Goal: Answer question/provide support: Share knowledge or assist other users

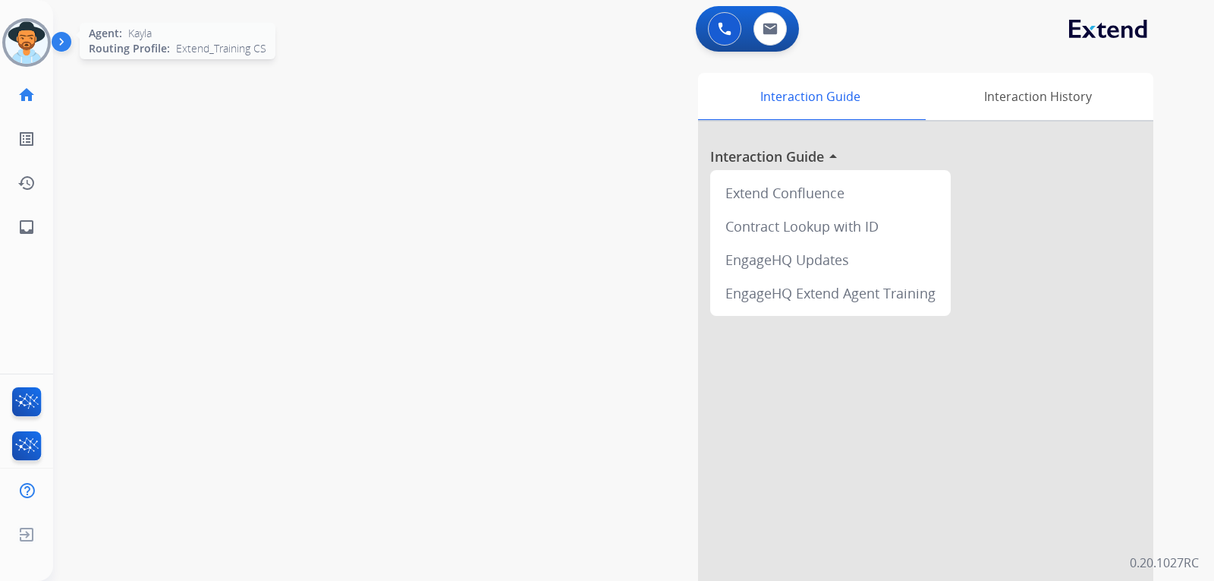
click at [40, 29] on img at bounding box center [26, 42] width 42 height 42
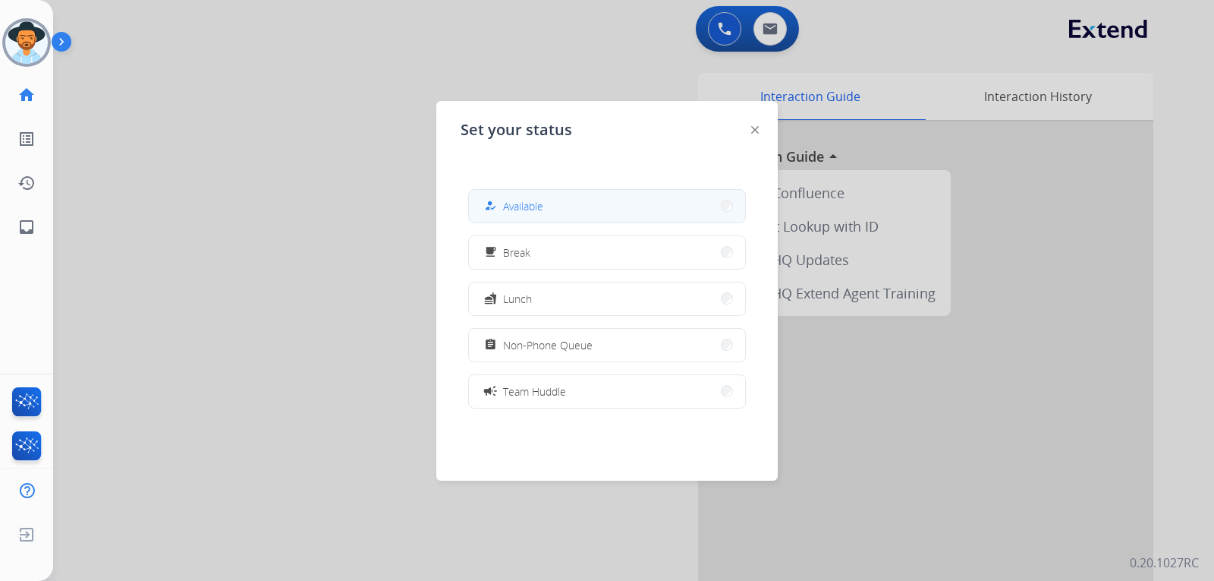
click at [512, 200] on span "Available" at bounding box center [523, 206] width 40 height 16
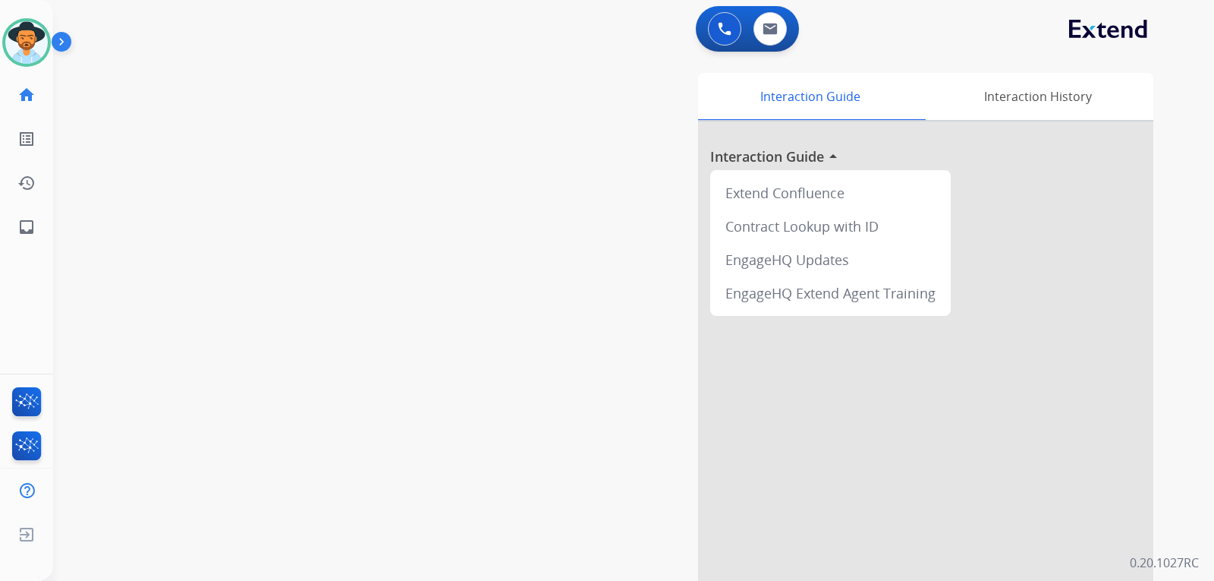
drag, startPoint x: 128, startPoint y: 263, endPoint x: 49, endPoint y: 257, distance: 79.9
click at [128, 263] on div "swap_horiz Break voice bridge close_fullscreen Connect 3-Way Call merge_type Se…" at bounding box center [615, 371] width 1125 height 633
click at [17, 227] on link "inbox Emails" at bounding box center [26, 227] width 42 height 42
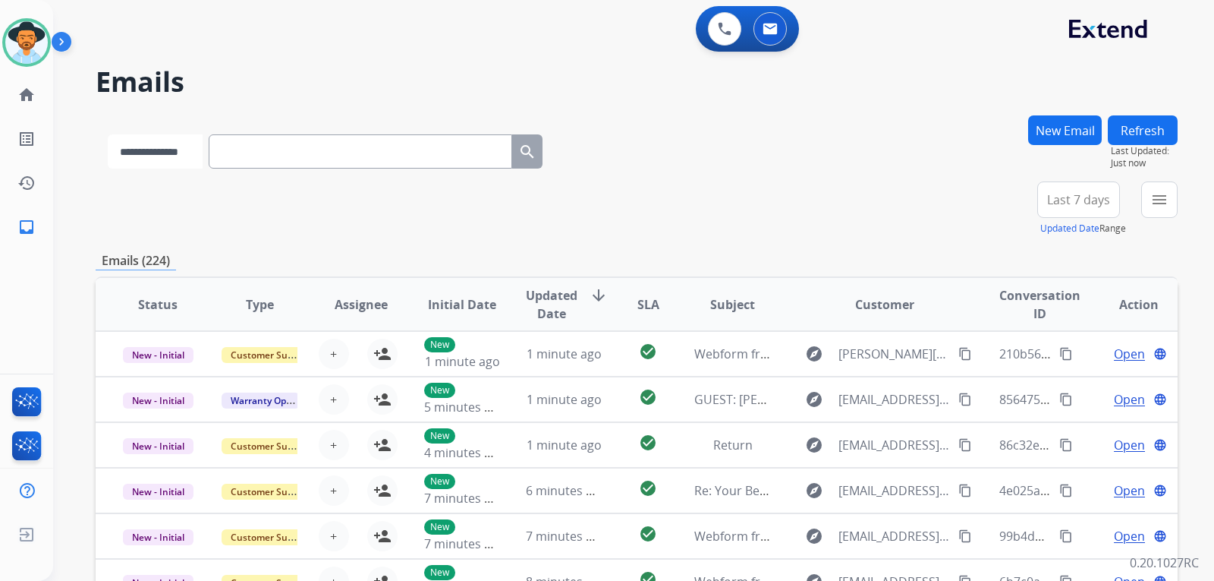
click at [167, 143] on select "**********" at bounding box center [155, 151] width 95 height 34
select select "**********"
click at [108, 134] on select "**********" at bounding box center [155, 151] width 95 height 34
paste input "**********"
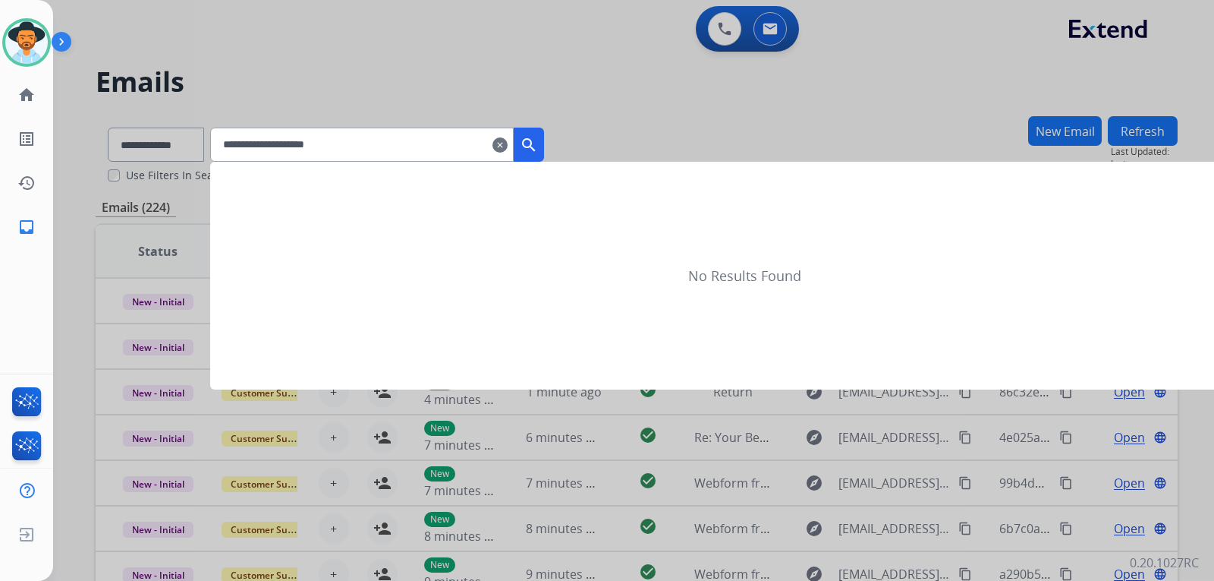
type input "**********"
click at [538, 144] on mat-icon "search" at bounding box center [529, 145] width 18 height 18
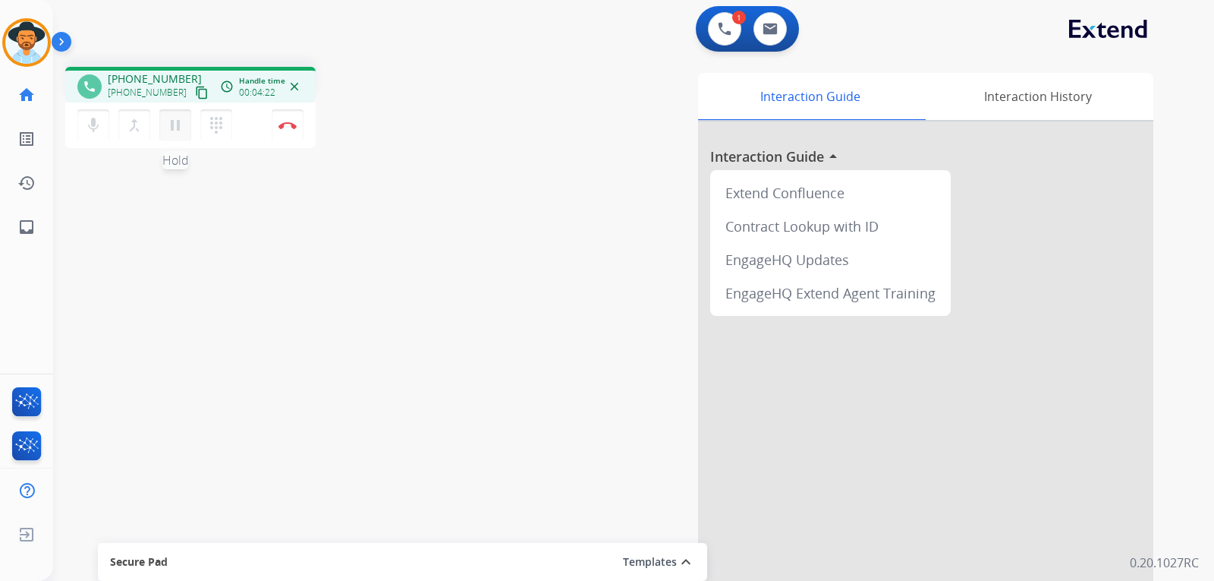
click at [174, 122] on mat-icon "pause" at bounding box center [175, 125] width 18 height 18
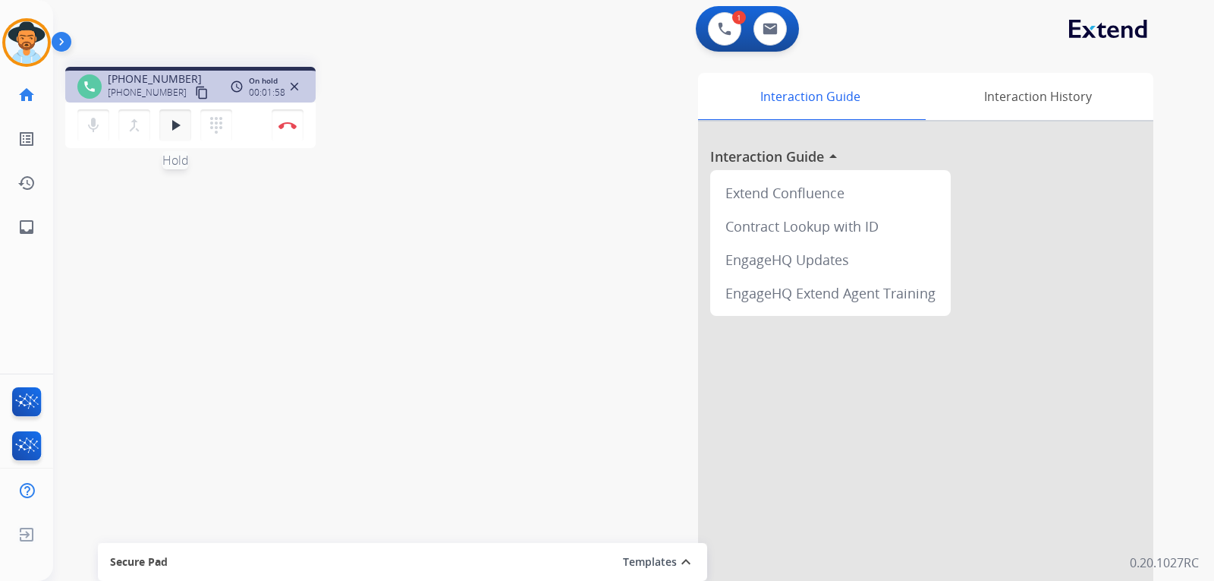
click at [180, 134] on mat-icon "play_arrow" at bounding box center [175, 125] width 18 height 18
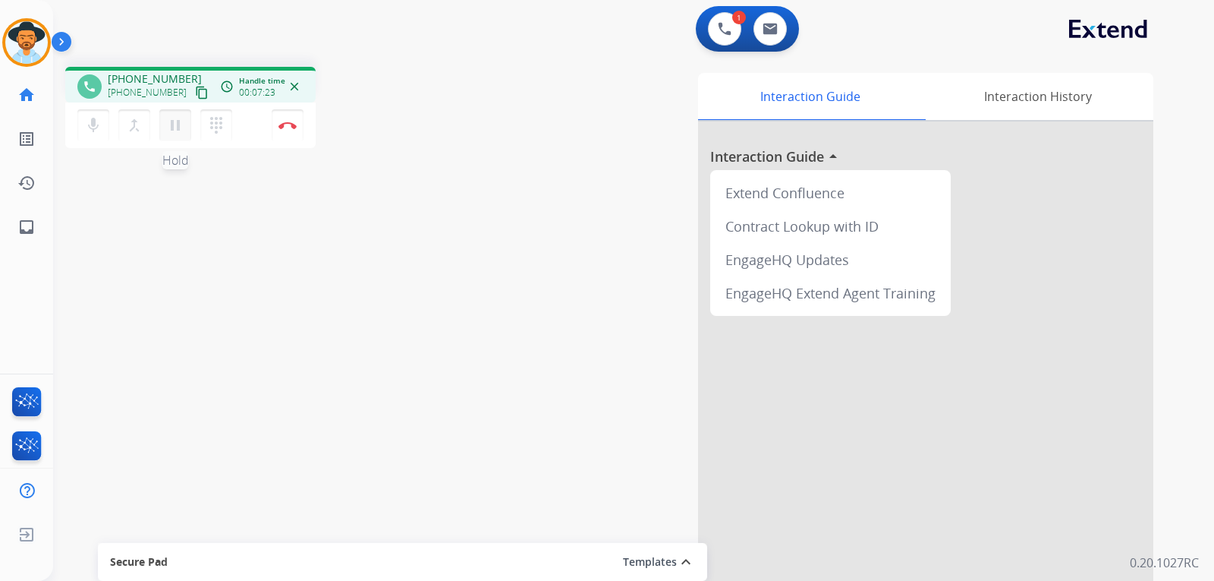
click at [178, 127] on mat-icon "pause" at bounding box center [175, 125] width 18 height 18
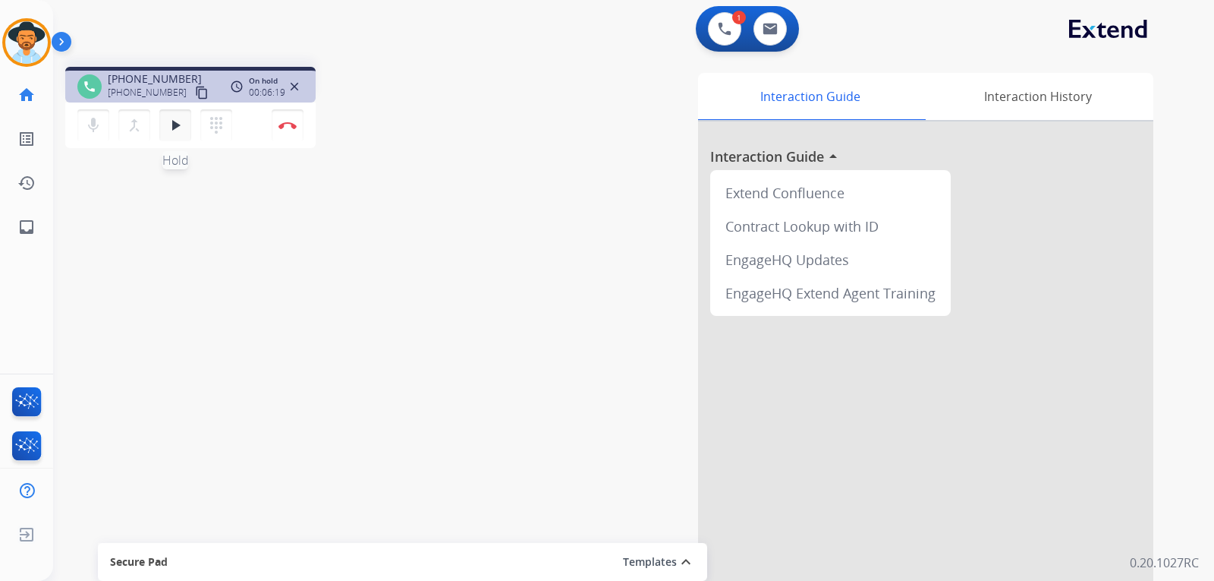
click at [164, 121] on button "play_arrow Hold" at bounding box center [175, 125] width 32 height 32
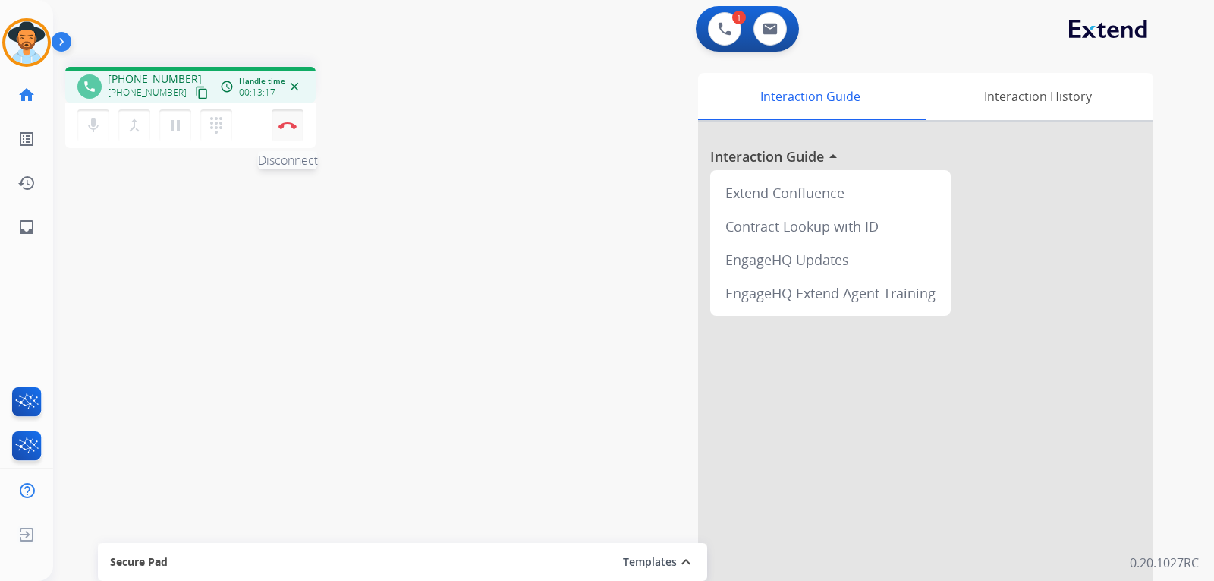
click at [288, 128] on img at bounding box center [288, 125] width 18 height 8
click at [323, 499] on div "phone +12544490121 +12544490121 content_copy access_time Call metrics Queue 00:…" at bounding box center [615, 371] width 1125 height 633
click at [290, 126] on img at bounding box center [288, 125] width 18 height 8
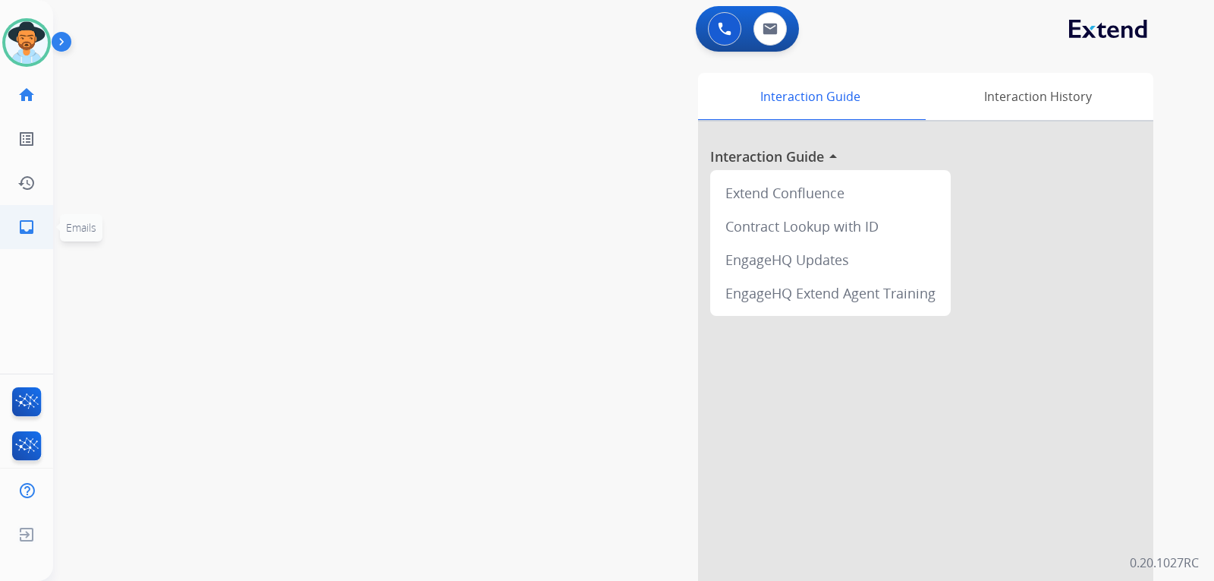
click at [33, 229] on mat-icon "inbox" at bounding box center [26, 227] width 18 height 18
select select "**********"
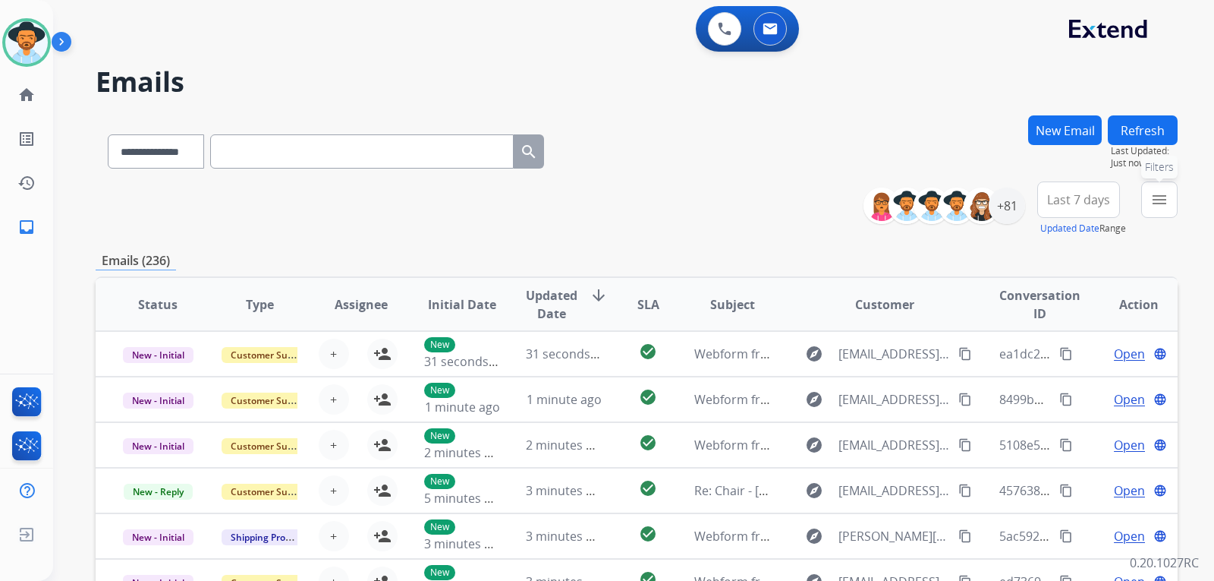
click at [1167, 213] on button "menu Filters" at bounding box center [1159, 199] width 36 height 36
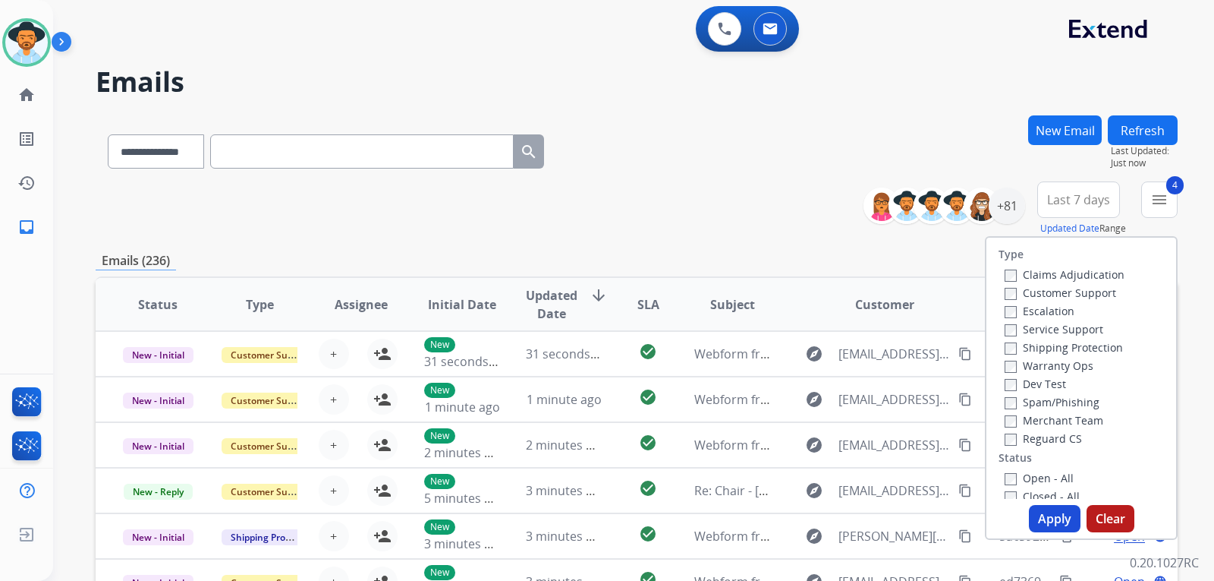
click at [1056, 520] on button "Apply" at bounding box center [1055, 518] width 52 height 27
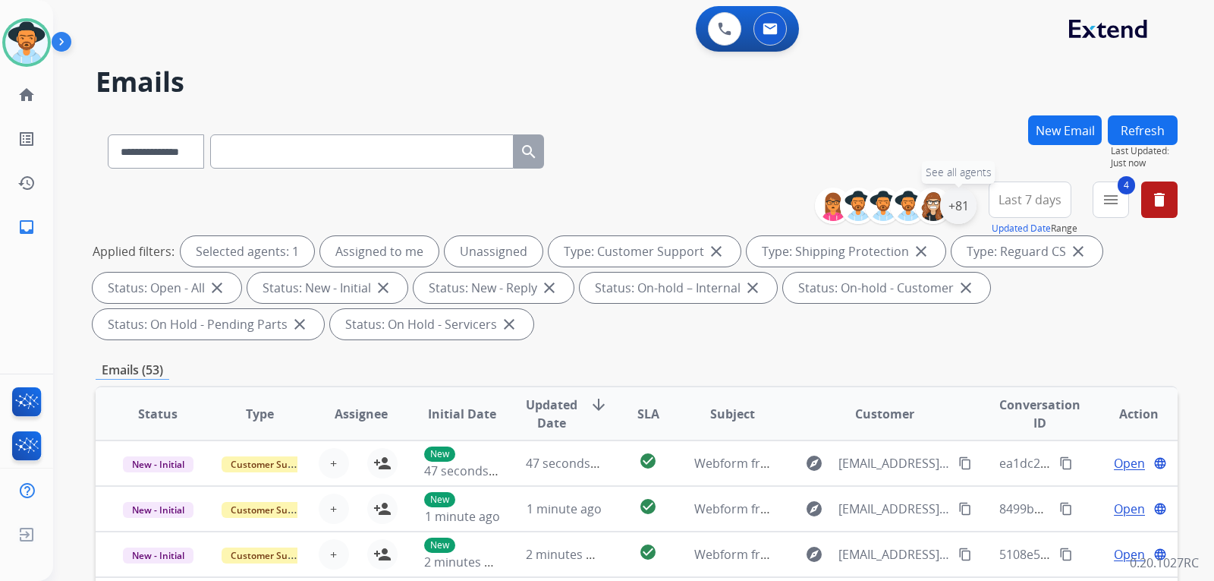
click at [967, 205] on div "+81" at bounding box center [958, 205] width 36 height 36
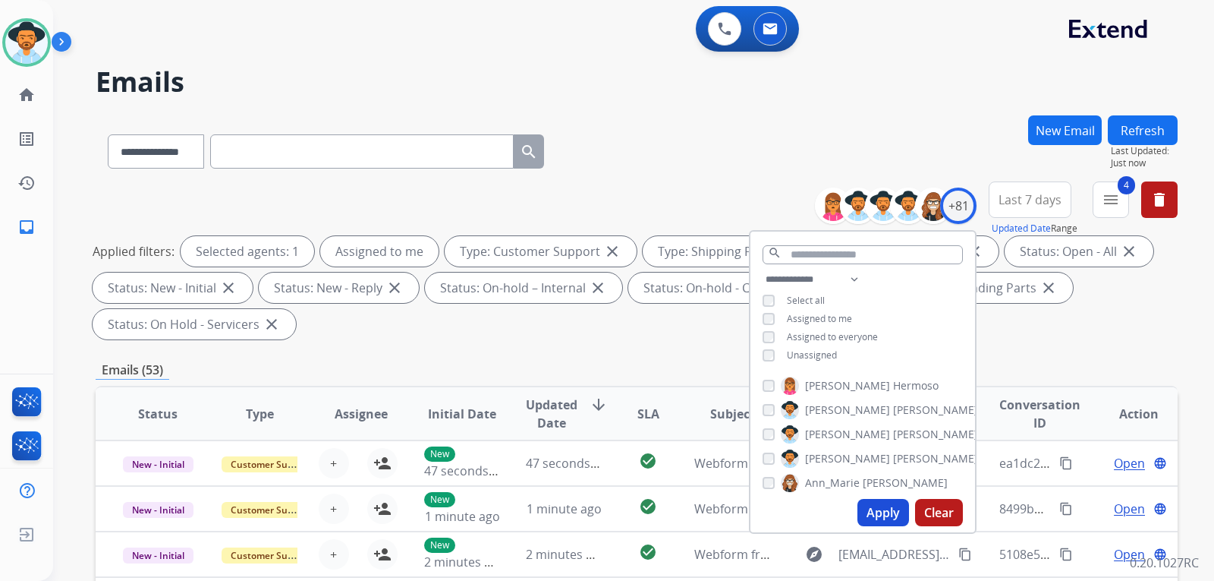
click at [872, 508] on button "Apply" at bounding box center [884, 512] width 52 height 27
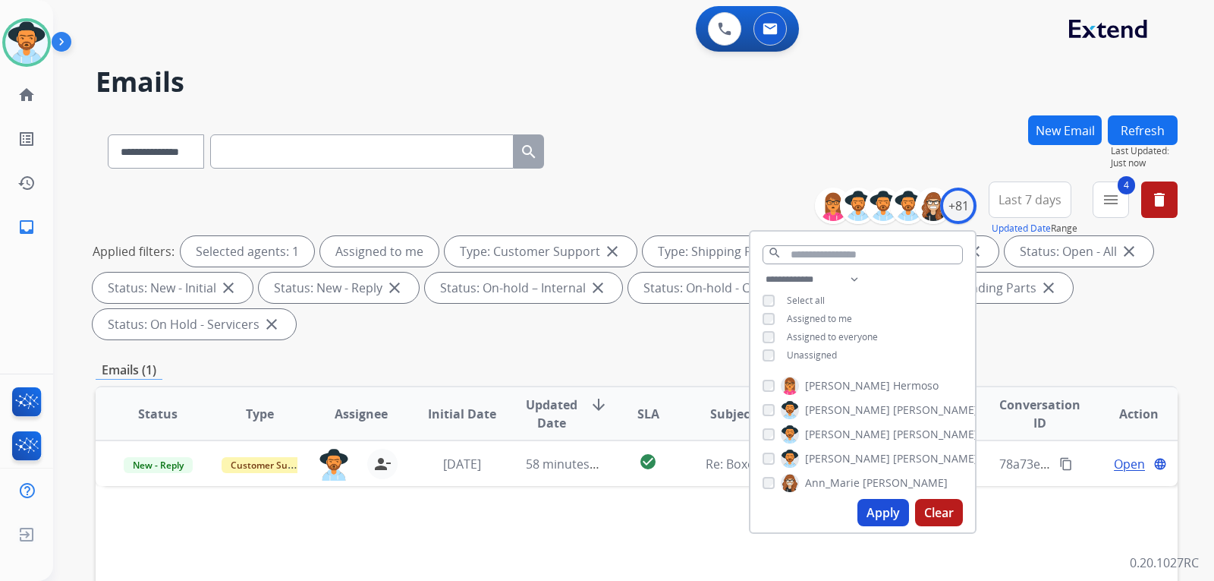
click at [1056, 346] on div "**********" at bounding box center [637, 544] width 1082 height 858
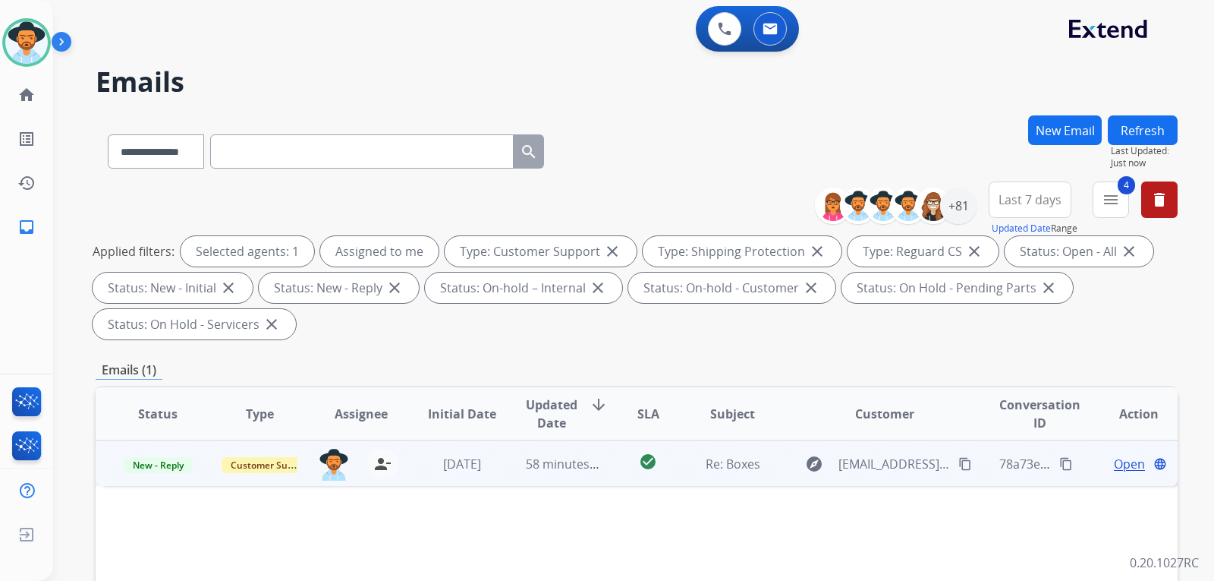
click at [1114, 462] on span "Open" at bounding box center [1129, 464] width 31 height 18
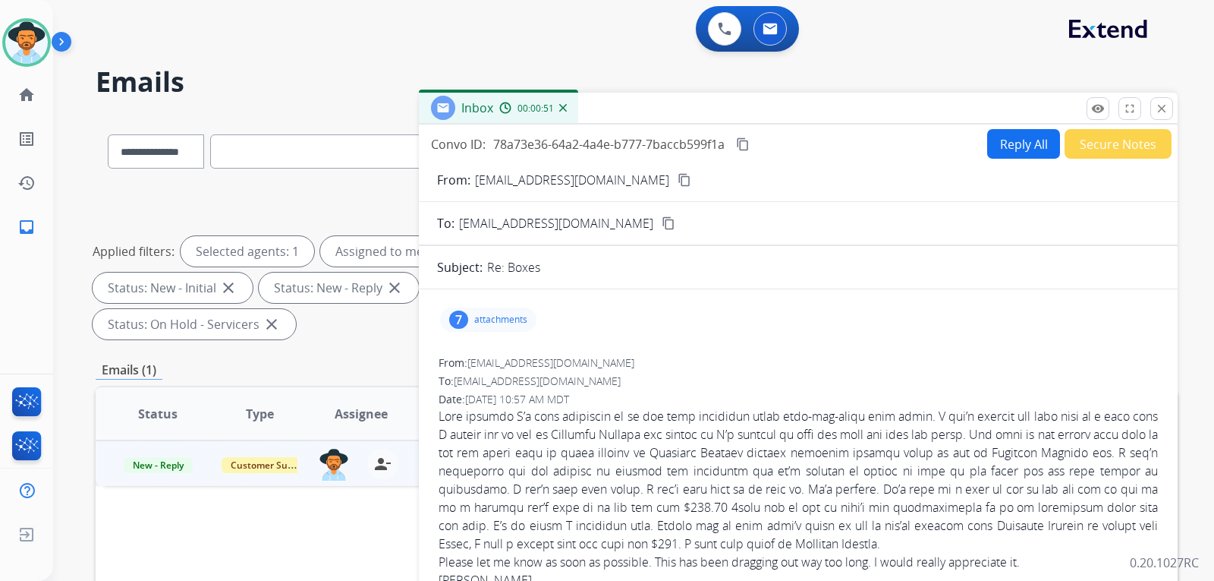
click at [678, 181] on mat-icon "content_copy" at bounding box center [685, 180] width 14 height 14
click at [495, 319] on p "attachments" at bounding box center [500, 319] width 53 height 12
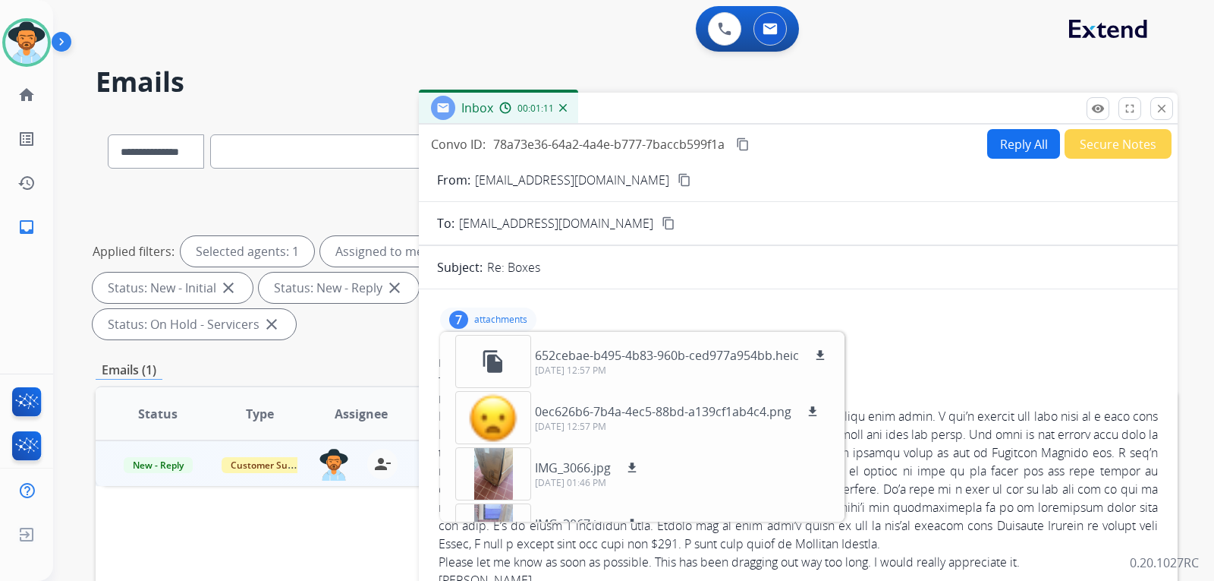
click at [520, 319] on p "attachments" at bounding box center [500, 319] width 53 height 12
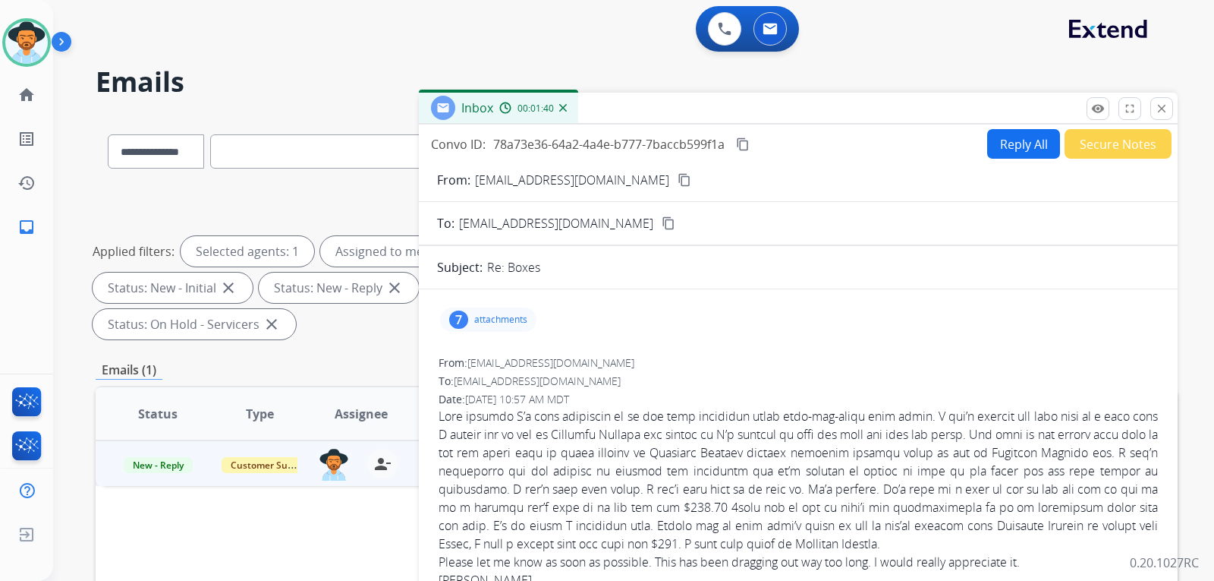
click at [1003, 146] on button "Reply All" at bounding box center [1023, 144] width 73 height 30
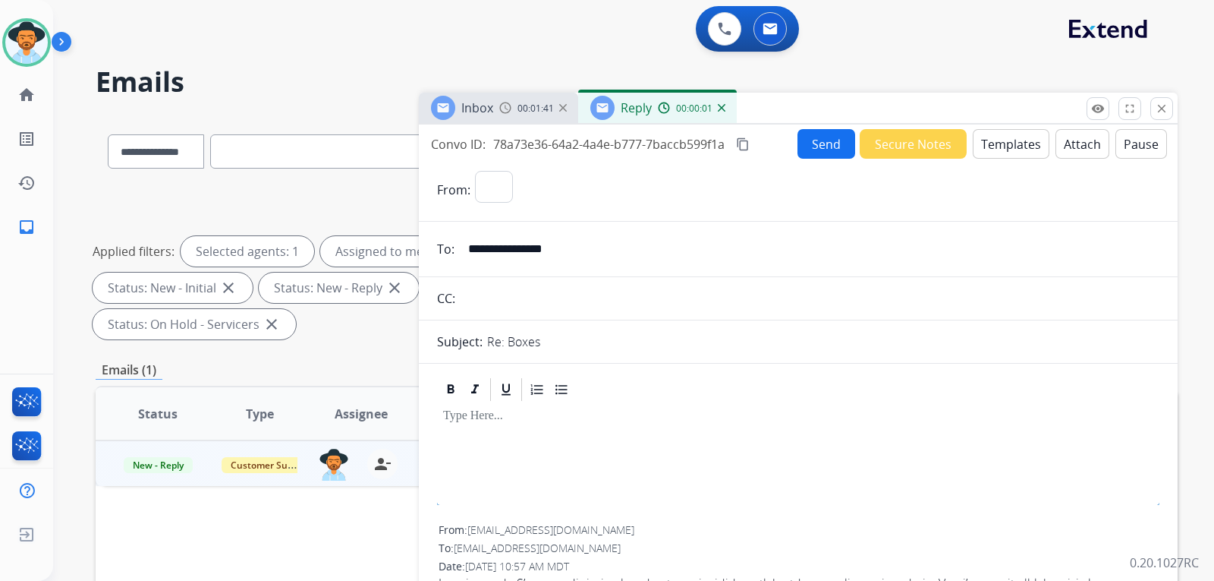
select select "**********"
click at [989, 150] on button "Templates" at bounding box center [1011, 144] width 77 height 30
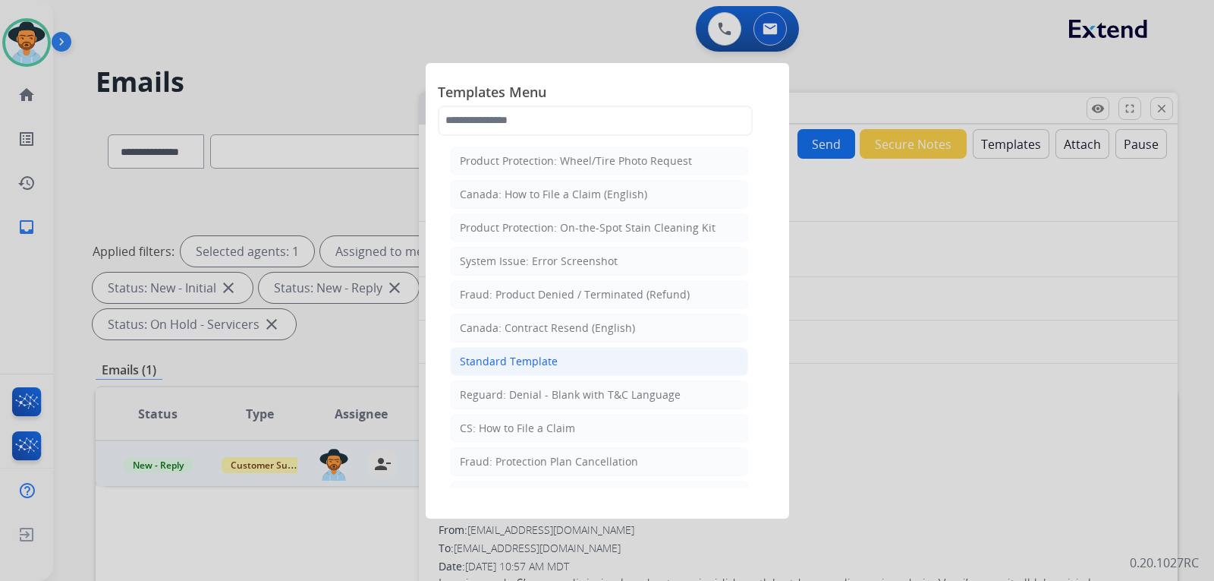
click at [557, 360] on li "Standard Template" at bounding box center [599, 361] width 298 height 29
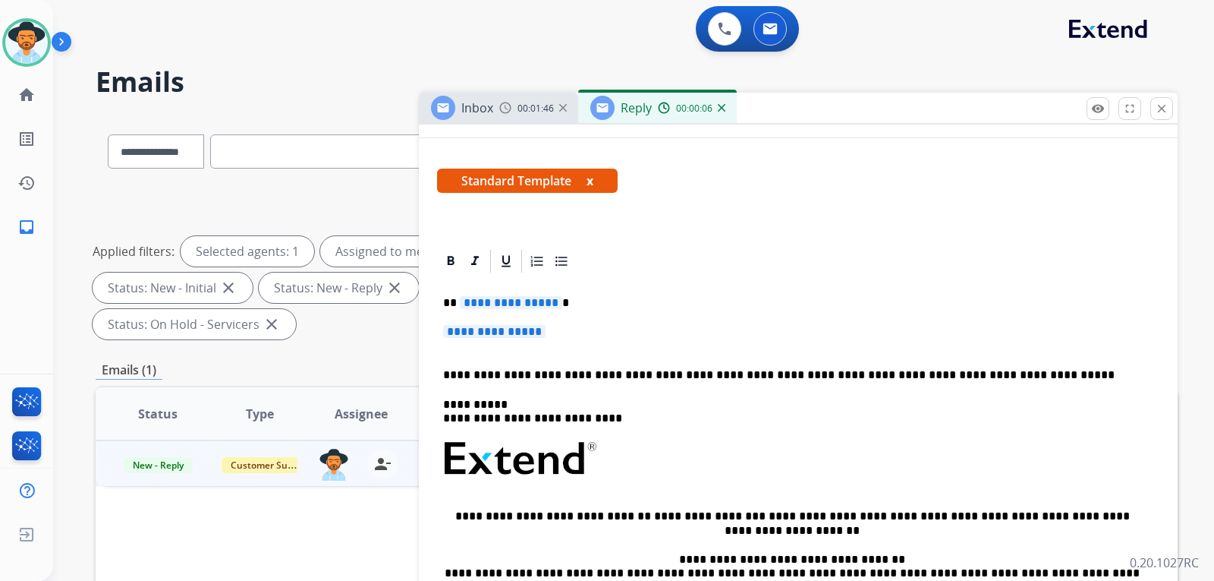
scroll to position [228, 0]
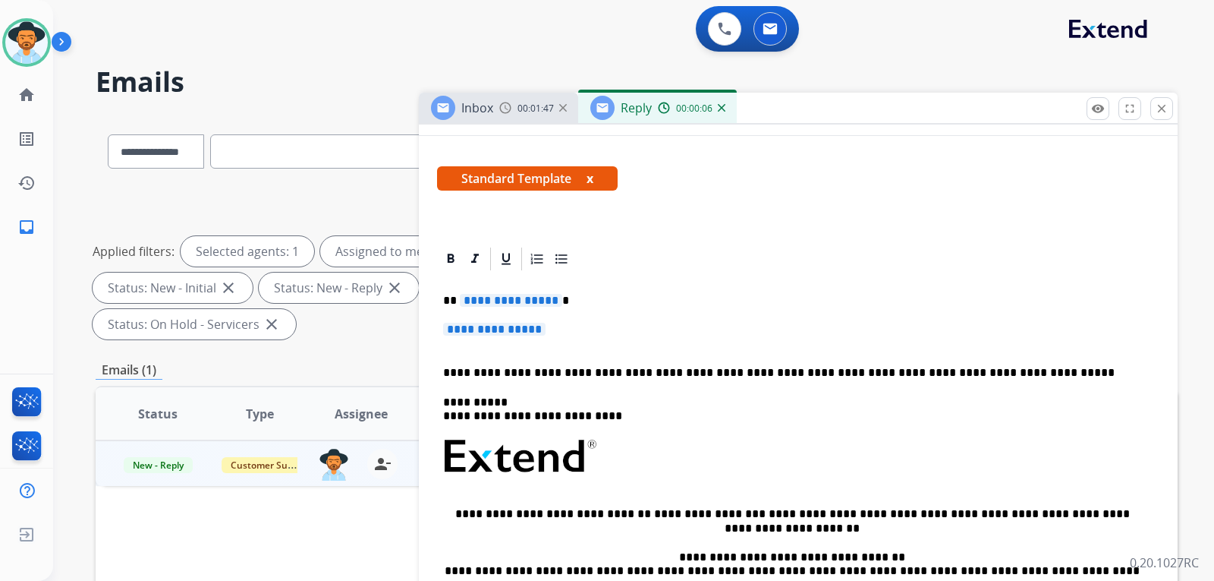
click at [586, 330] on p "**********" at bounding box center [798, 337] width 710 height 28
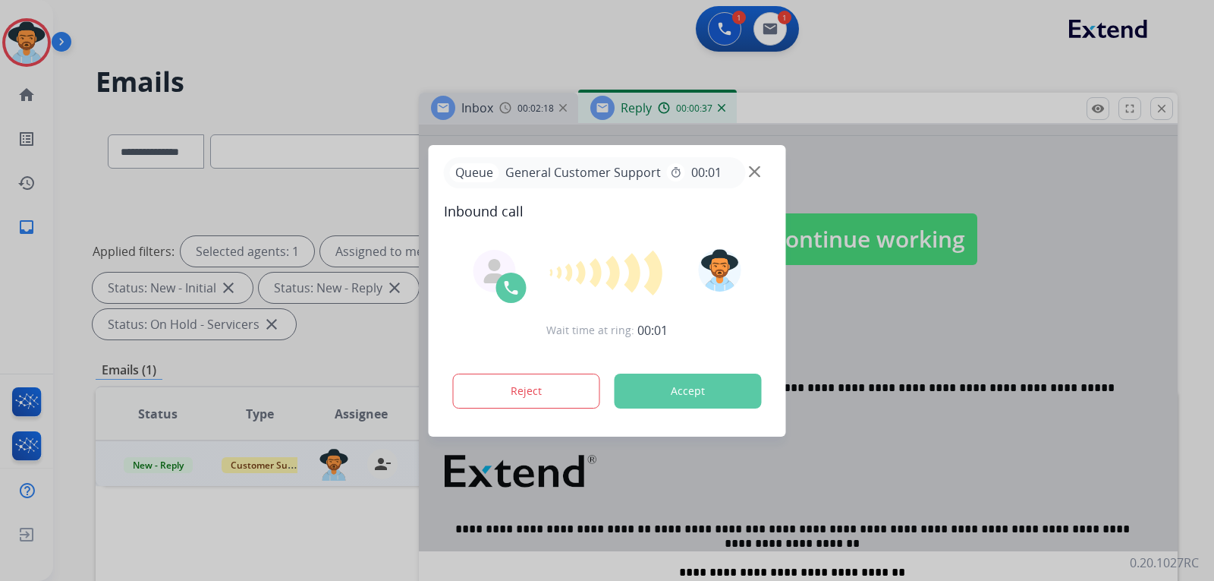
click at [703, 390] on button "Accept" at bounding box center [688, 390] width 147 height 35
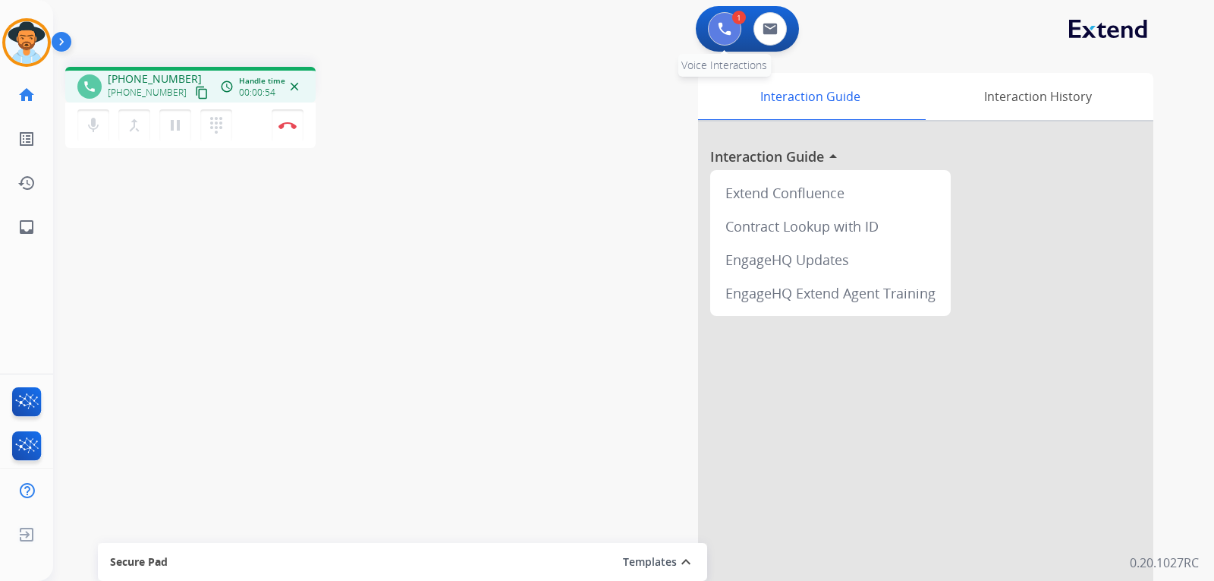
click at [722, 26] on img at bounding box center [725, 29] width 14 height 14
click at [741, 37] on div "1 Voice Interactions" at bounding box center [725, 28] width 46 height 33
click at [736, 37] on button at bounding box center [724, 28] width 33 height 33
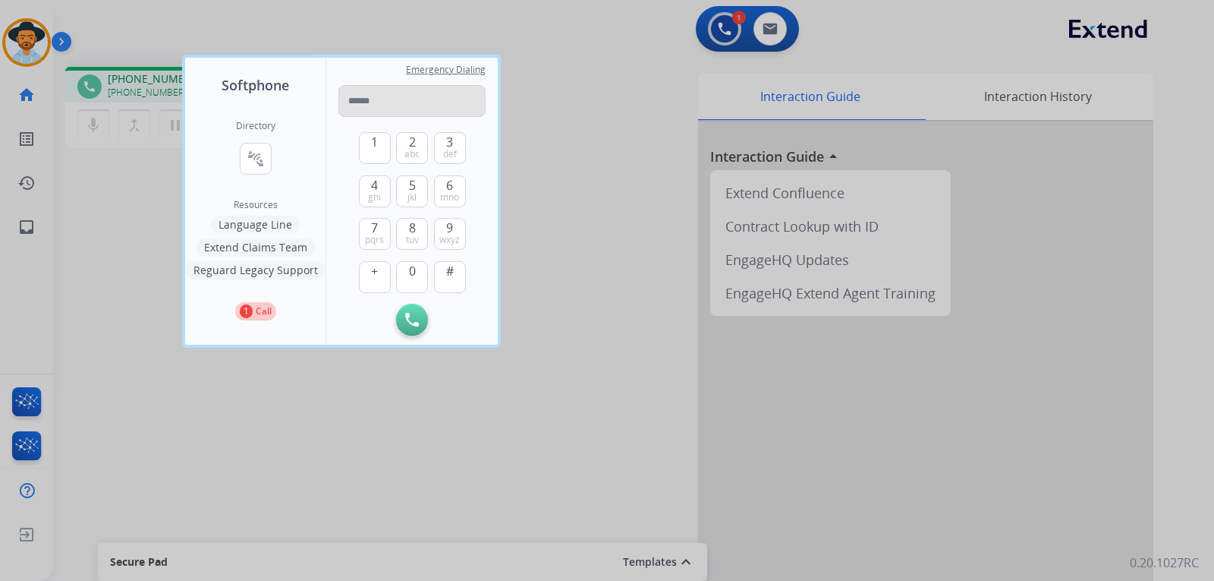
click at [412, 99] on input "tel" at bounding box center [411, 101] width 147 height 32
type input "**********"
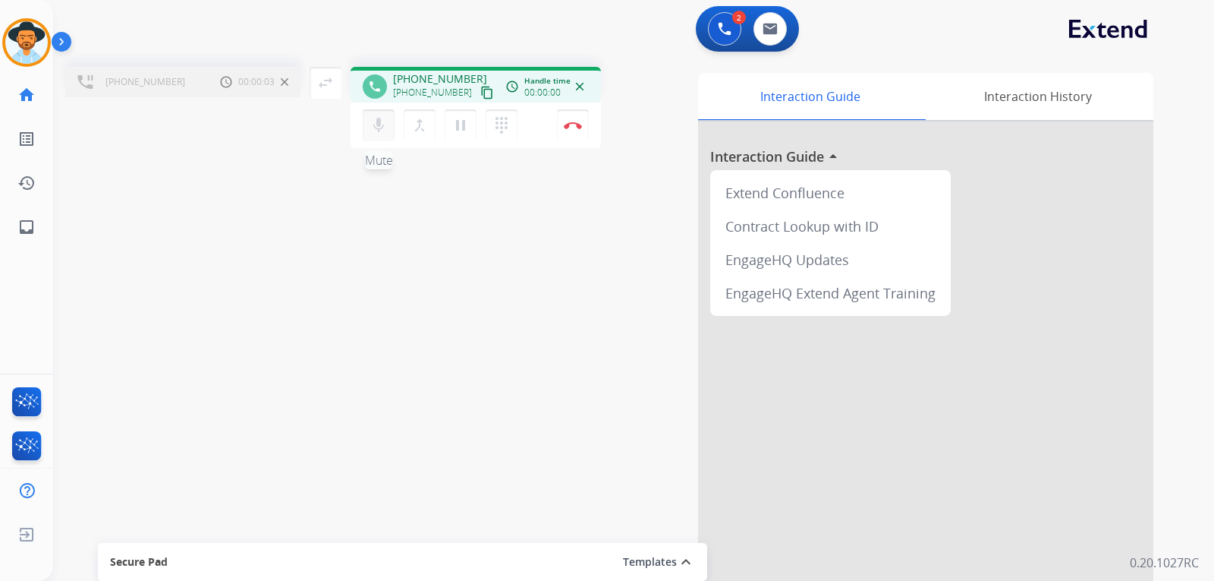
drag, startPoint x: 422, startPoint y: 127, endPoint x: 388, endPoint y: 115, distance: 36.5
click at [421, 127] on mat-icon "merge_type" at bounding box center [420, 125] width 18 height 18
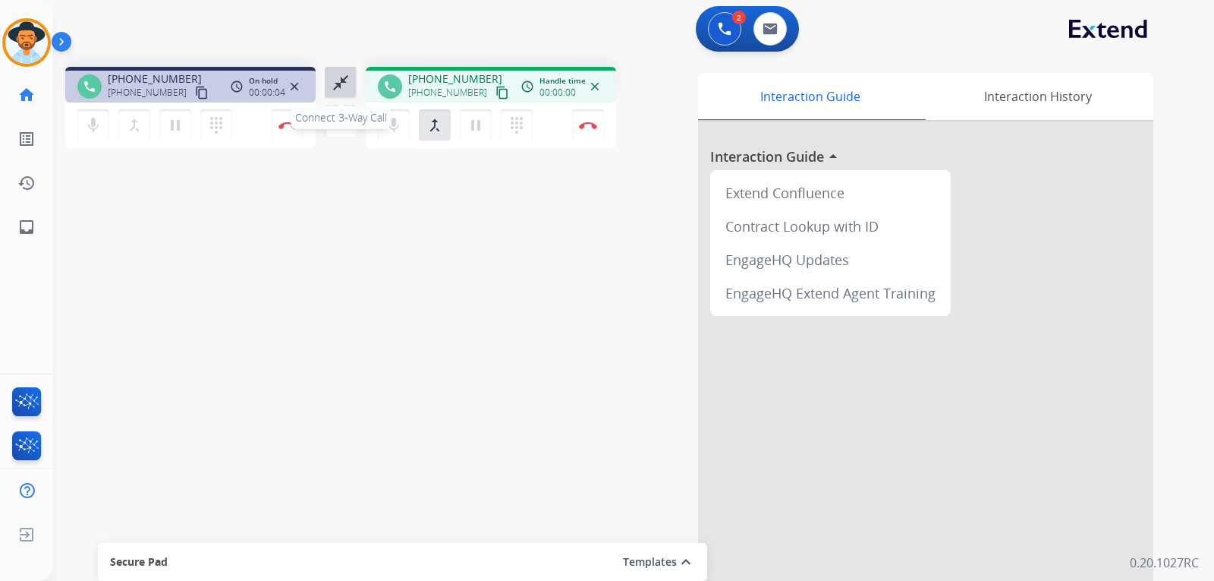
click at [334, 83] on mat-icon "close_fullscreen" at bounding box center [341, 83] width 18 height 18
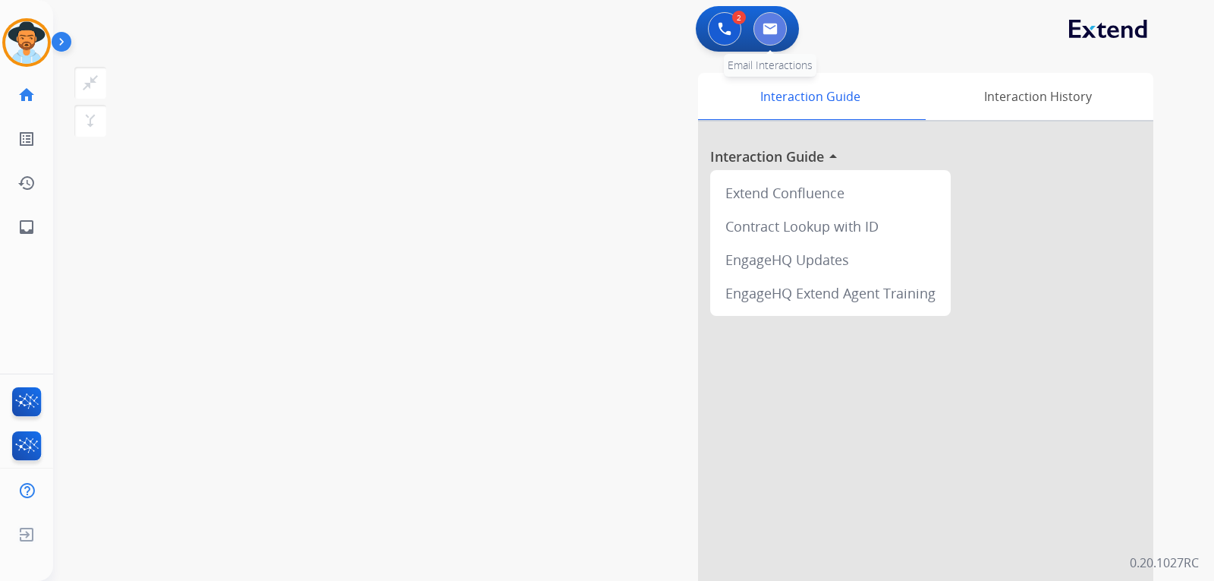
click at [774, 34] on img at bounding box center [770, 29] width 15 height 12
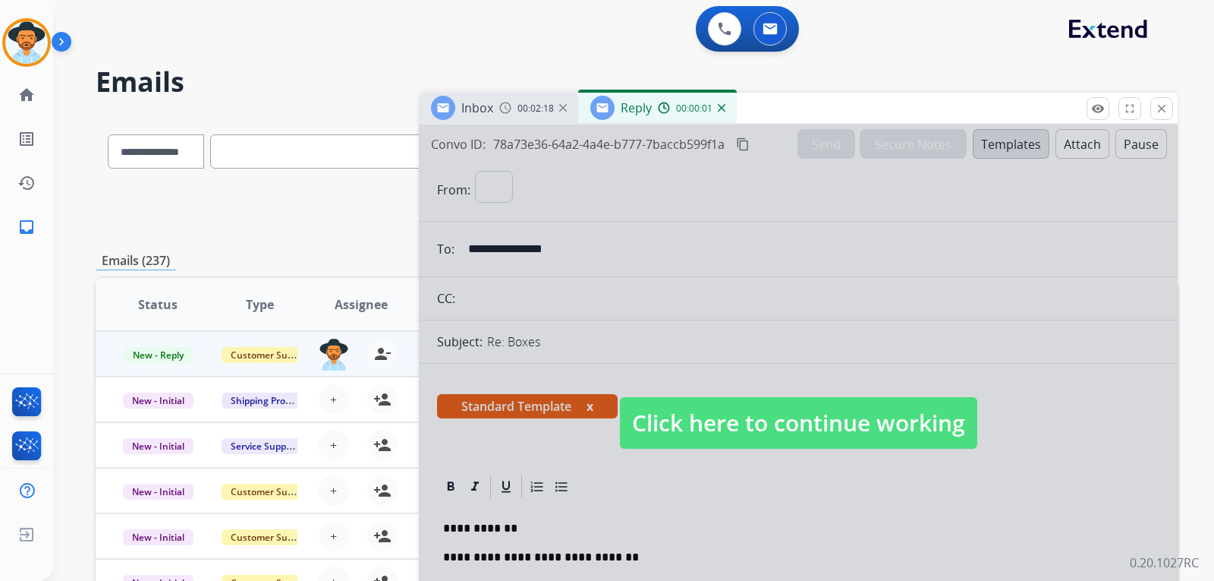
select select "**********"
click at [796, 417] on span "Click here to continue working" at bounding box center [798, 423] width 357 height 52
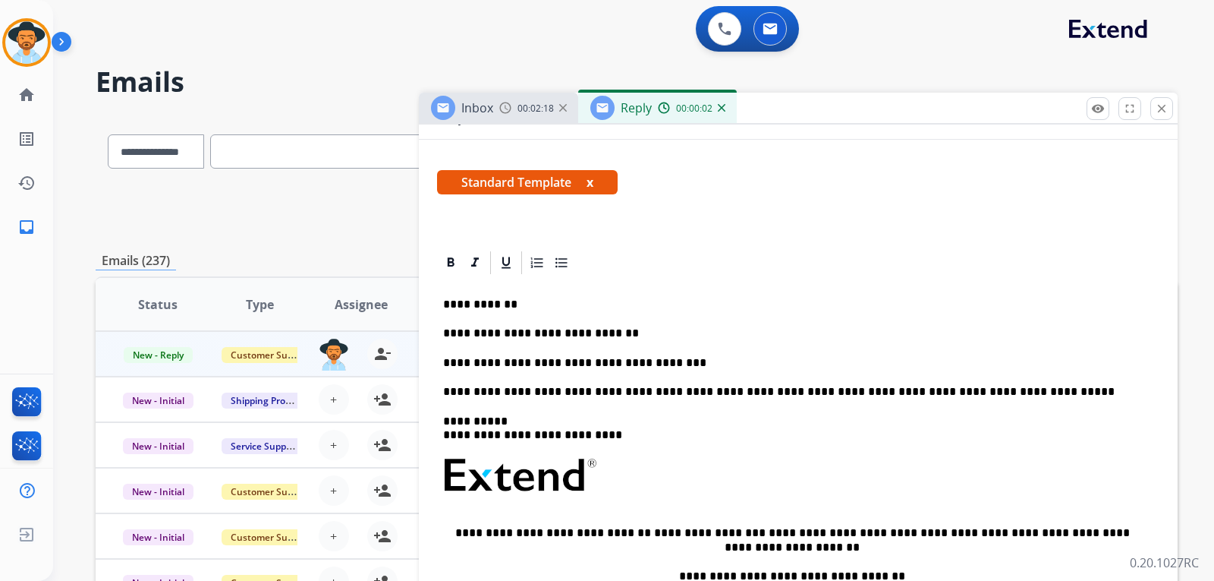
scroll to position [228, 0]
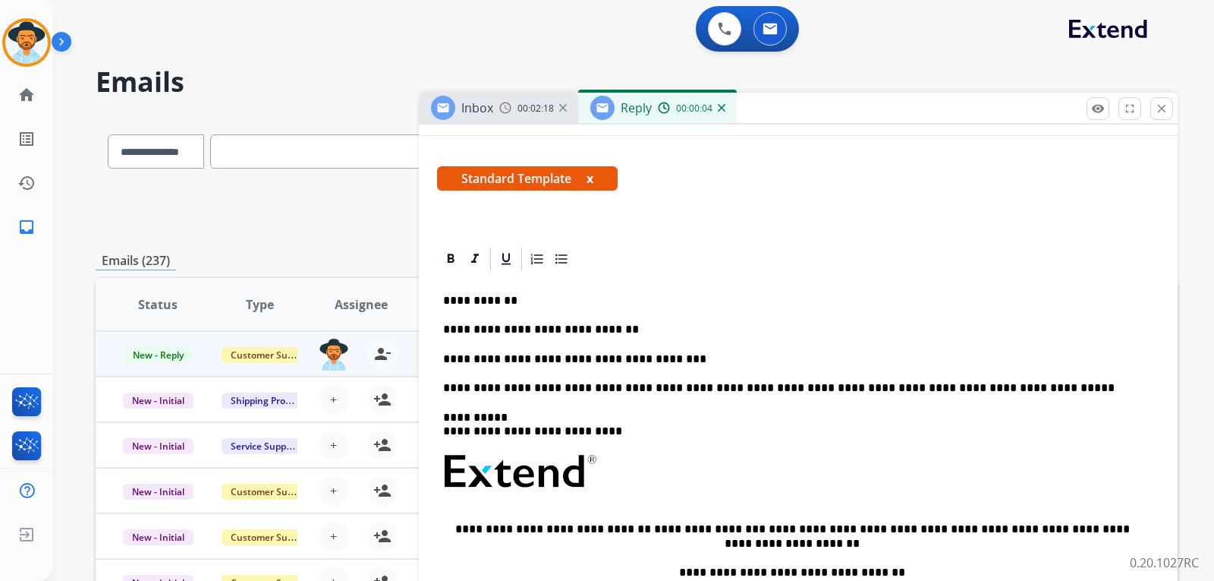
click at [680, 360] on p "**********" at bounding box center [792, 359] width 698 height 14
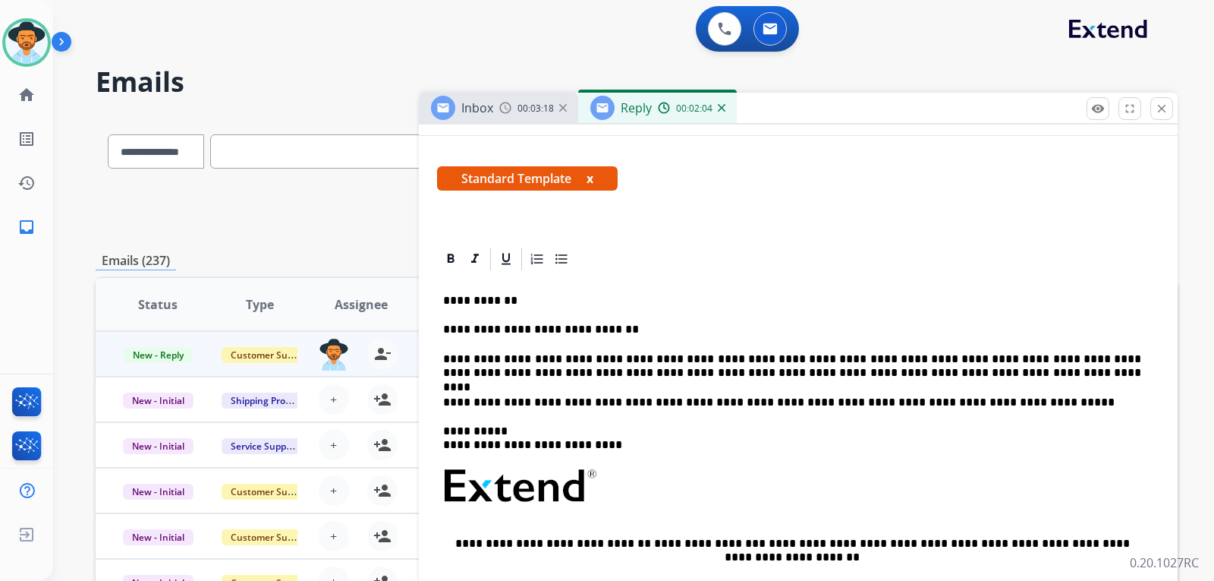
click at [943, 376] on p "**********" at bounding box center [792, 366] width 698 height 28
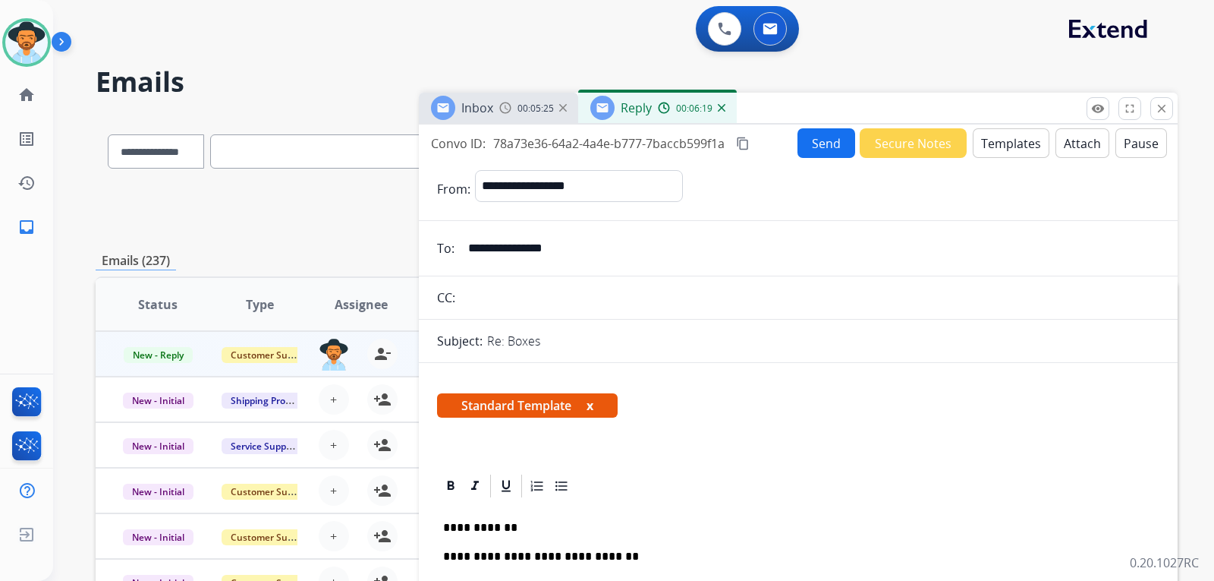
scroll to position [0, 0]
click at [823, 143] on button "Send" at bounding box center [827, 144] width 58 height 30
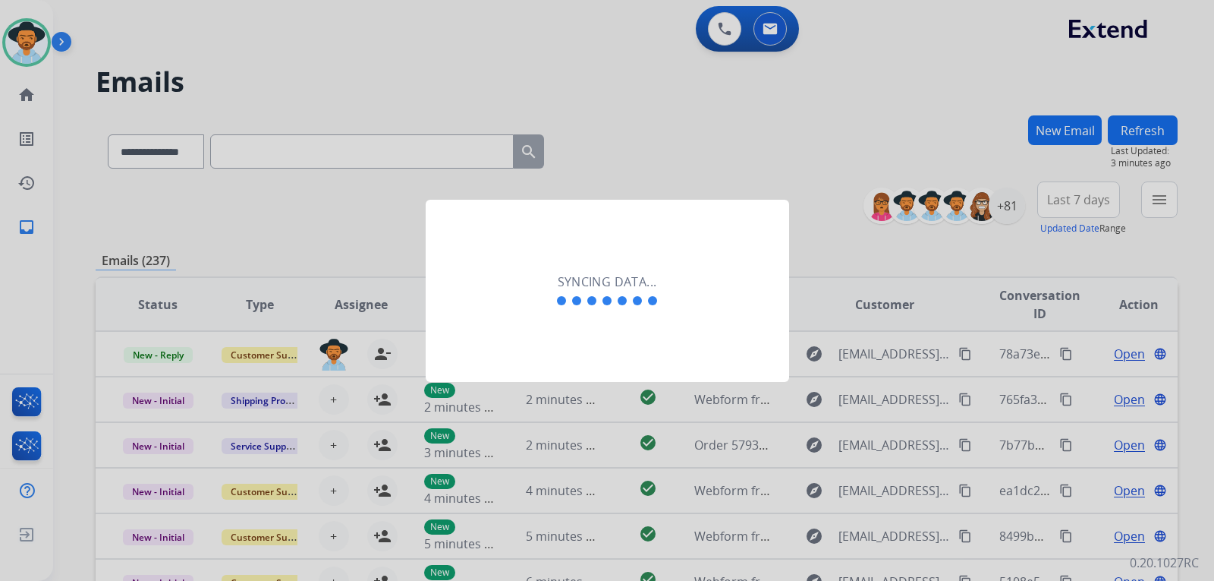
click at [648, 285] on h2 "Syncing data..." at bounding box center [607, 281] width 99 height 18
click at [685, 150] on div at bounding box center [607, 290] width 1214 height 581
click at [335, 248] on div at bounding box center [607, 290] width 1214 height 581
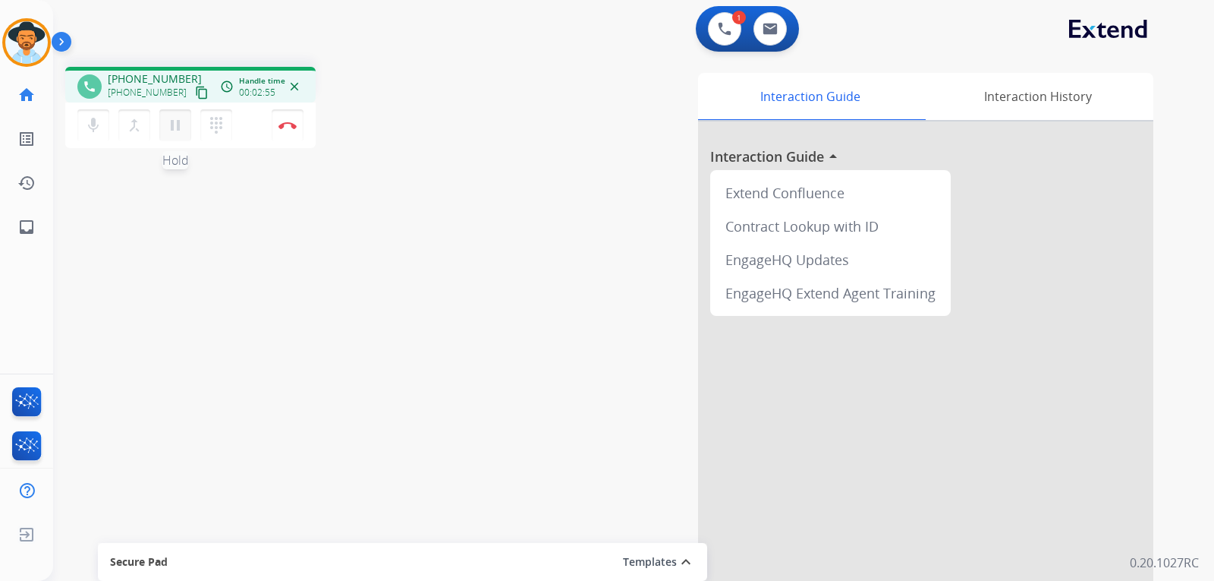
click at [175, 131] on mat-icon "pause" at bounding box center [175, 125] width 18 height 18
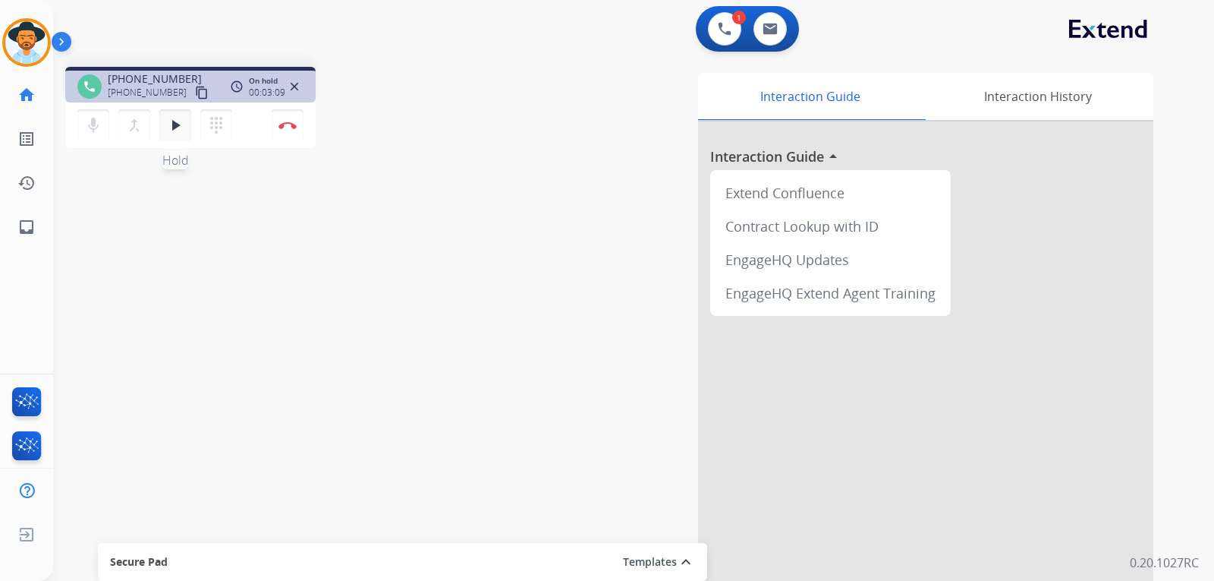
click at [171, 124] on mat-icon "play_arrow" at bounding box center [175, 125] width 18 height 18
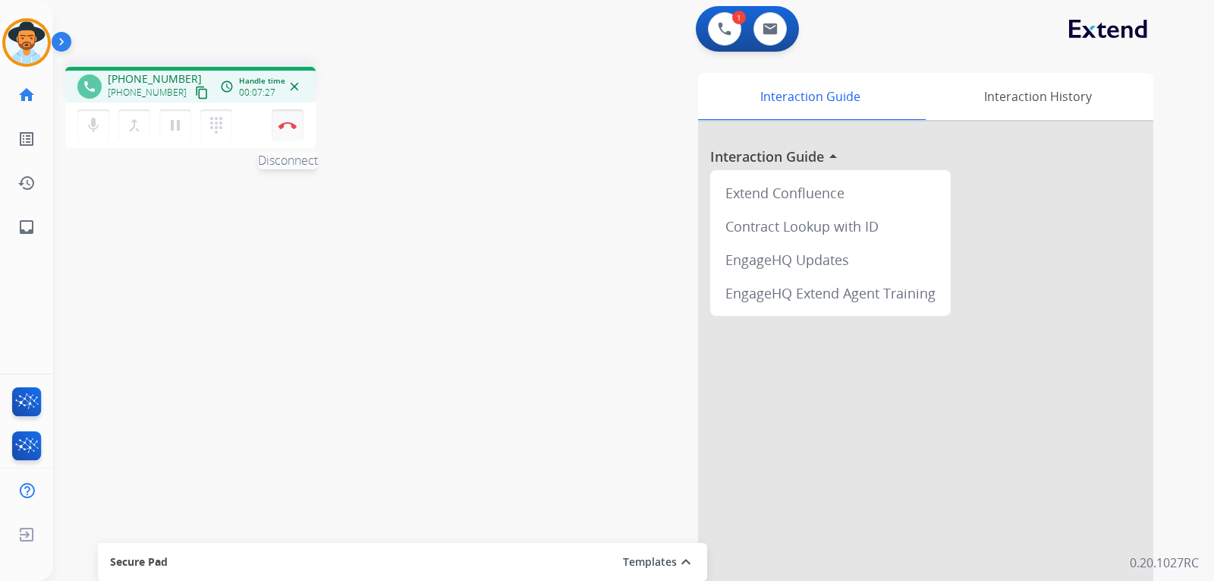
click at [288, 131] on button "Disconnect" at bounding box center [288, 125] width 32 height 32
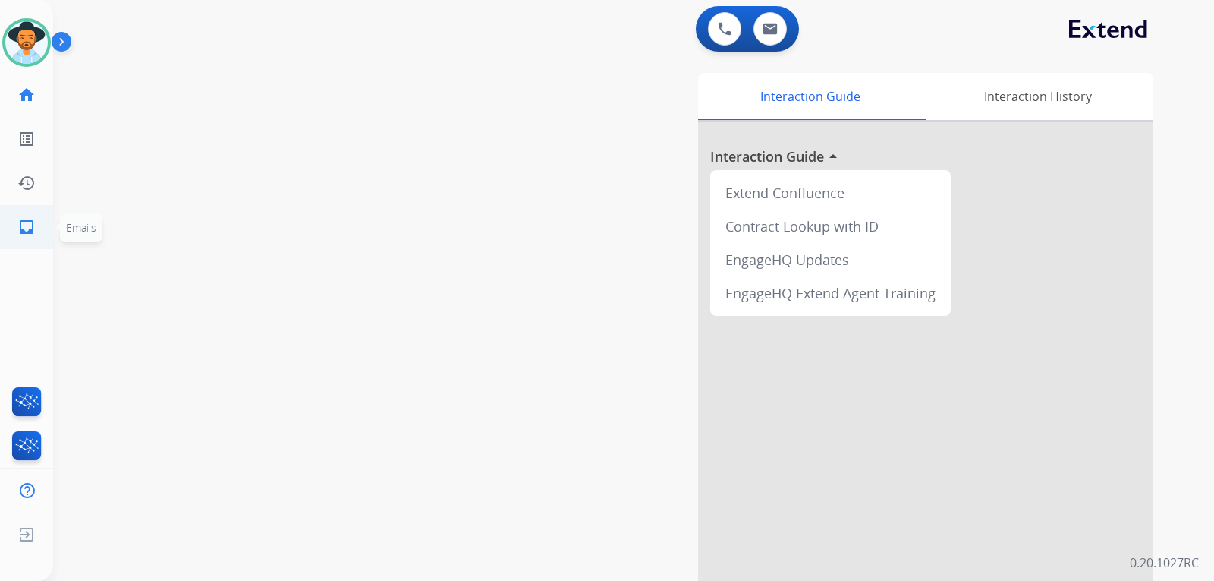
click at [30, 227] on mat-icon "inbox" at bounding box center [26, 227] width 18 height 18
select select "**********"
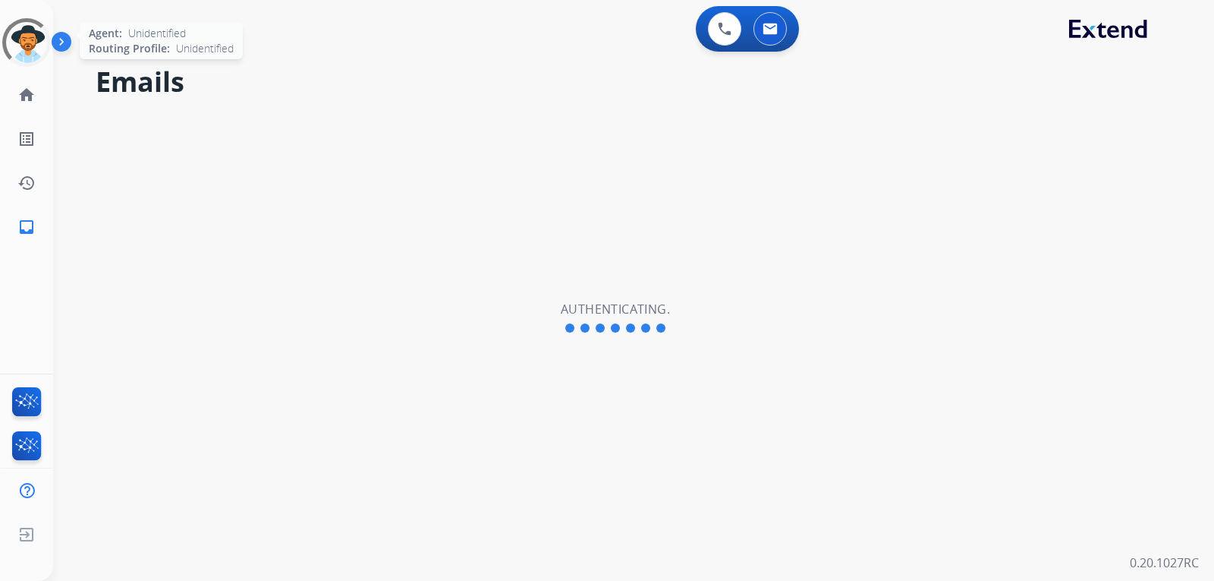
click at [36, 60] on div at bounding box center [26, 42] width 60 height 60
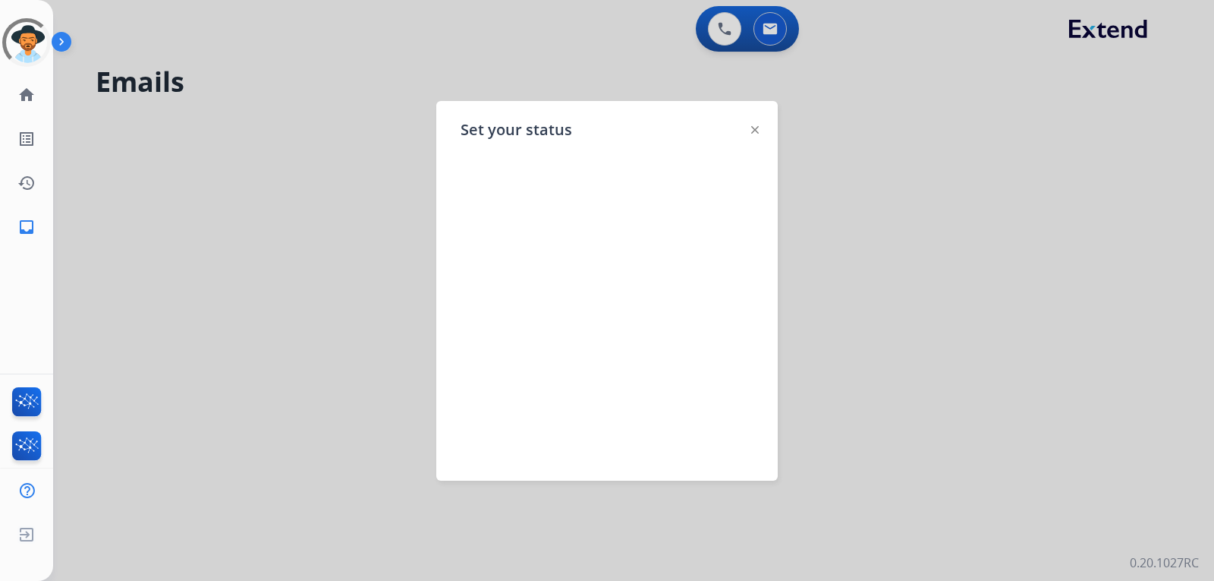
select select "**********"
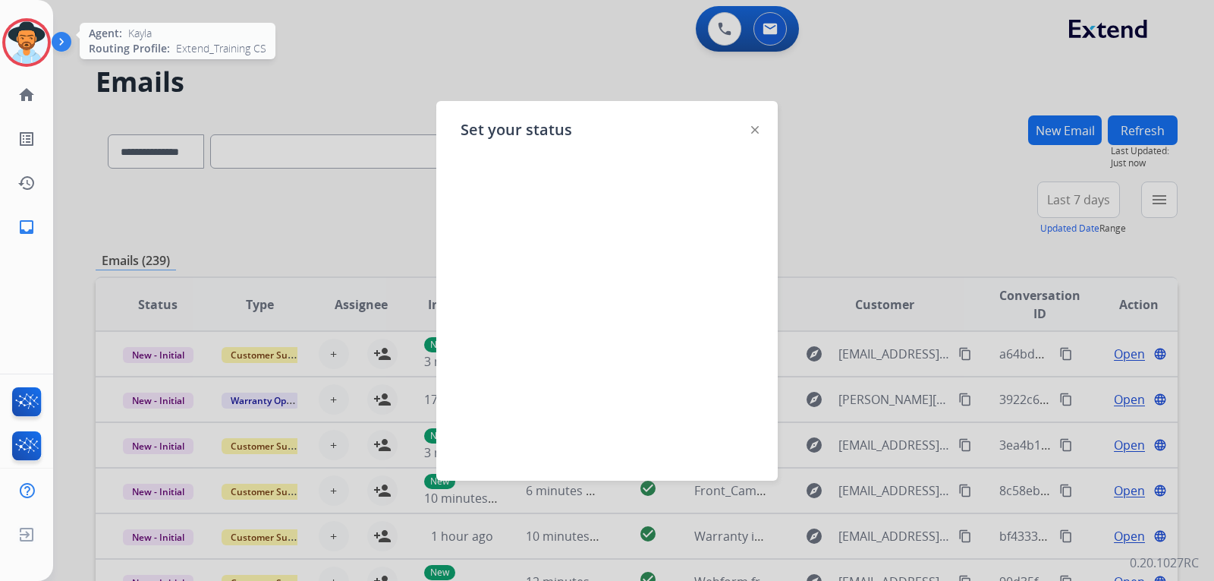
click at [30, 40] on img at bounding box center [26, 42] width 42 height 42
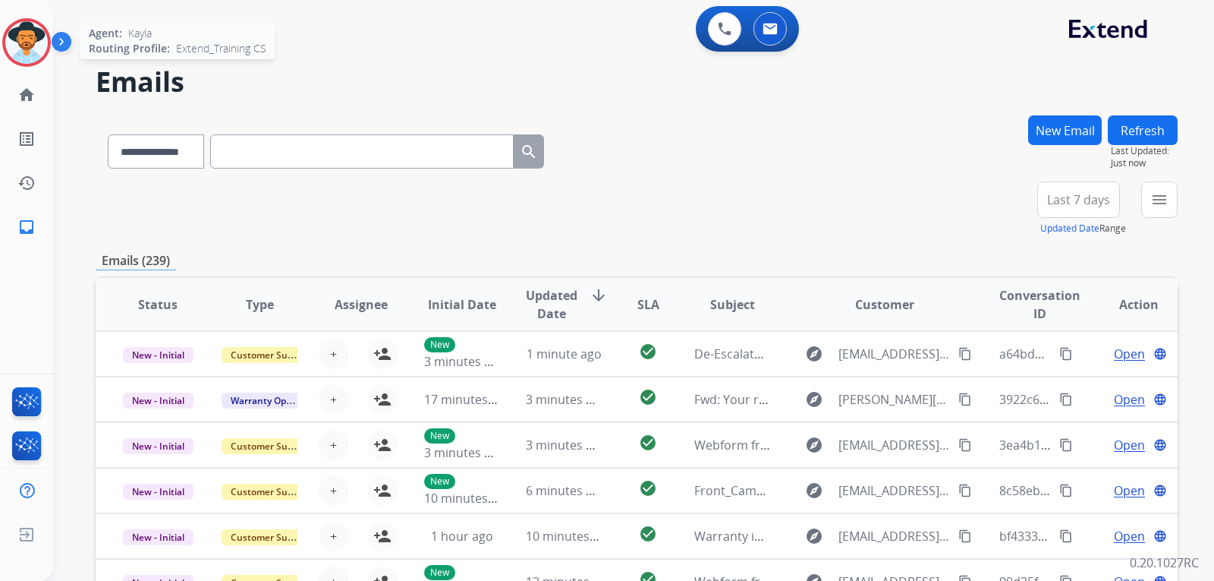
click at [30, 40] on img at bounding box center [26, 42] width 42 height 42
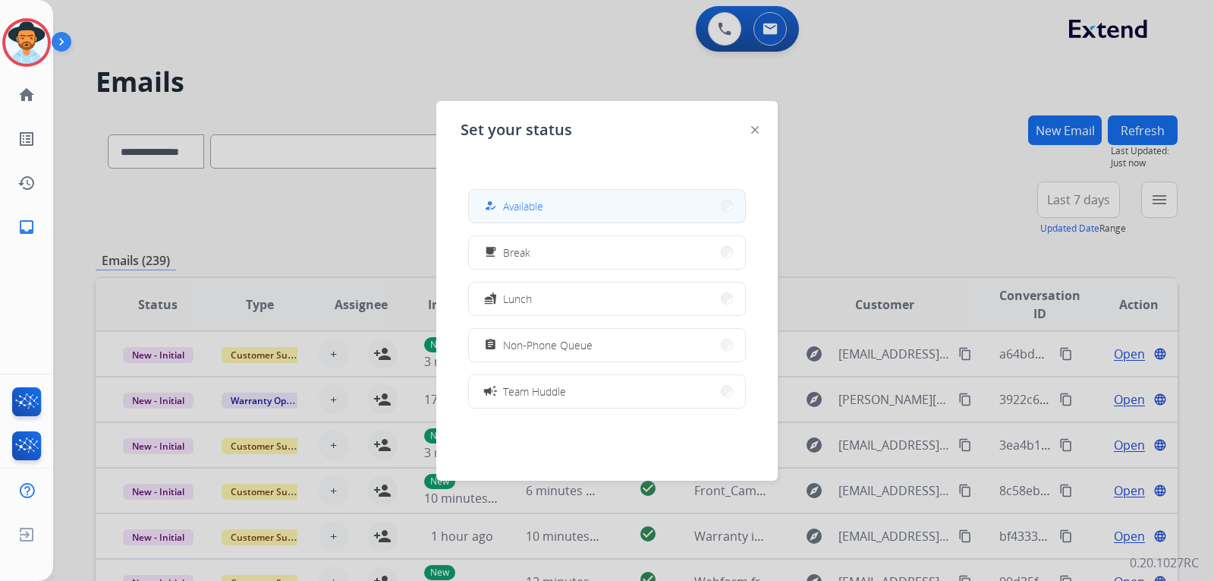
click at [506, 197] on button "how_to_reg Available" at bounding box center [607, 206] width 276 height 33
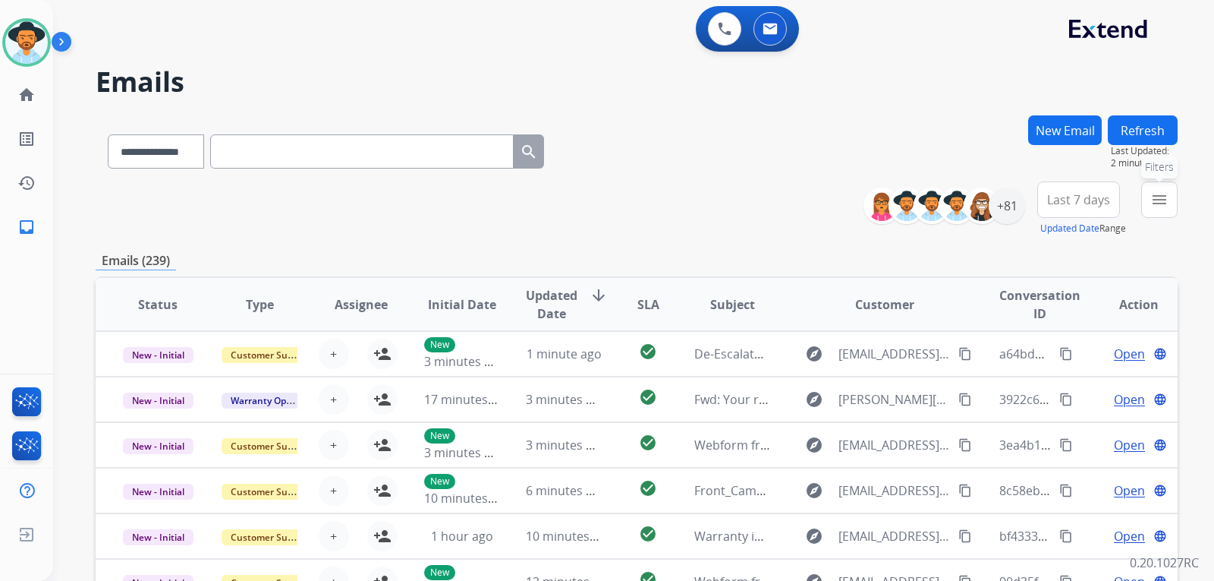
click at [1156, 196] on mat-icon "menu" at bounding box center [1160, 199] width 18 height 18
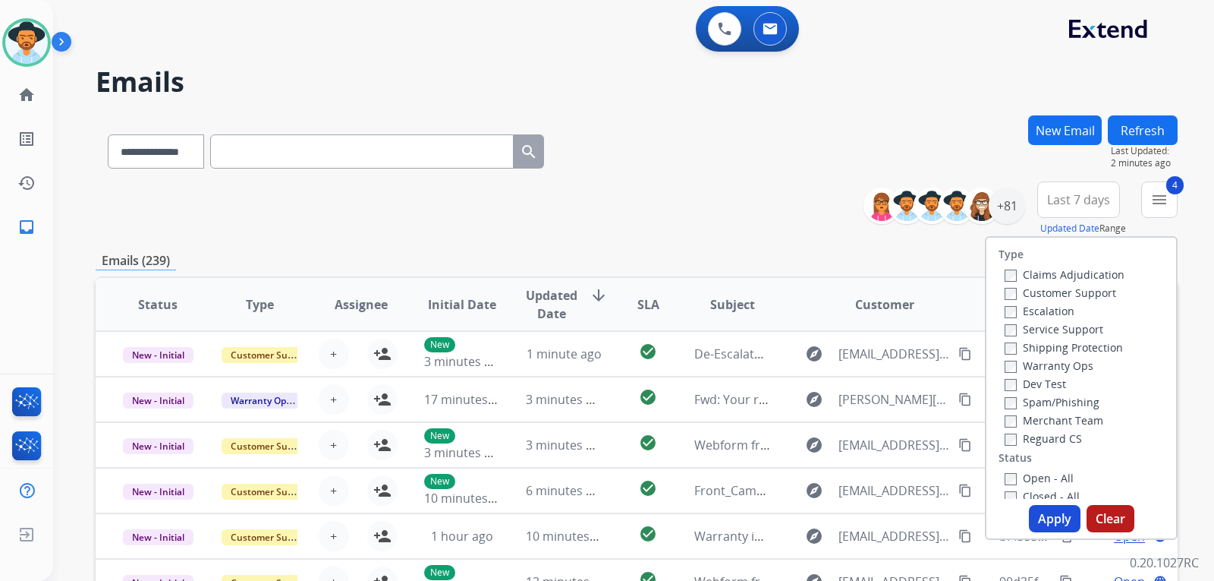
click at [1045, 515] on button "Apply" at bounding box center [1055, 518] width 52 height 27
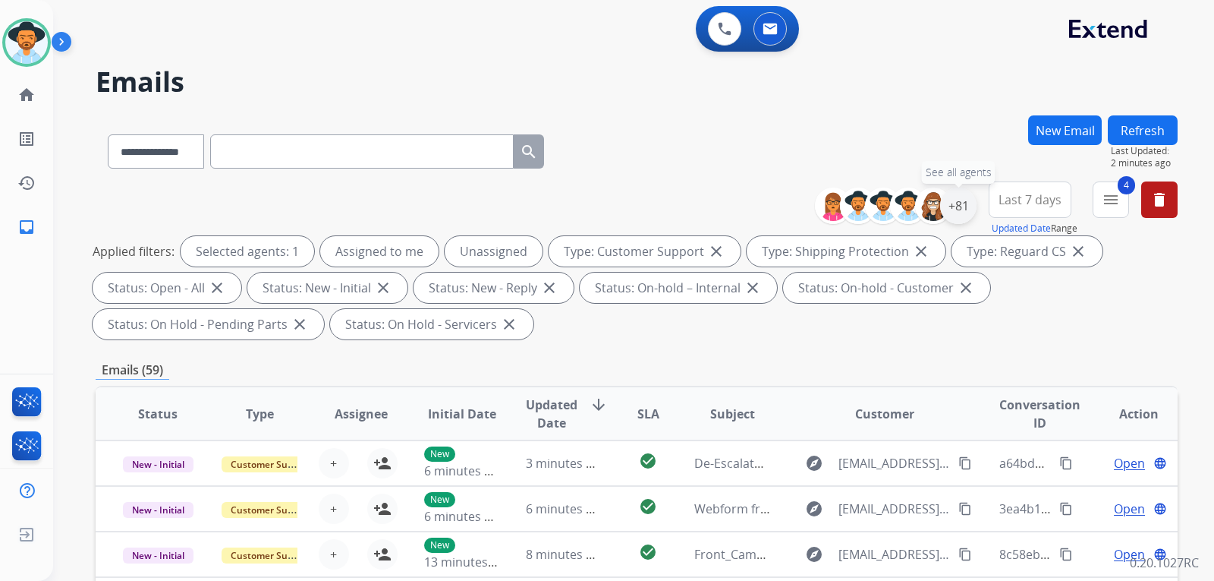
click at [951, 212] on div "+81" at bounding box center [958, 205] width 36 height 36
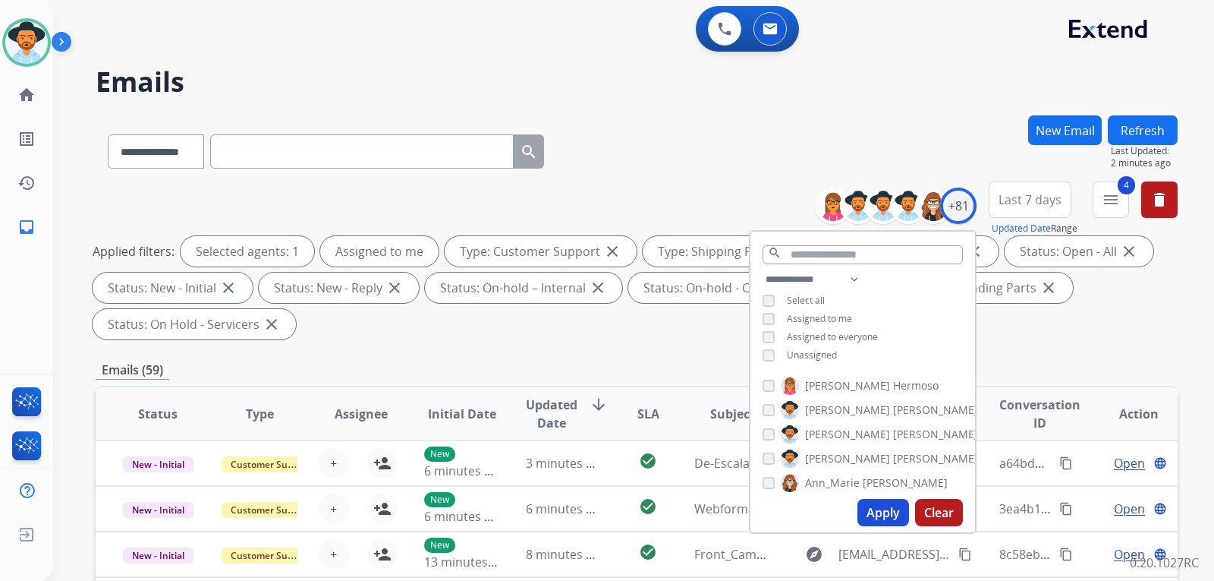
click at [880, 512] on button "Apply" at bounding box center [884, 512] width 52 height 27
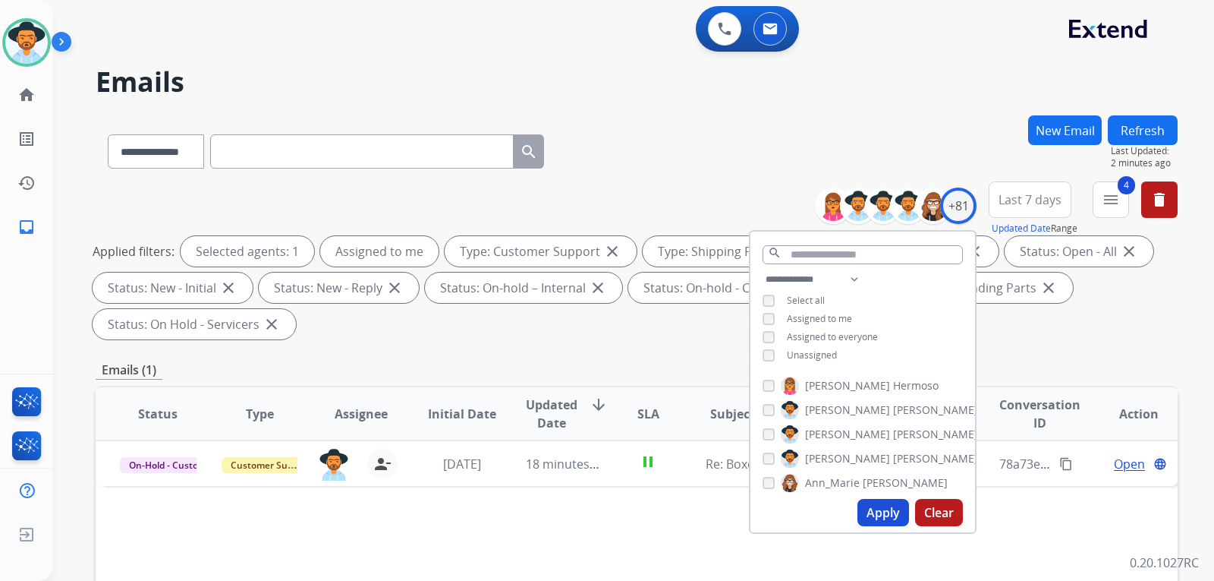
click at [597, 348] on div "**********" at bounding box center [637, 544] width 1082 height 858
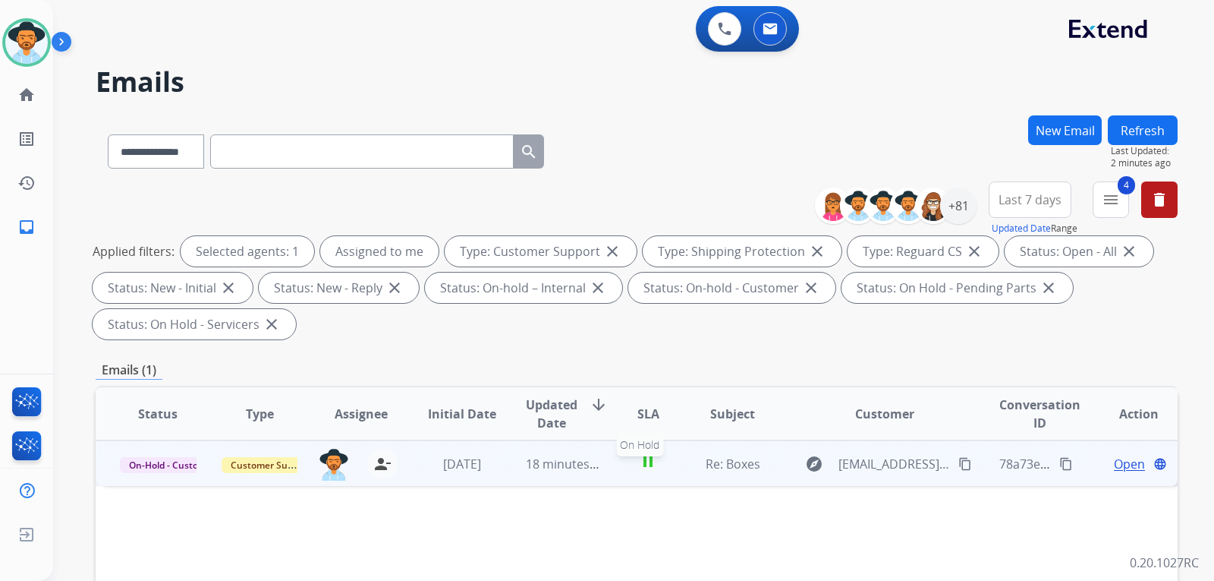
click at [639, 465] on mat-icon "pause" at bounding box center [648, 461] width 18 height 18
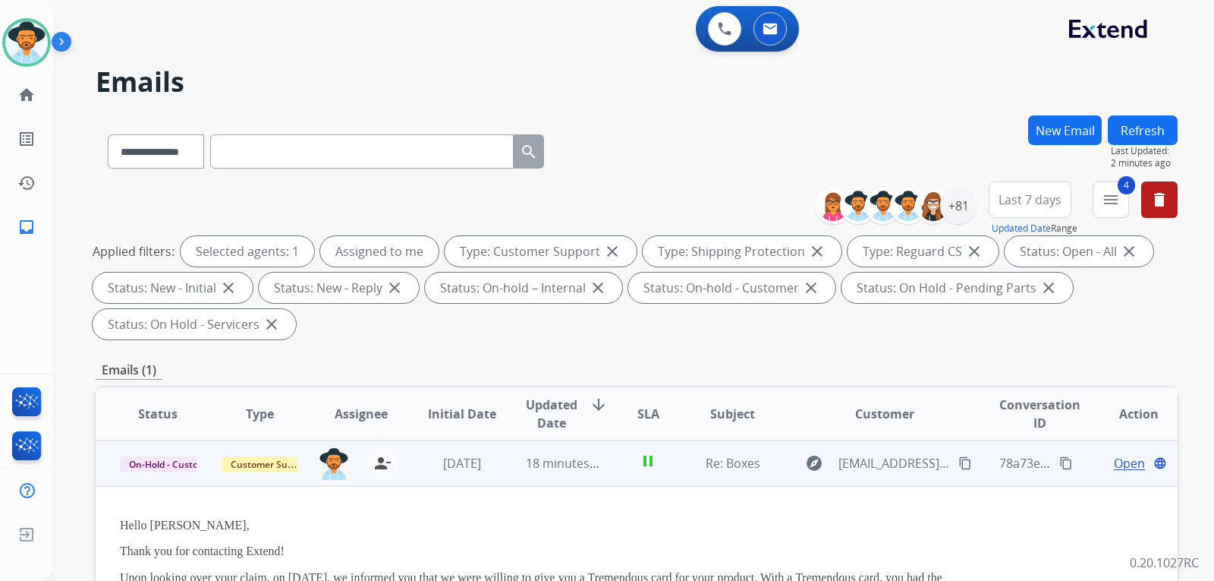
click at [1114, 465] on span "Open" at bounding box center [1129, 463] width 31 height 18
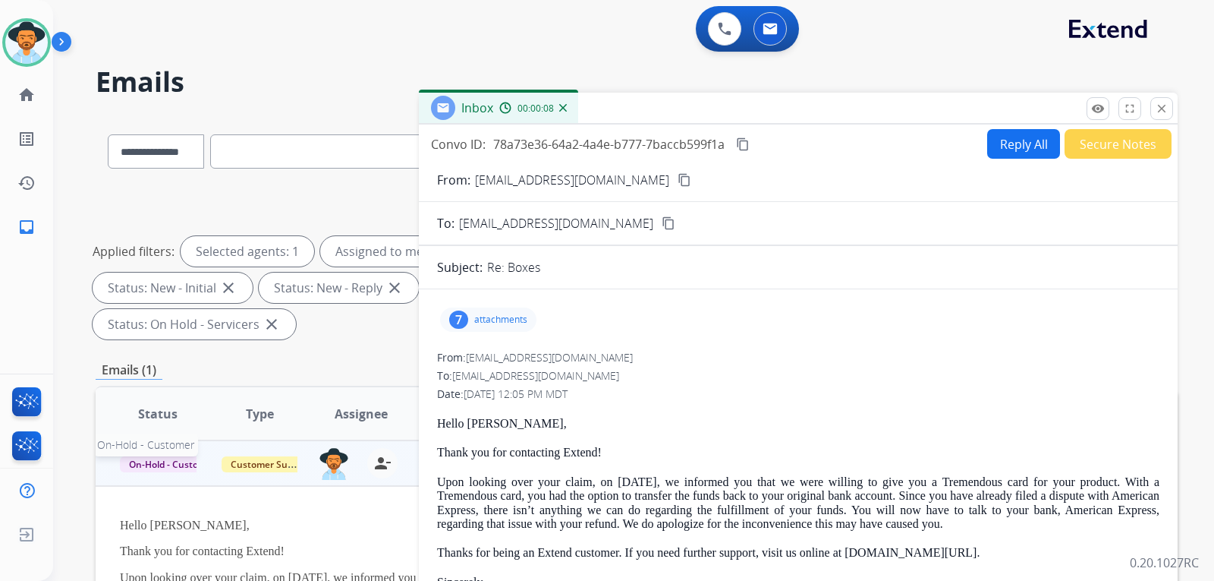
click at [178, 460] on span "On-Hold - Customer" at bounding box center [172, 464] width 105 height 16
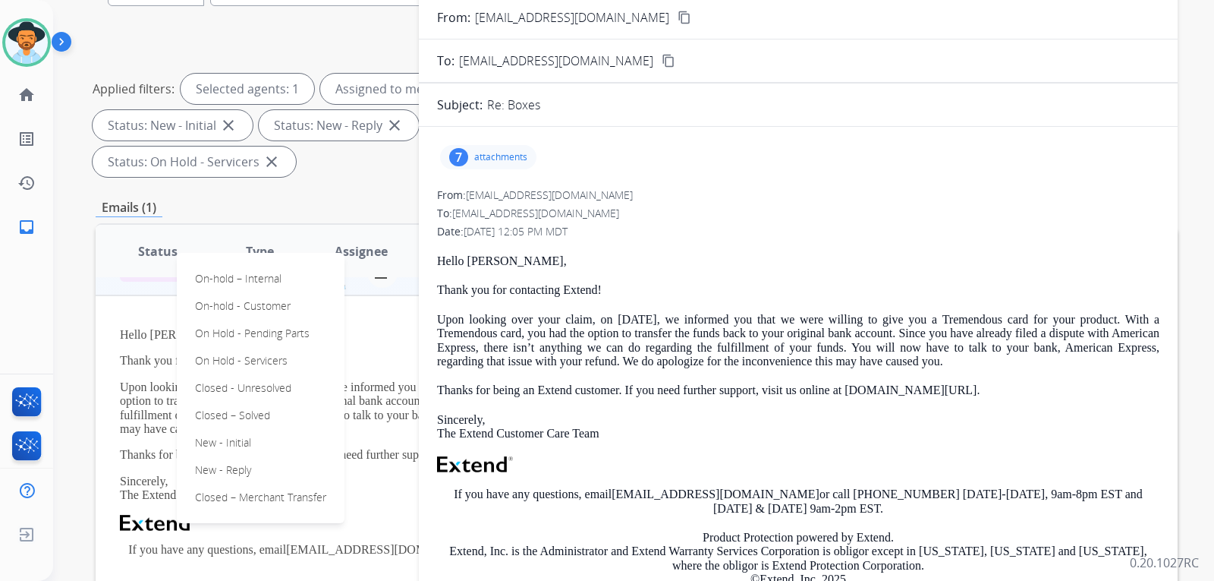
scroll to position [228, 0]
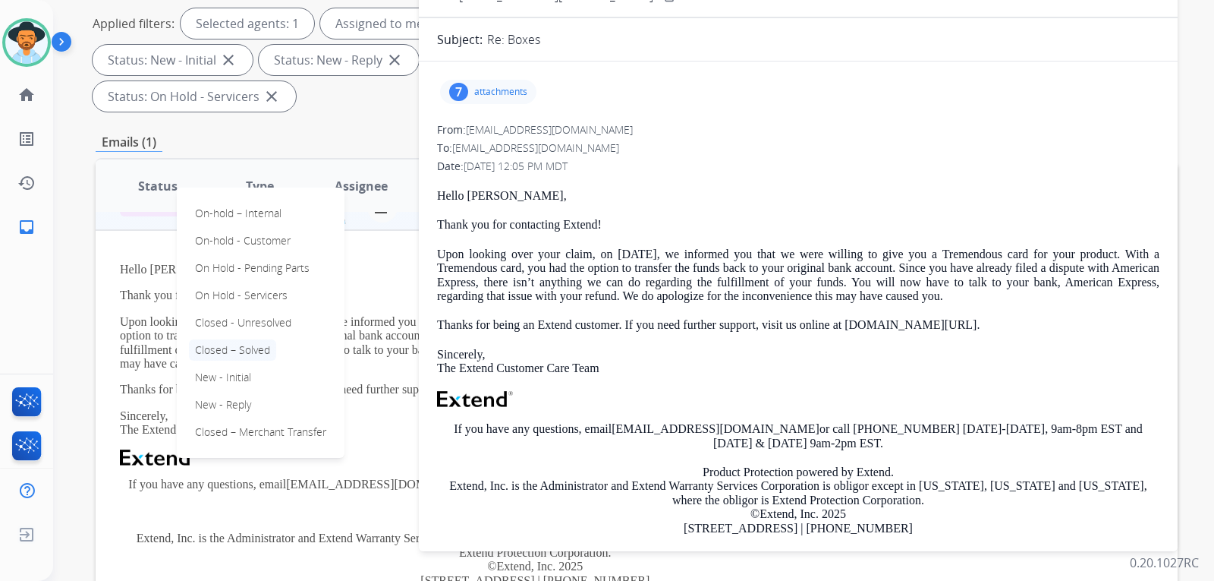
click at [250, 352] on p "Closed – Solved" at bounding box center [232, 349] width 87 height 21
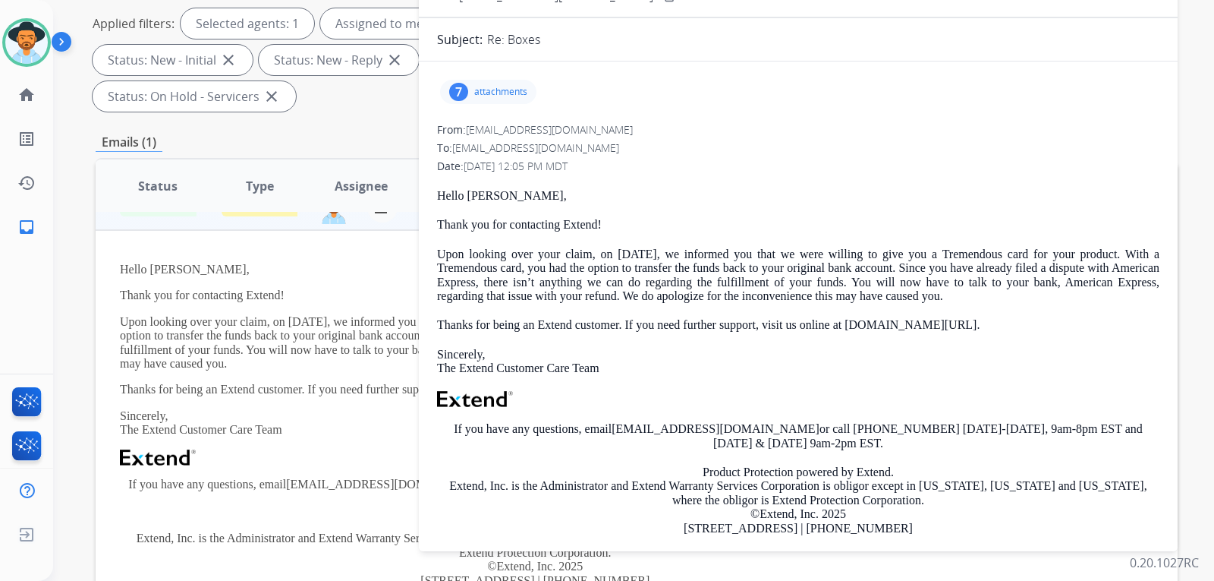
scroll to position [0, 0]
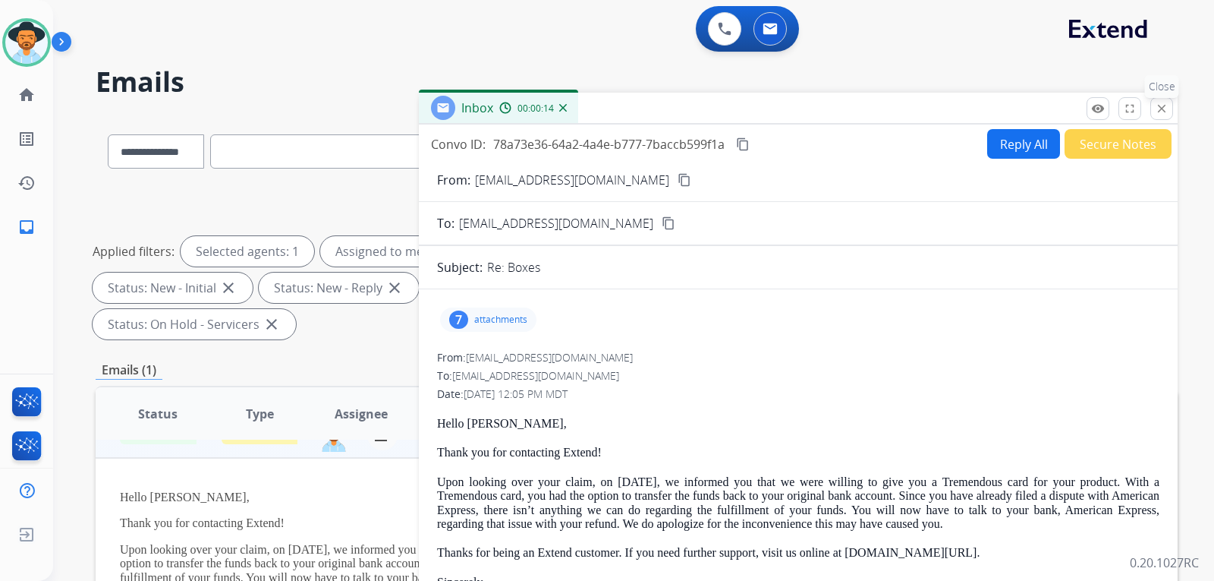
click at [1171, 105] on button "close Close" at bounding box center [1162, 108] width 23 height 23
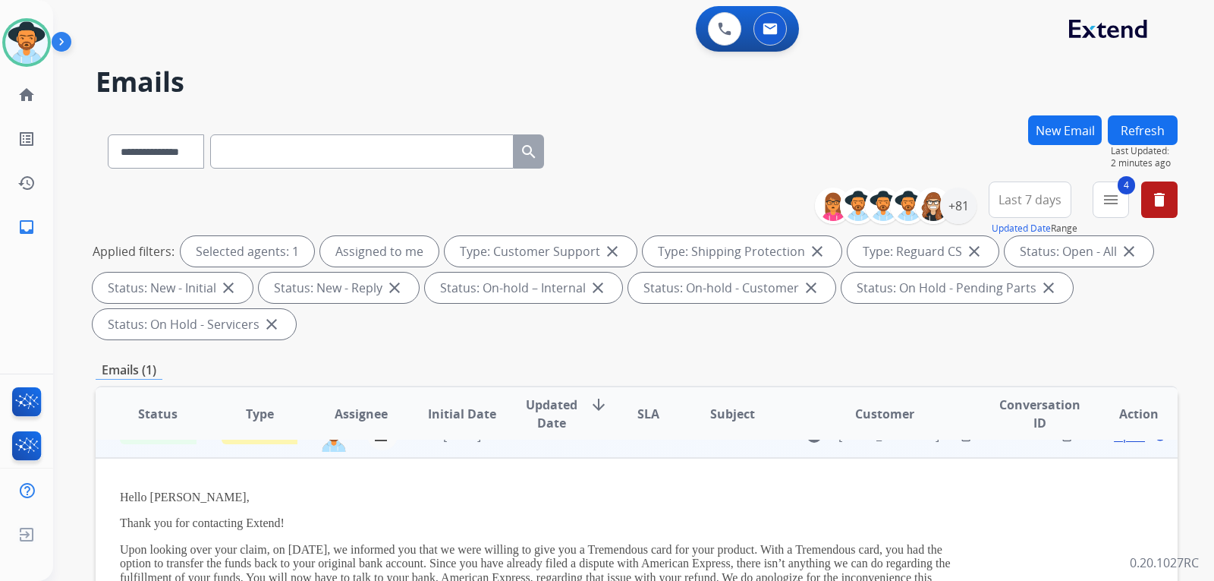
click at [1143, 129] on button "Refresh" at bounding box center [1143, 130] width 70 height 30
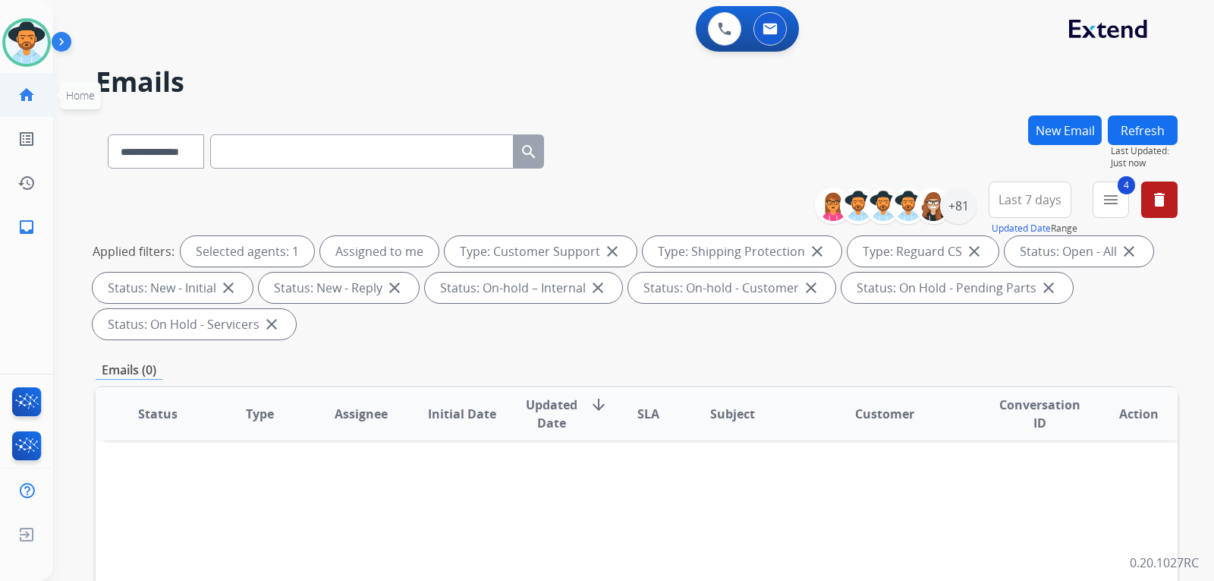
click at [30, 106] on link "home Home" at bounding box center [26, 95] width 42 height 42
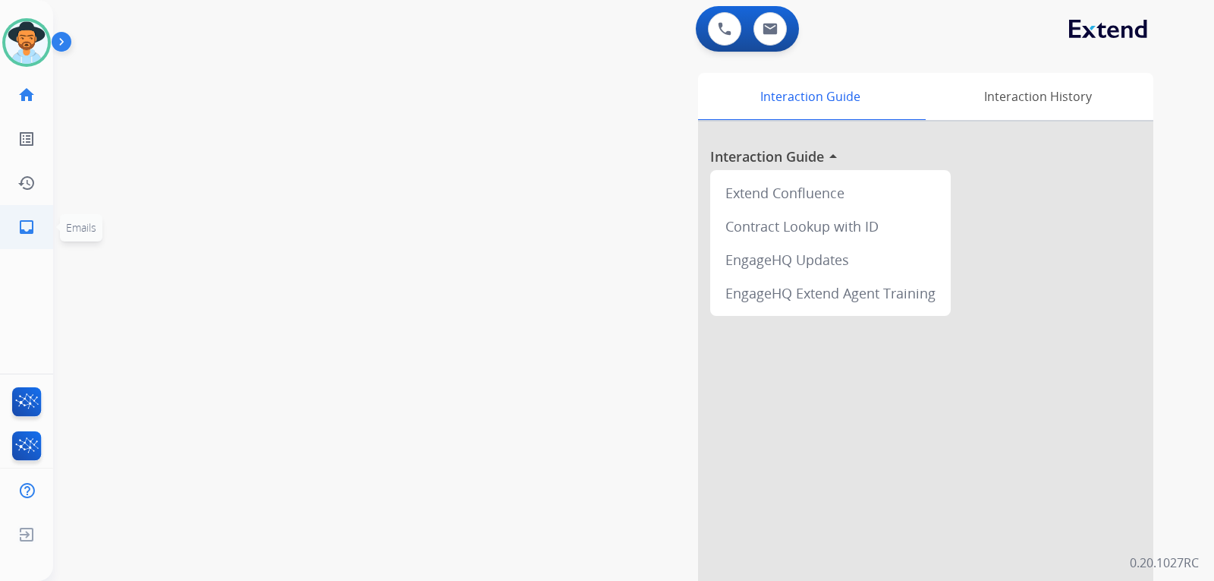
click at [30, 233] on mat-icon "inbox" at bounding box center [26, 227] width 18 height 18
select select "**********"
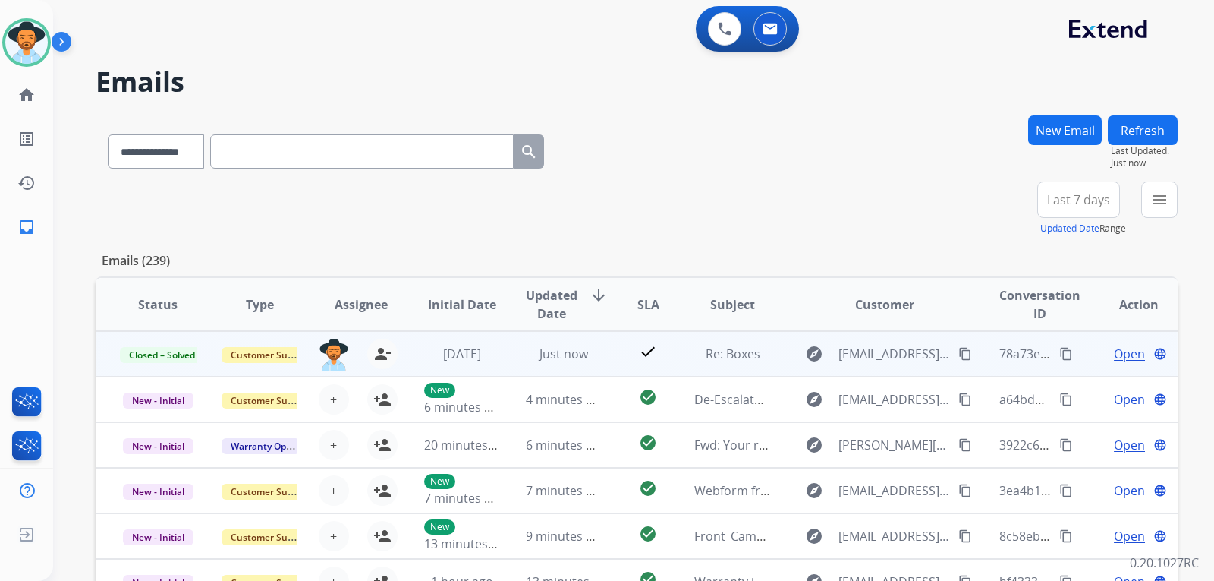
click at [1118, 350] on span "Open" at bounding box center [1129, 354] width 31 height 18
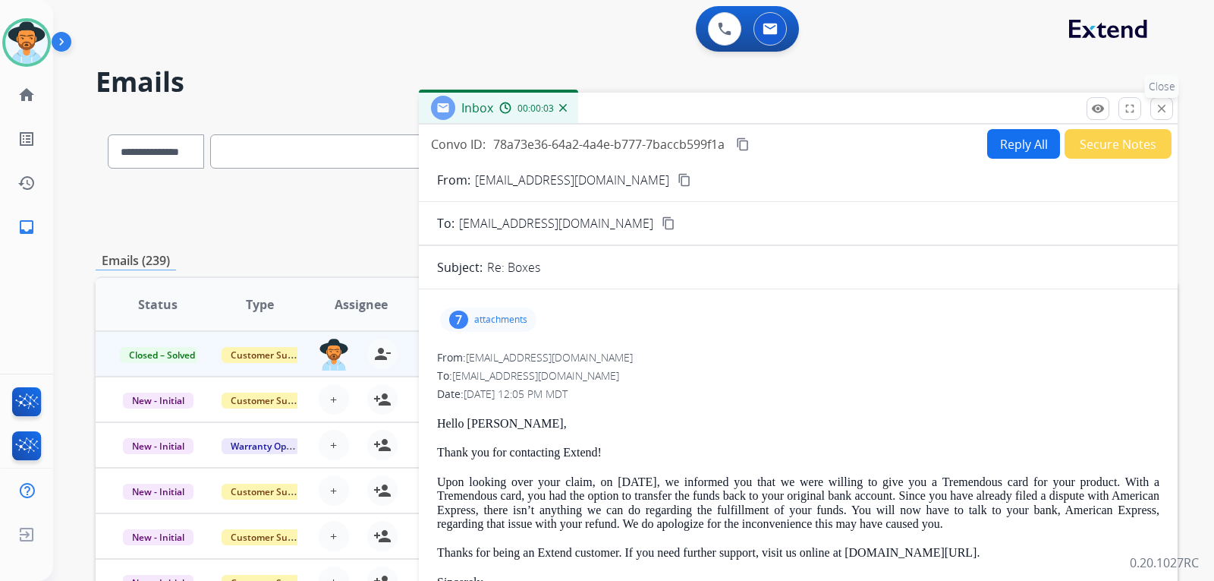
click at [1160, 113] on mat-icon "close" at bounding box center [1162, 109] width 14 height 14
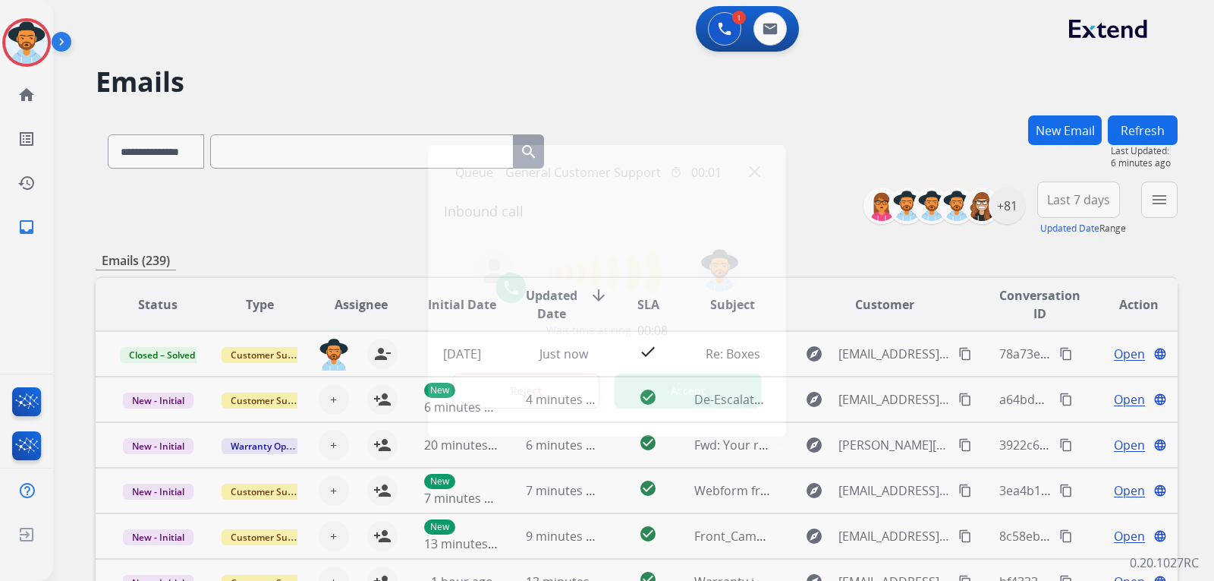
drag, startPoint x: 370, startPoint y: 306, endPoint x: 413, endPoint y: 298, distance: 43.9
click at [370, 306] on div at bounding box center [607, 290] width 1214 height 581
click at [754, 171] on img at bounding box center [754, 170] width 11 height 11
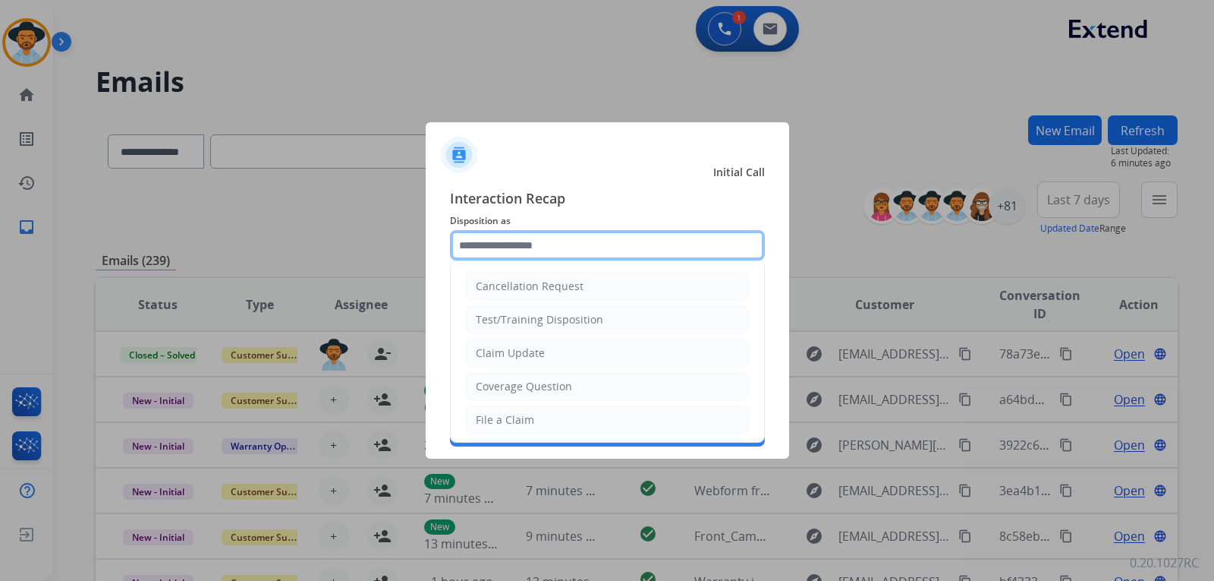
click at [523, 250] on input "text" at bounding box center [607, 245] width 315 height 30
type input "*"
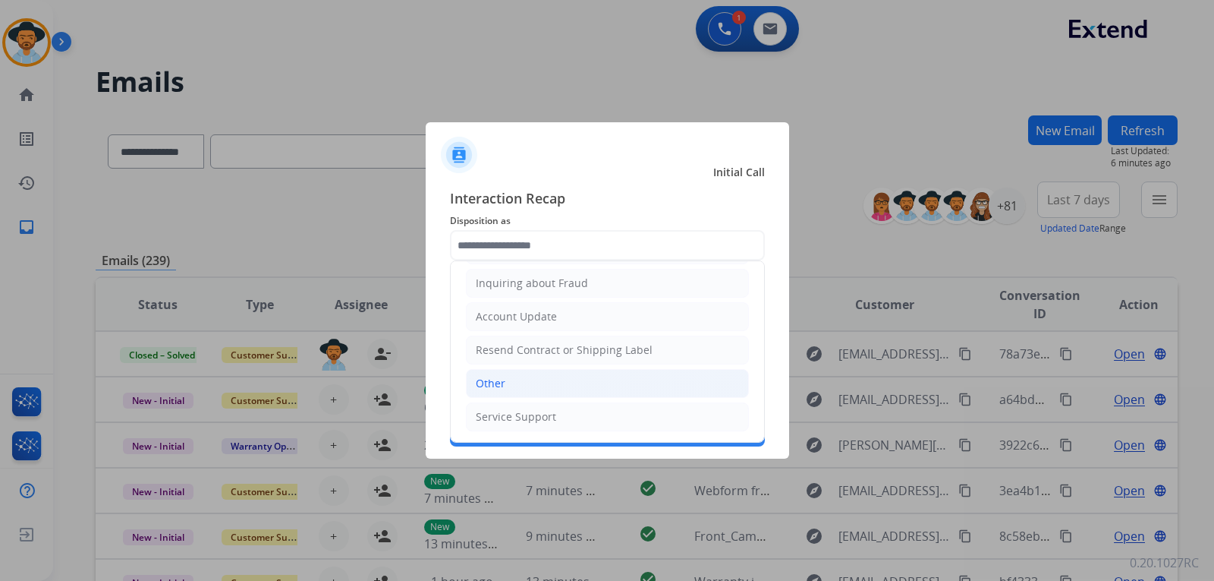
click at [508, 376] on li "Other" at bounding box center [607, 383] width 283 height 29
type input "*****"
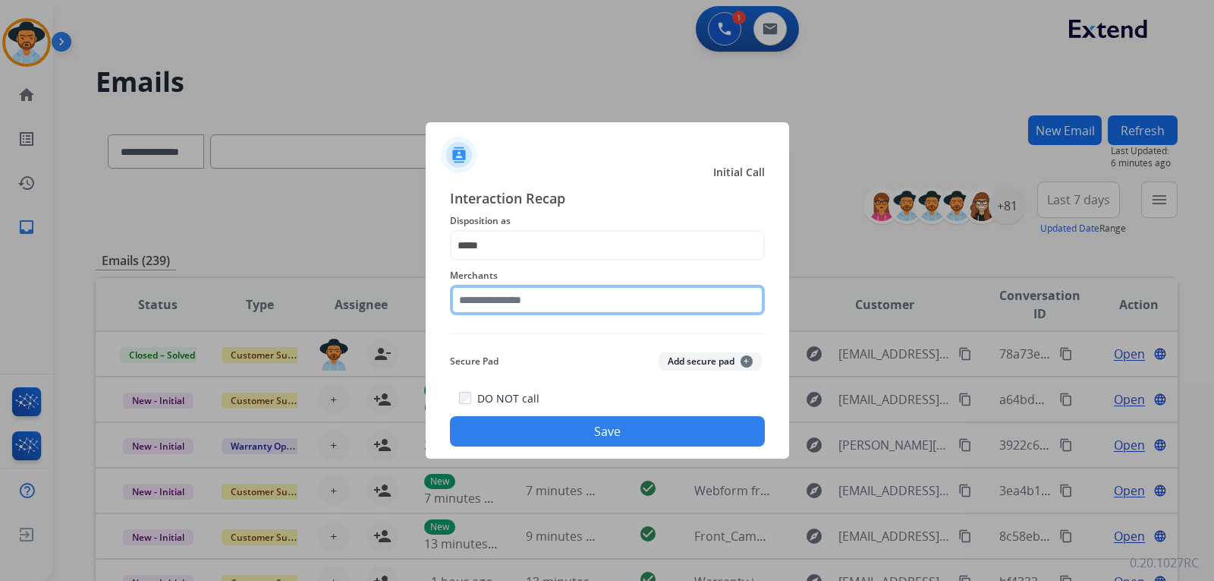
click at [522, 304] on input "text" at bounding box center [607, 300] width 315 height 30
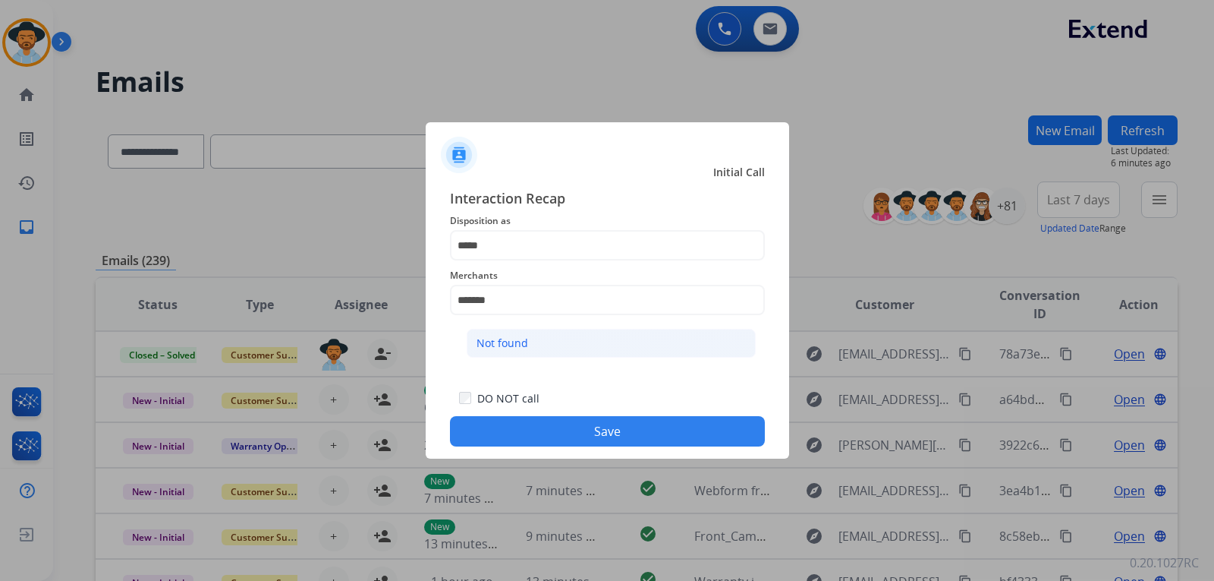
click at [524, 337] on div "Not found" at bounding box center [503, 342] width 52 height 15
type input "*********"
click at [574, 422] on button "Save" at bounding box center [607, 431] width 315 height 30
click at [685, 428] on button "Save" at bounding box center [607, 431] width 315 height 30
click at [603, 437] on button "Save" at bounding box center [607, 431] width 315 height 30
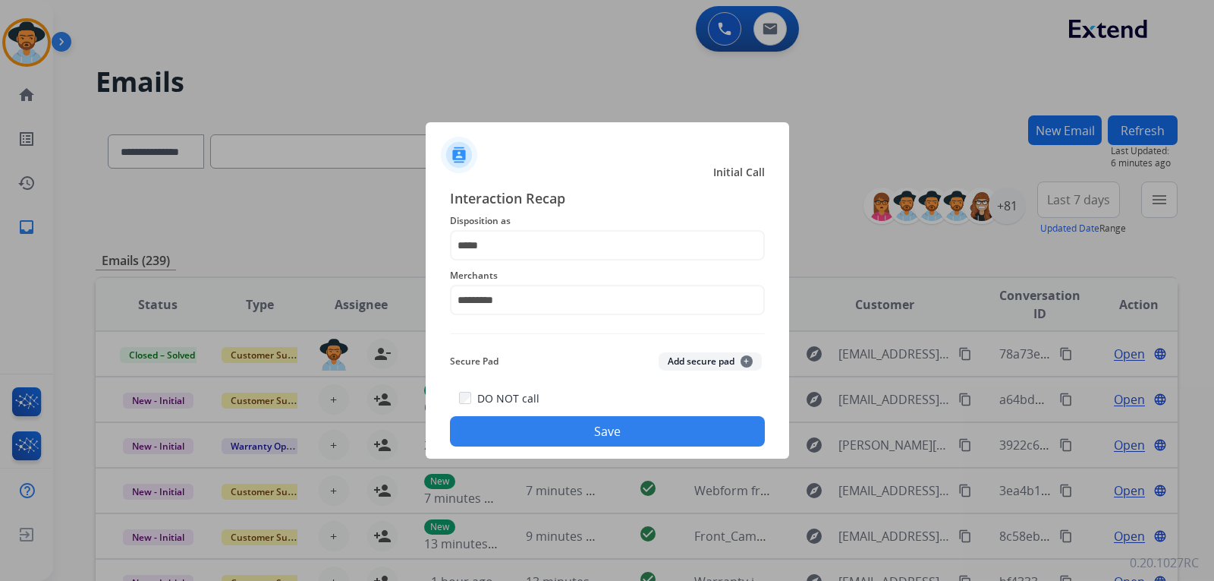
click at [603, 437] on button "Save" at bounding box center [607, 431] width 315 height 30
click at [997, 279] on div at bounding box center [607, 290] width 1214 height 581
drag, startPoint x: 997, startPoint y: 279, endPoint x: 952, endPoint y: 275, distance: 45.0
click at [995, 279] on div at bounding box center [607, 290] width 1214 height 581
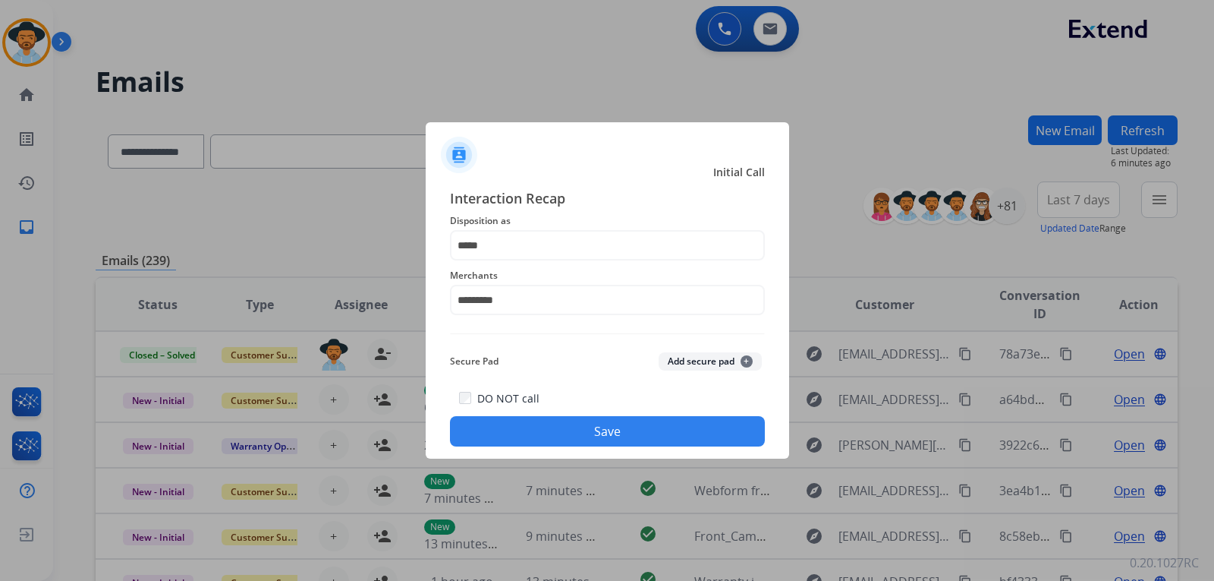
click at [568, 341] on div "Interaction Recap Disposition as ***** Merchants ********* Secure Pad Add secur…" at bounding box center [607, 316] width 315 height 259
drag, startPoint x: 575, startPoint y: 335, endPoint x: 624, endPoint y: 220, distance: 124.8
click at [576, 332] on div "Interaction Recap Disposition as ***** Merchants ********* Secure Pad Add secur…" at bounding box center [607, 316] width 315 height 259
click at [563, 50] on div at bounding box center [607, 290] width 1214 height 581
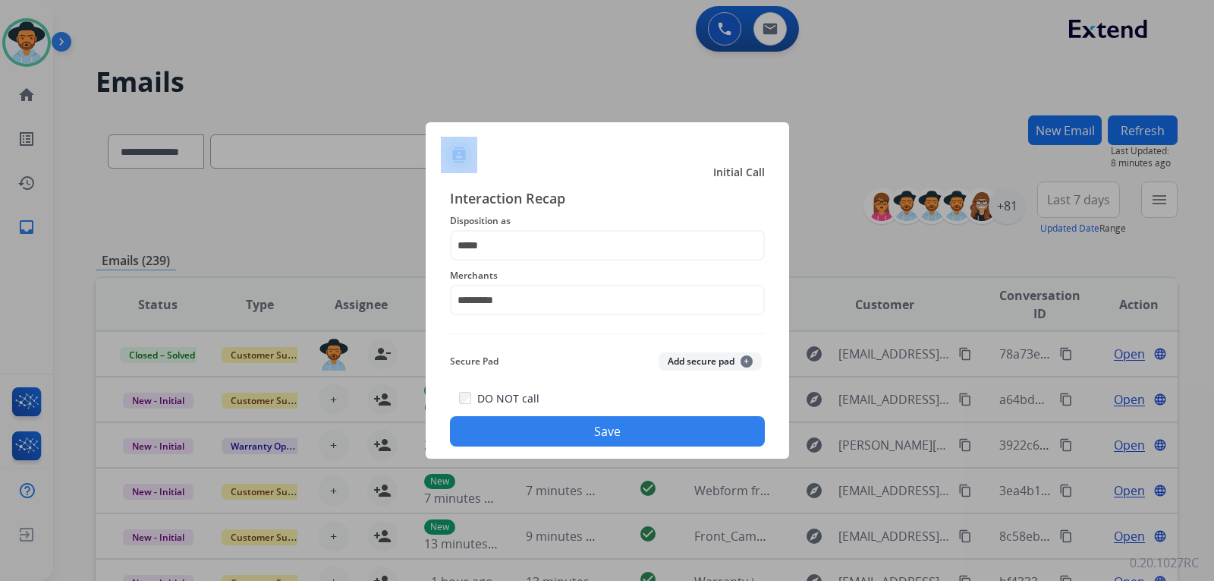
click at [552, 438] on button "Save" at bounding box center [607, 431] width 315 height 30
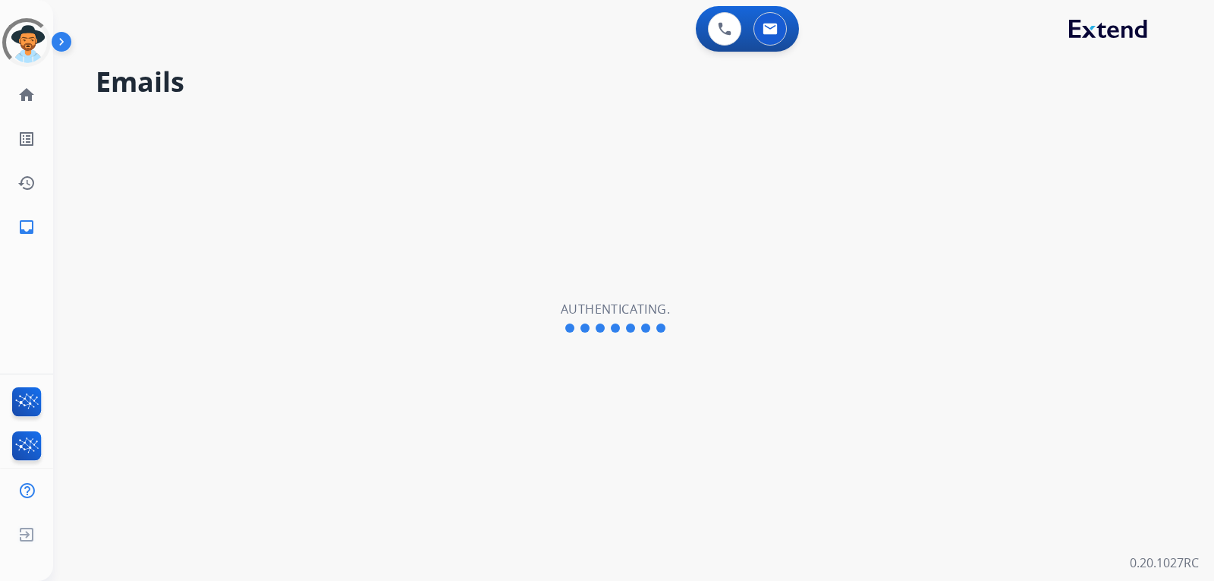
select select "**********"
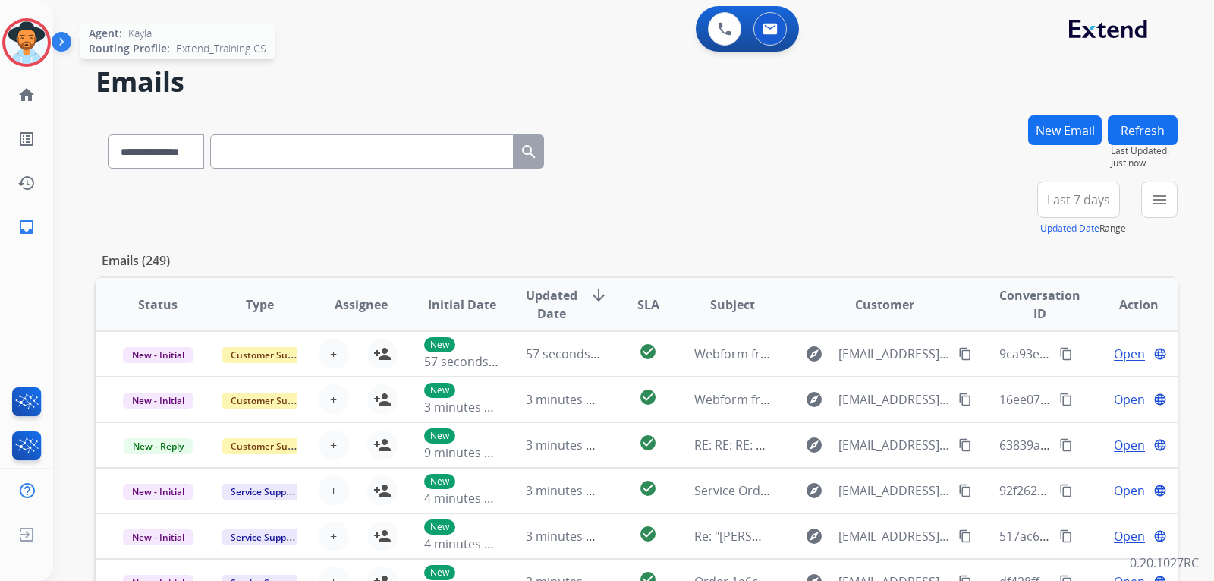
drag, startPoint x: 38, startPoint y: 49, endPoint x: 49, endPoint y: 55, distance: 12.9
click at [39, 49] on img at bounding box center [26, 42] width 42 height 42
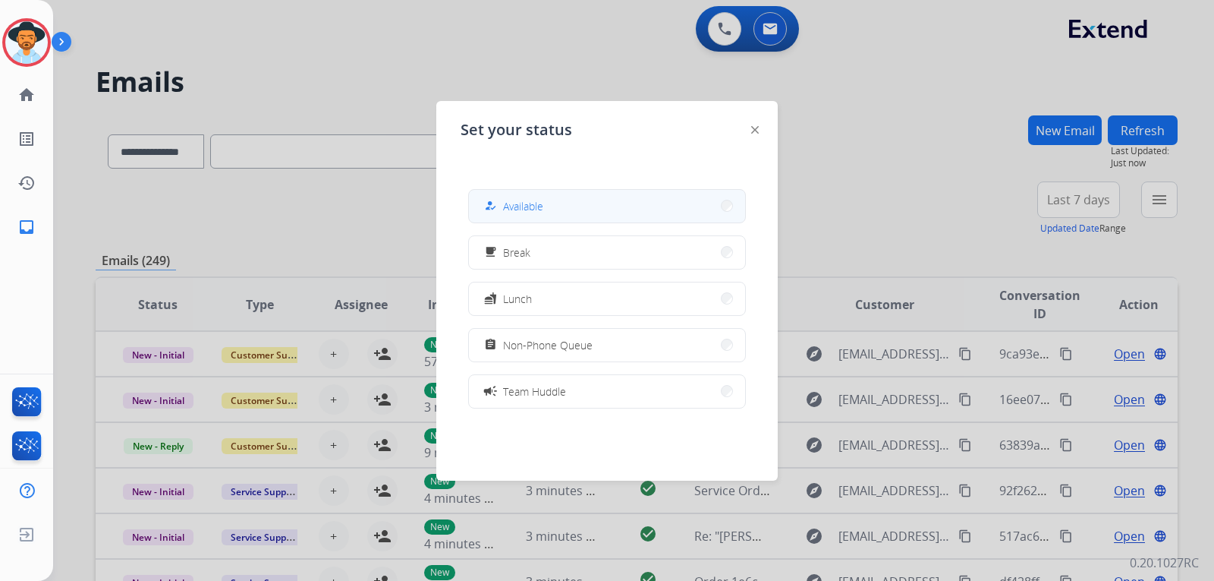
click at [494, 199] on div "how_to_reg" at bounding box center [492, 206] width 22 height 18
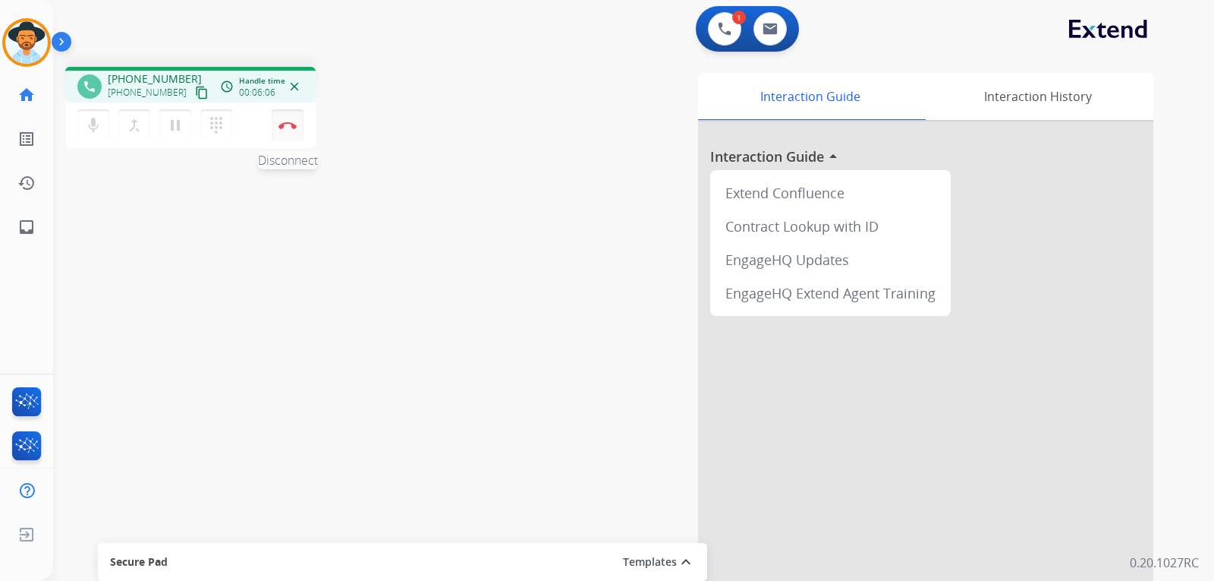
click at [288, 129] on button "Disconnect" at bounding box center [288, 125] width 32 height 32
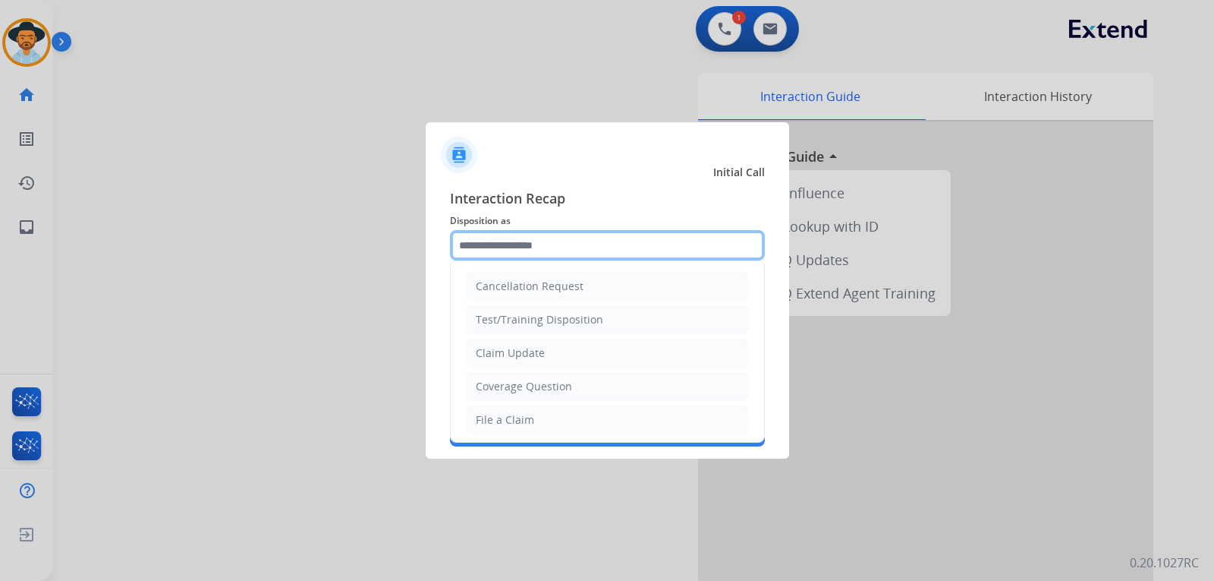
click at [587, 243] on input "text" at bounding box center [607, 245] width 315 height 30
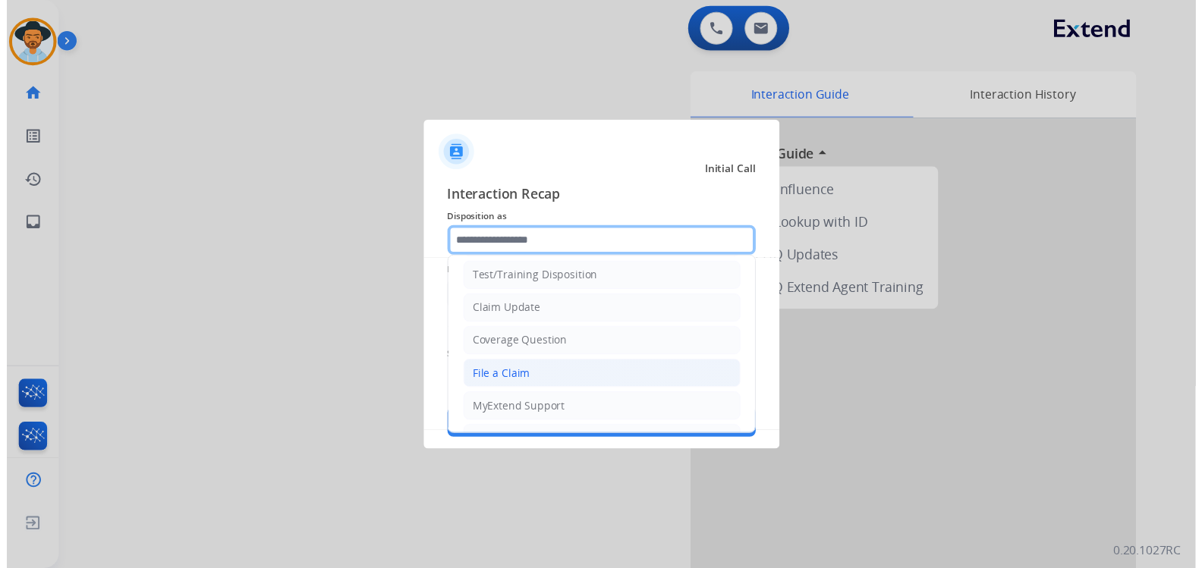
scroll to position [76, 0]
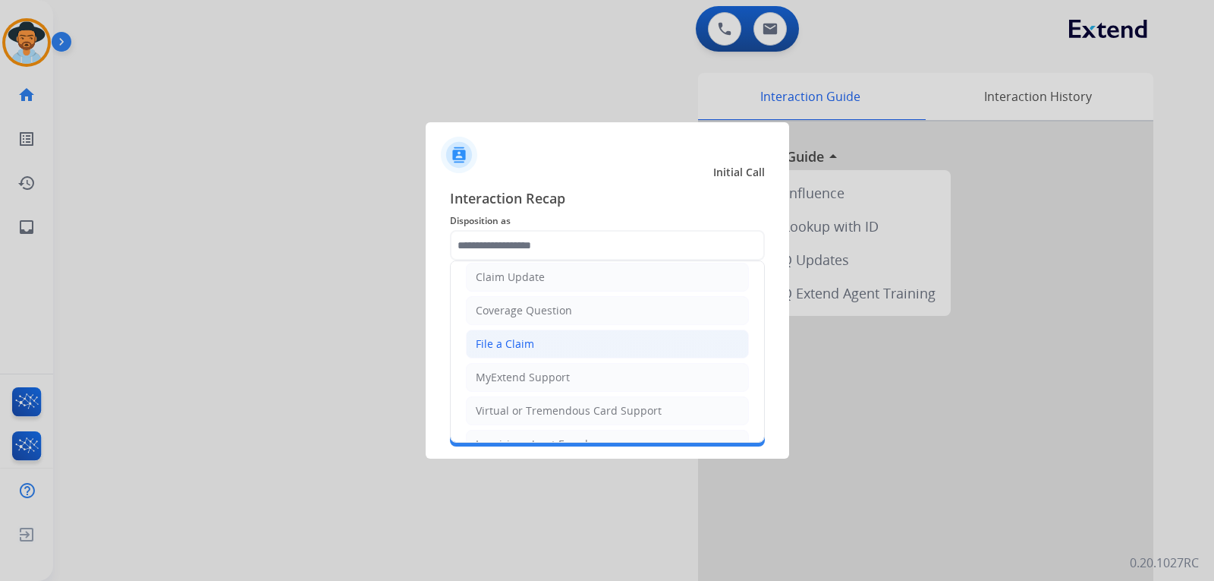
click at [506, 335] on li "File a Claim" at bounding box center [607, 343] width 283 height 29
type input "**********"
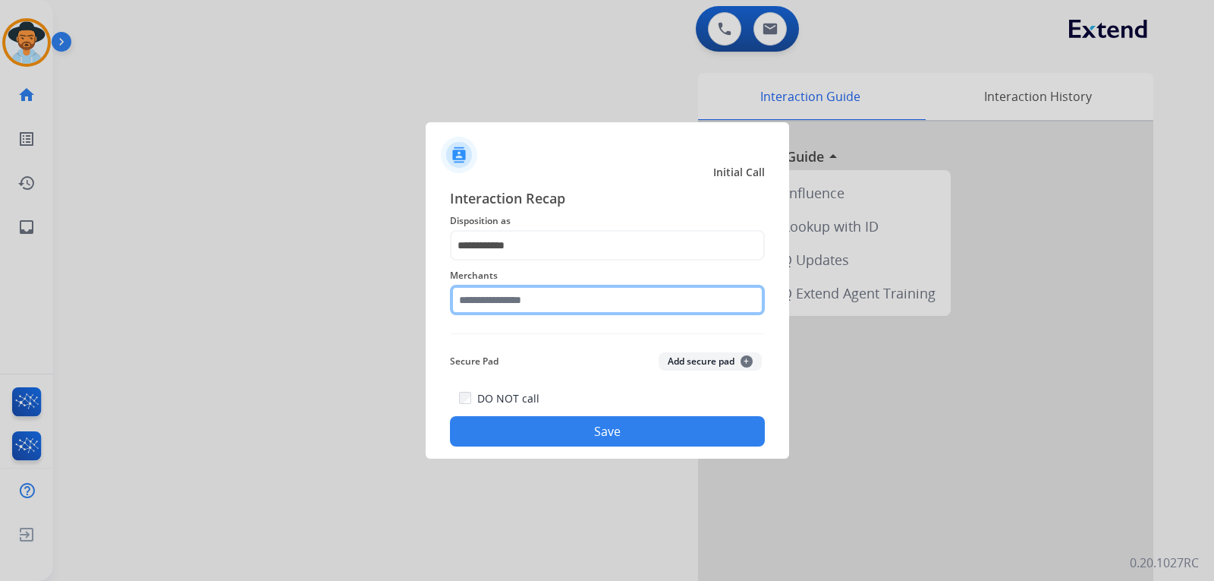
click at [520, 304] on input "text" at bounding box center [607, 300] width 315 height 30
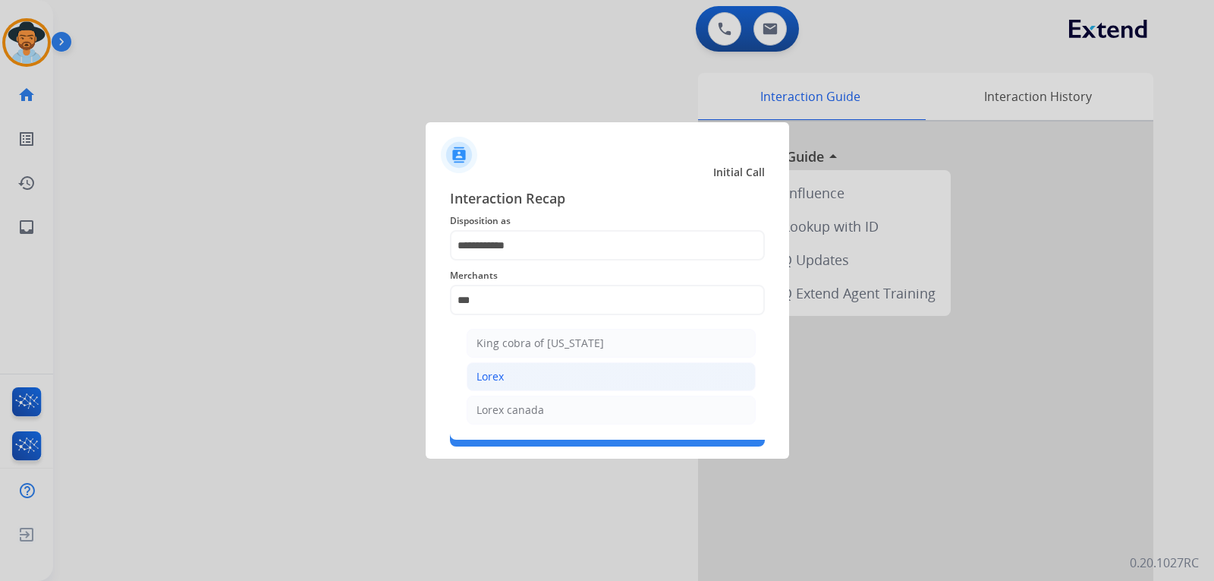
click at [571, 370] on li "Lorex" at bounding box center [611, 376] width 289 height 29
type input "*****"
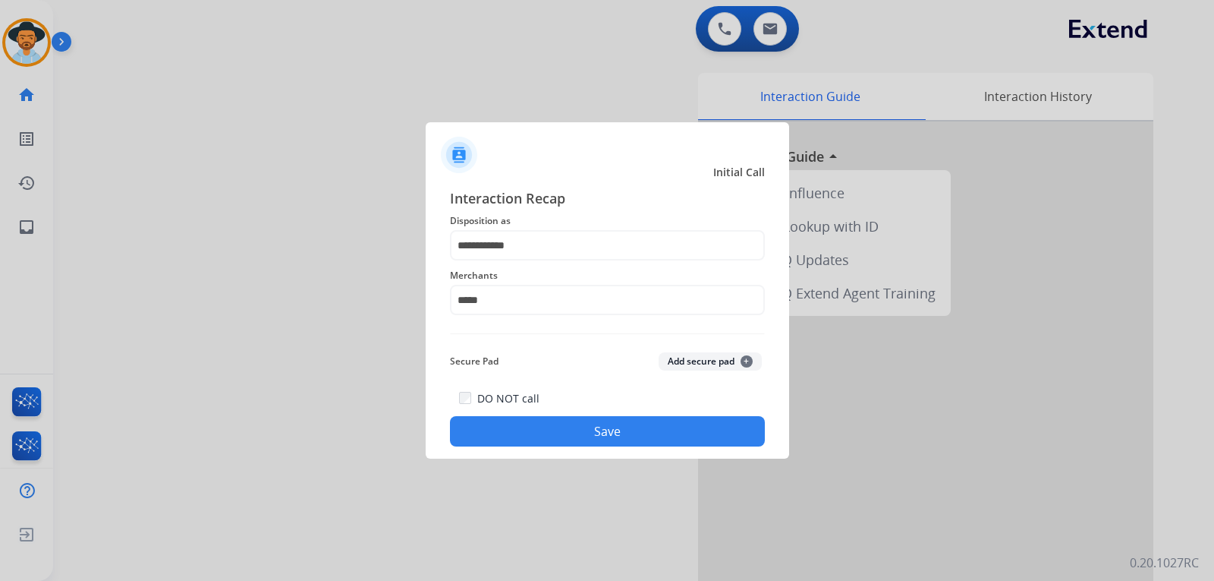
click at [583, 434] on button "Save" at bounding box center [607, 431] width 315 height 30
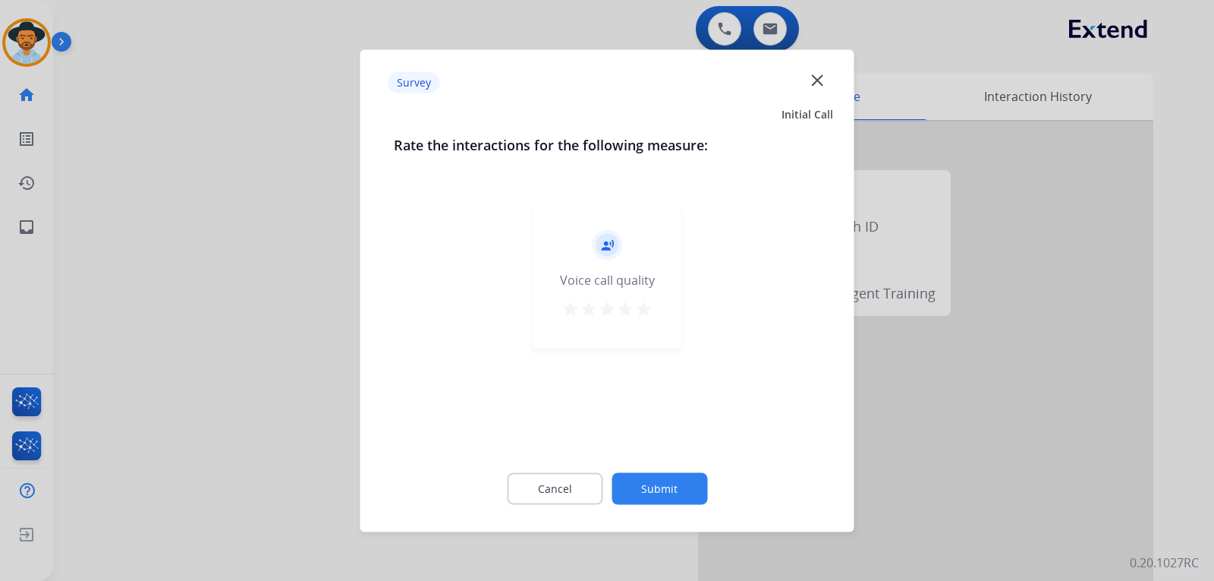
click at [949, 427] on div at bounding box center [607, 290] width 1214 height 581
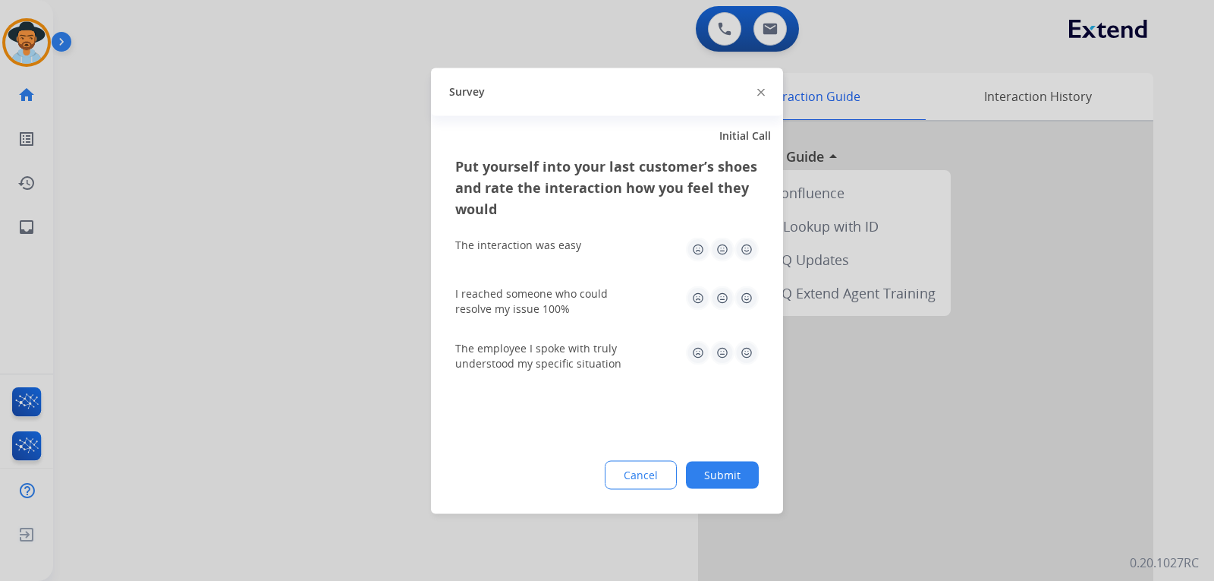
click at [949, 427] on div at bounding box center [607, 290] width 1214 height 581
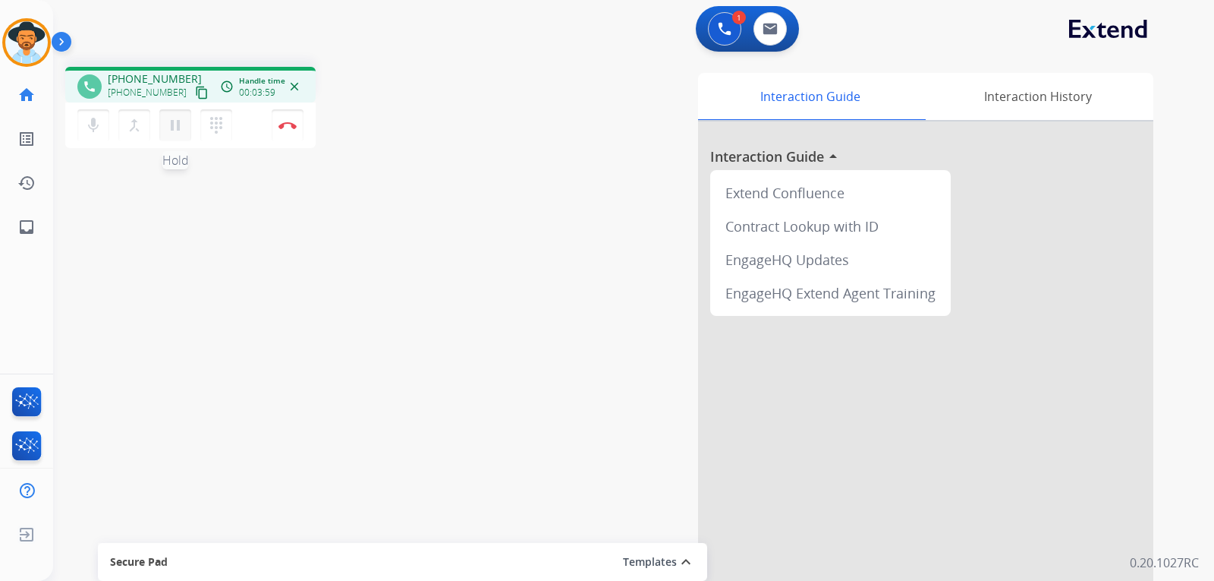
click at [174, 135] on button "pause Hold" at bounding box center [175, 125] width 32 height 32
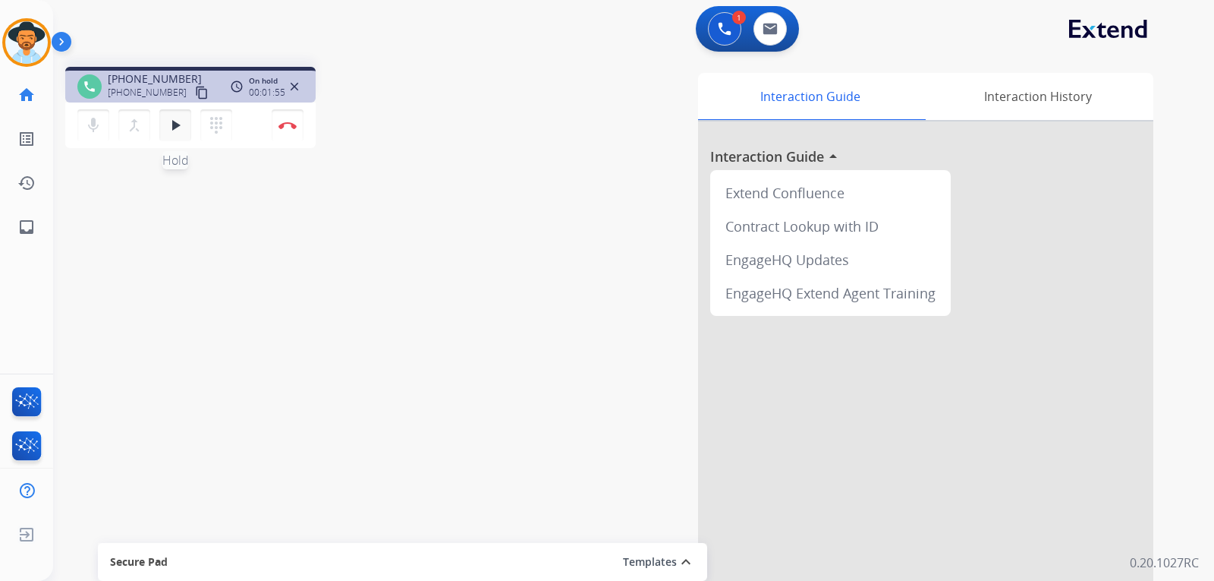
click at [178, 133] on mat-icon "play_arrow" at bounding box center [175, 125] width 18 height 18
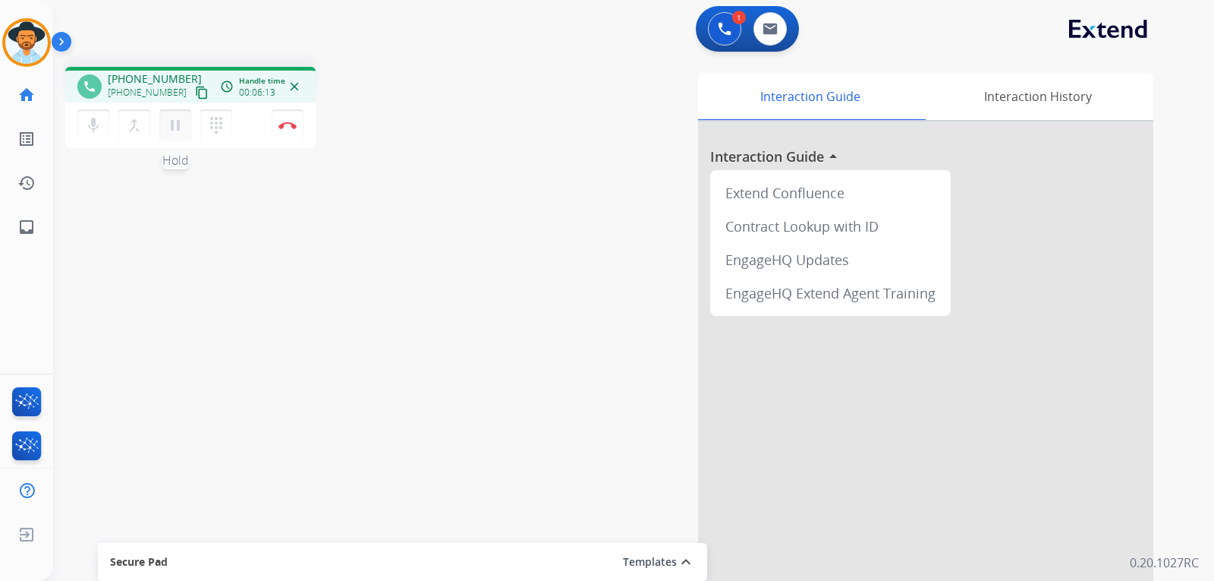
click at [181, 129] on mat-icon "pause" at bounding box center [175, 125] width 18 height 18
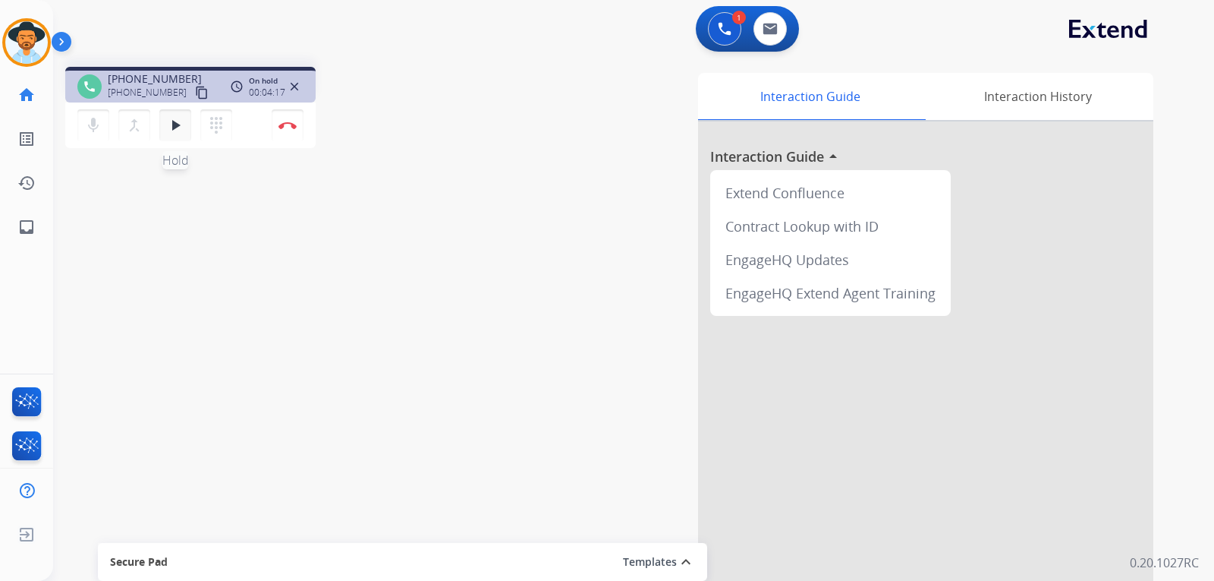
click at [172, 128] on mat-icon "play_arrow" at bounding box center [175, 125] width 18 height 18
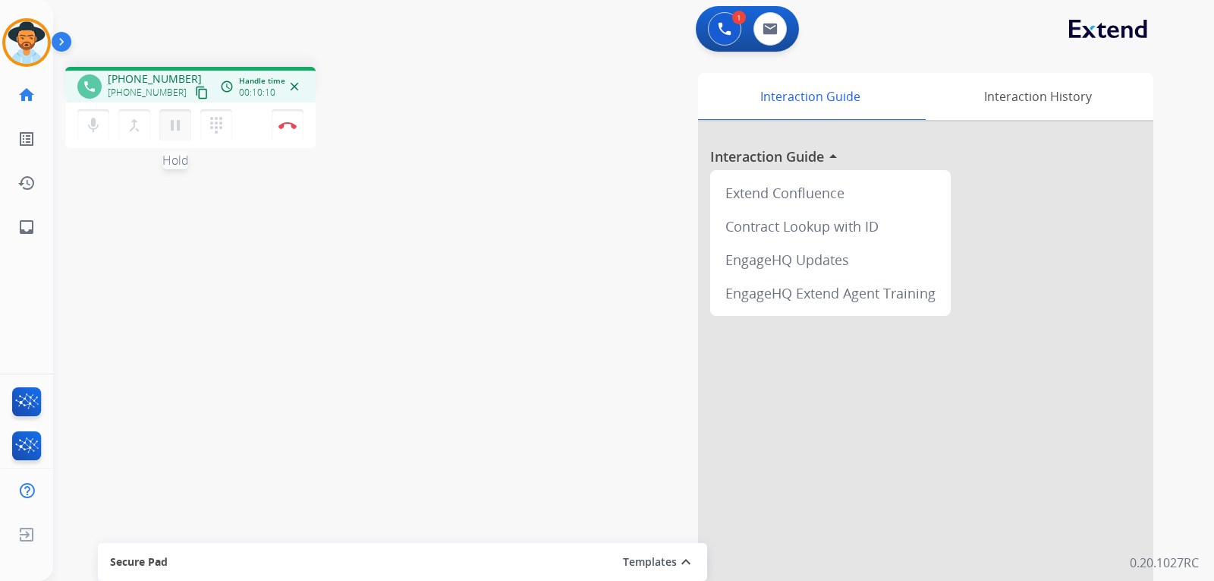
click at [179, 134] on mat-icon "pause" at bounding box center [175, 125] width 18 height 18
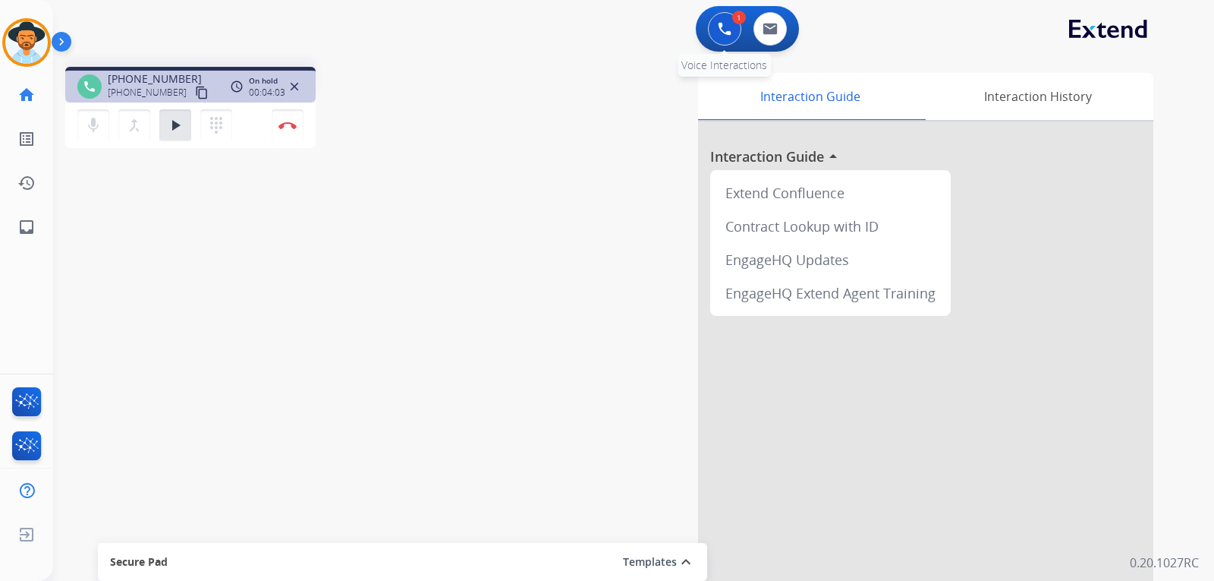
click at [717, 35] on button at bounding box center [724, 28] width 33 height 33
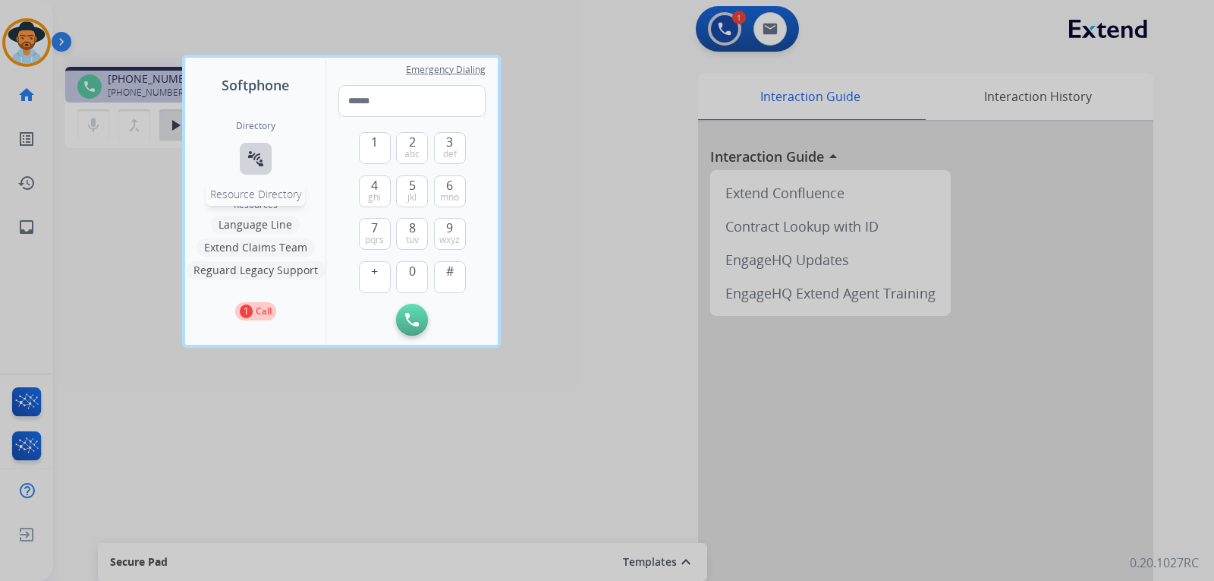
click at [248, 168] on button "connect_without_contact Resource Directory" at bounding box center [256, 159] width 32 height 32
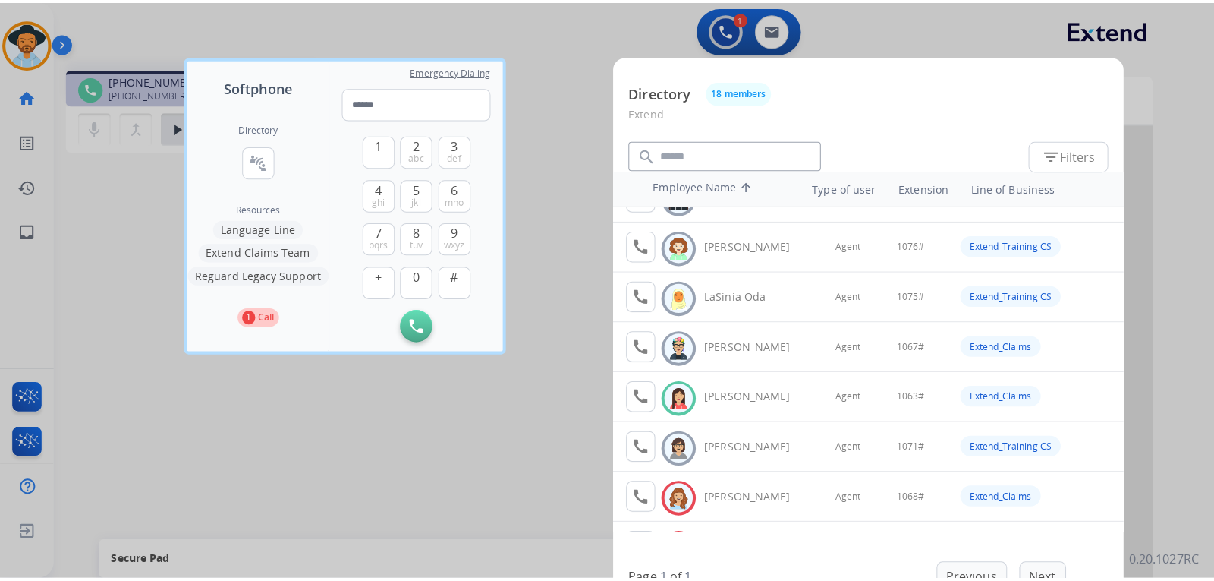
scroll to position [455, 0]
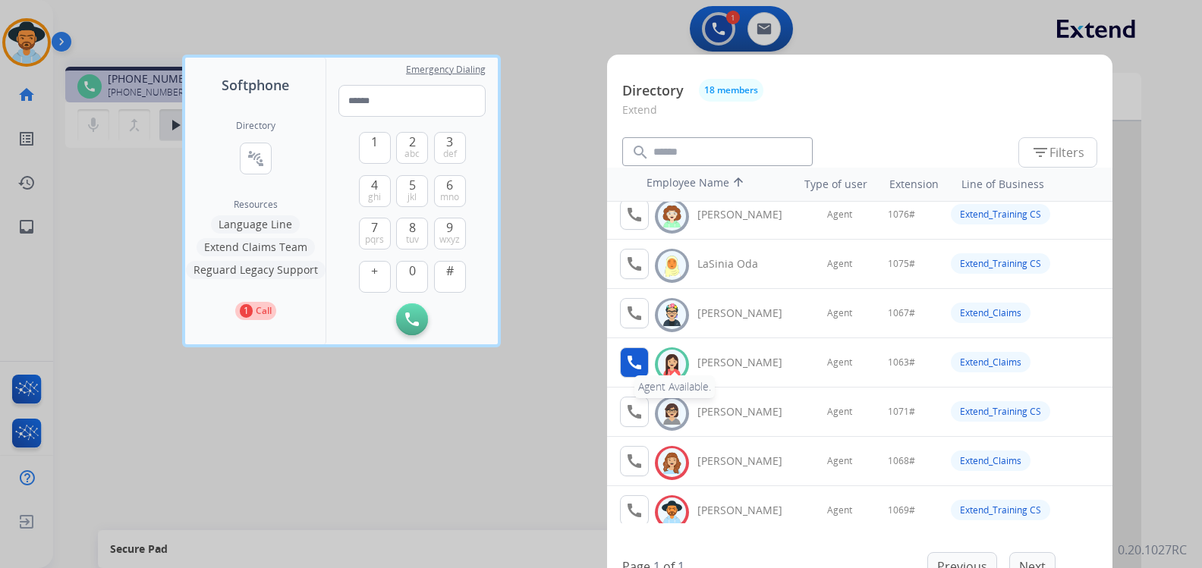
click at [634, 364] on mat-icon "call" at bounding box center [634, 363] width 18 height 18
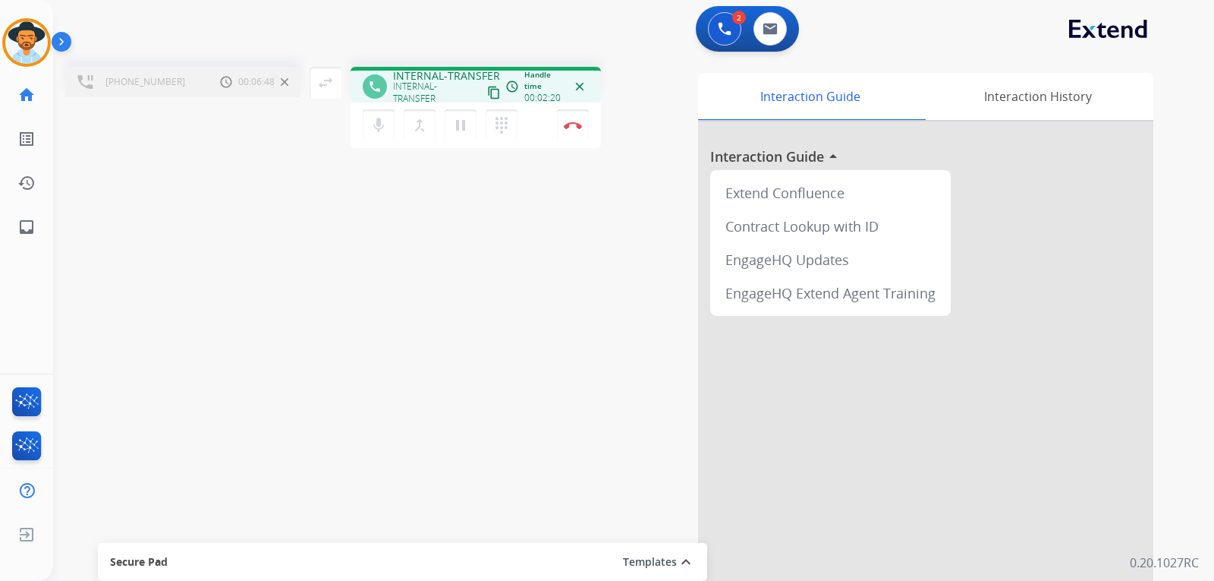
click at [606, 24] on div "2 Voice Interactions 0 Email Interactions" at bounding box center [624, 30] width 1107 height 49
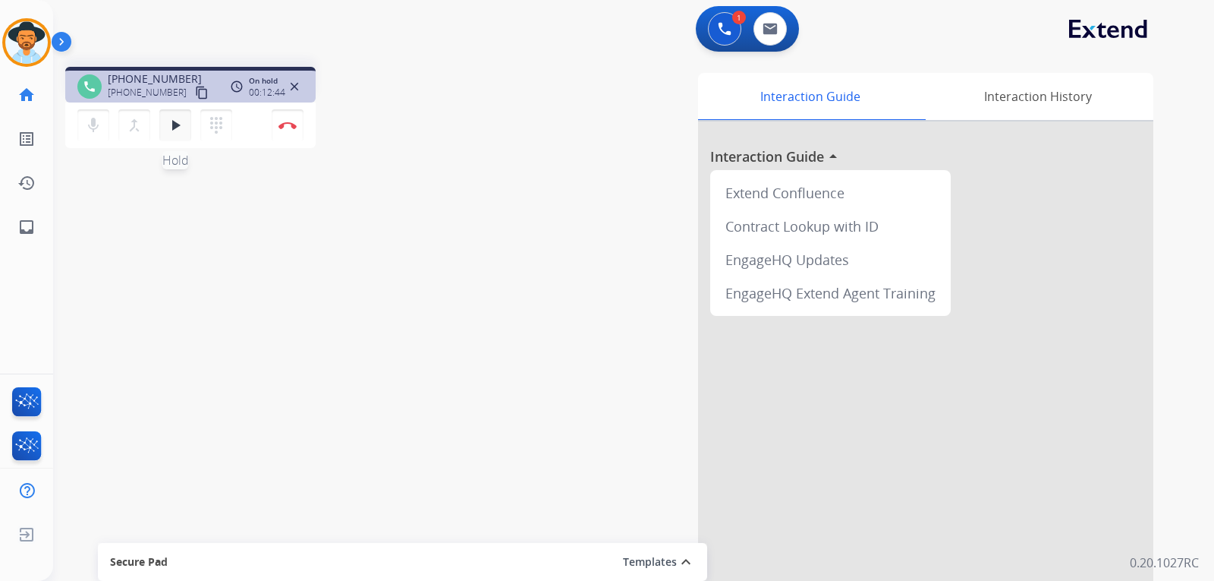
click at [164, 130] on button "play_arrow Hold" at bounding box center [175, 125] width 32 height 32
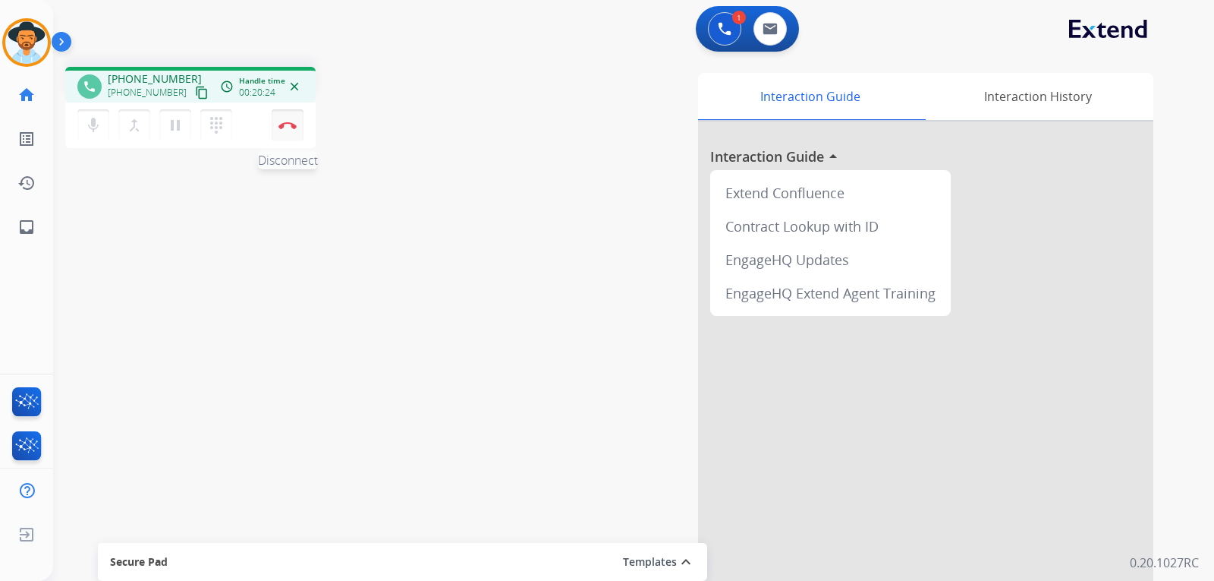
click at [288, 123] on img at bounding box center [288, 125] width 18 height 8
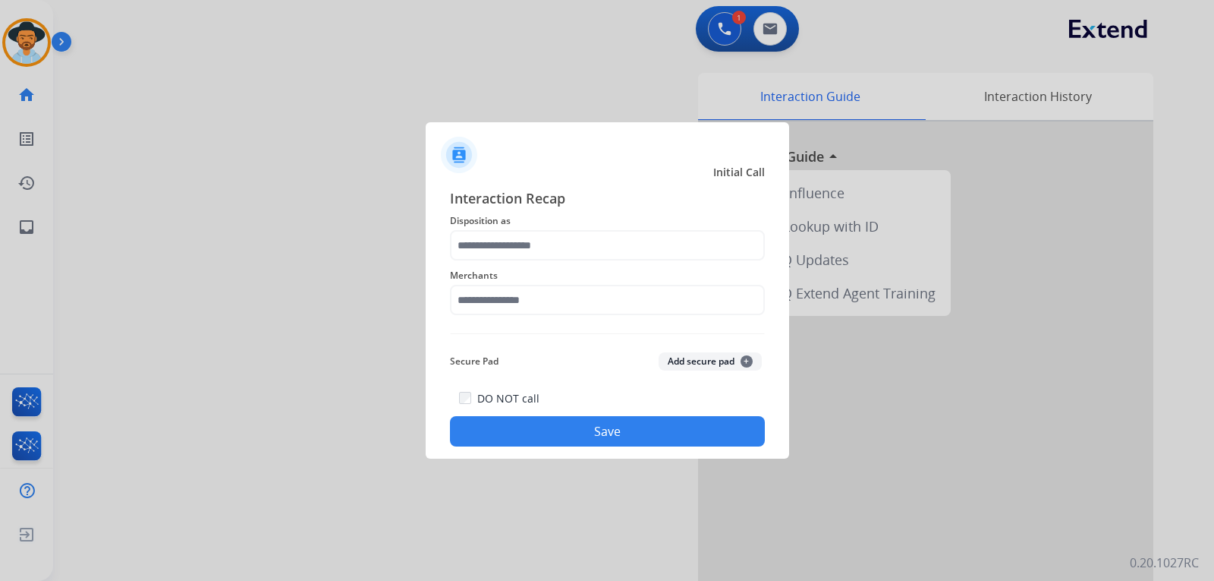
click at [338, 203] on div at bounding box center [607, 290] width 1214 height 581
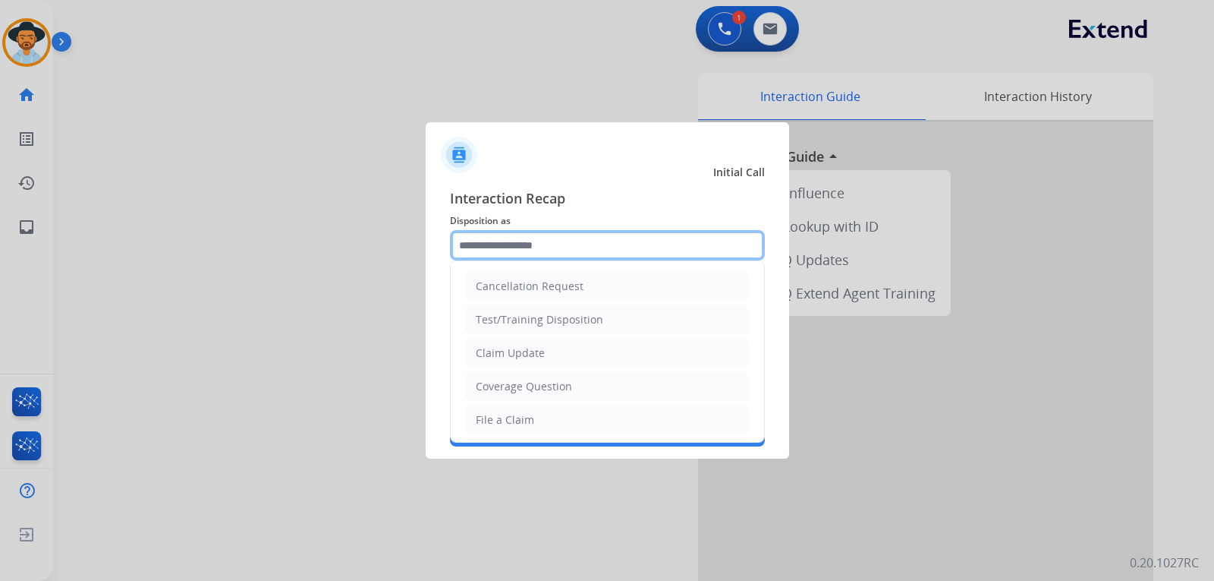
click at [560, 250] on input "text" at bounding box center [607, 245] width 315 height 30
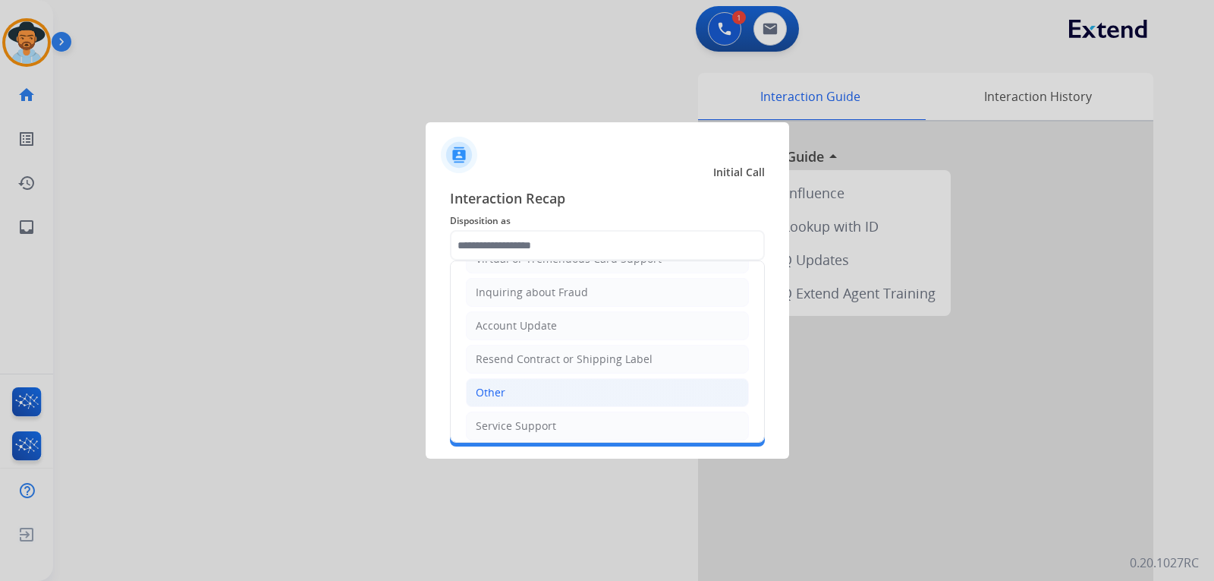
click at [527, 395] on li "Other" at bounding box center [607, 392] width 283 height 29
type input "*****"
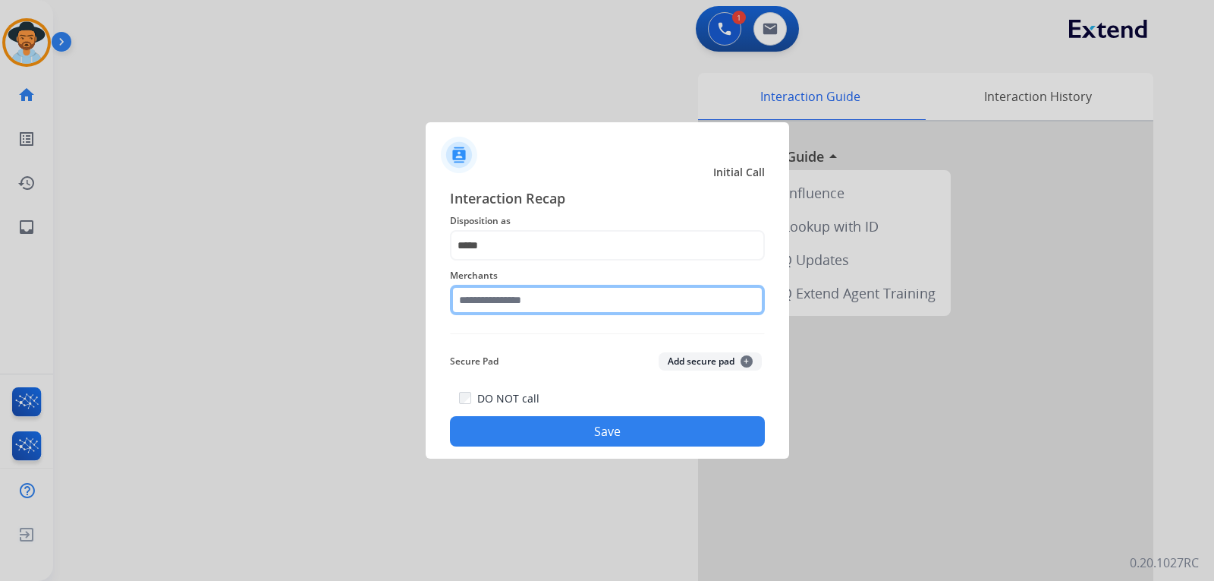
click at [540, 299] on input "text" at bounding box center [607, 300] width 315 height 30
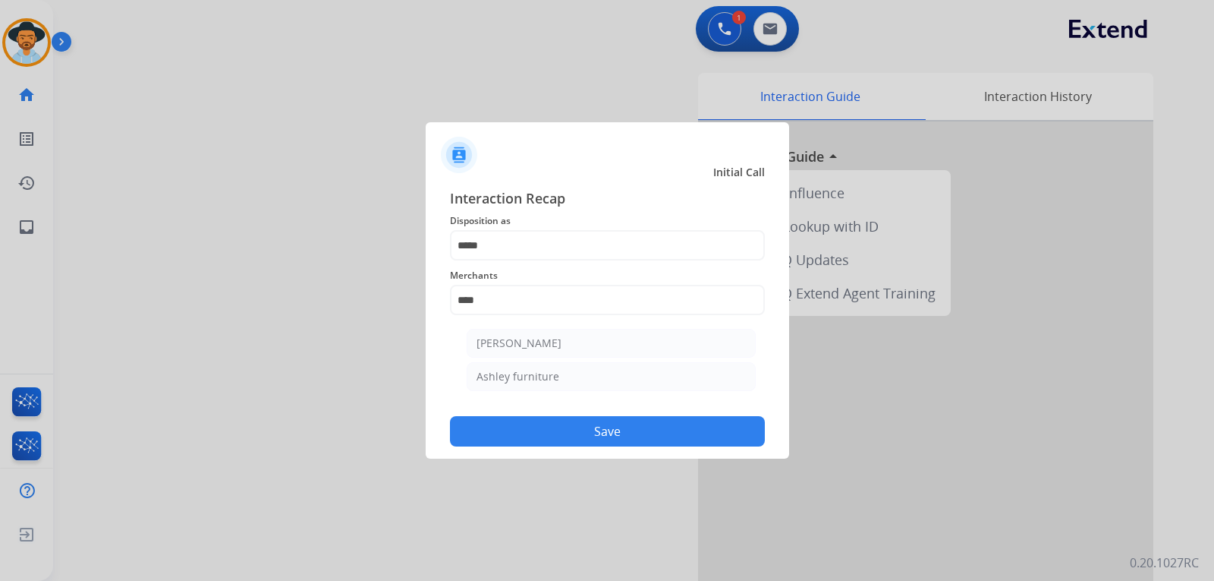
click at [535, 379] on div "Ashley furniture" at bounding box center [518, 376] width 83 height 15
type input "**********"
click at [562, 418] on button "Save" at bounding box center [607, 431] width 315 height 30
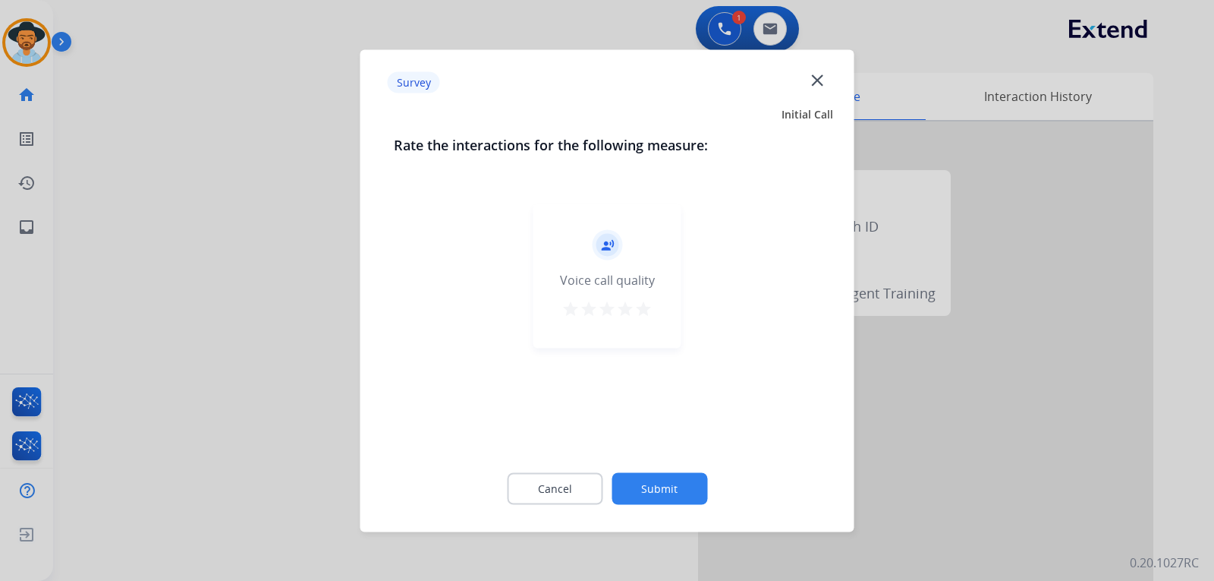
click at [943, 456] on div at bounding box center [607, 290] width 1214 height 581
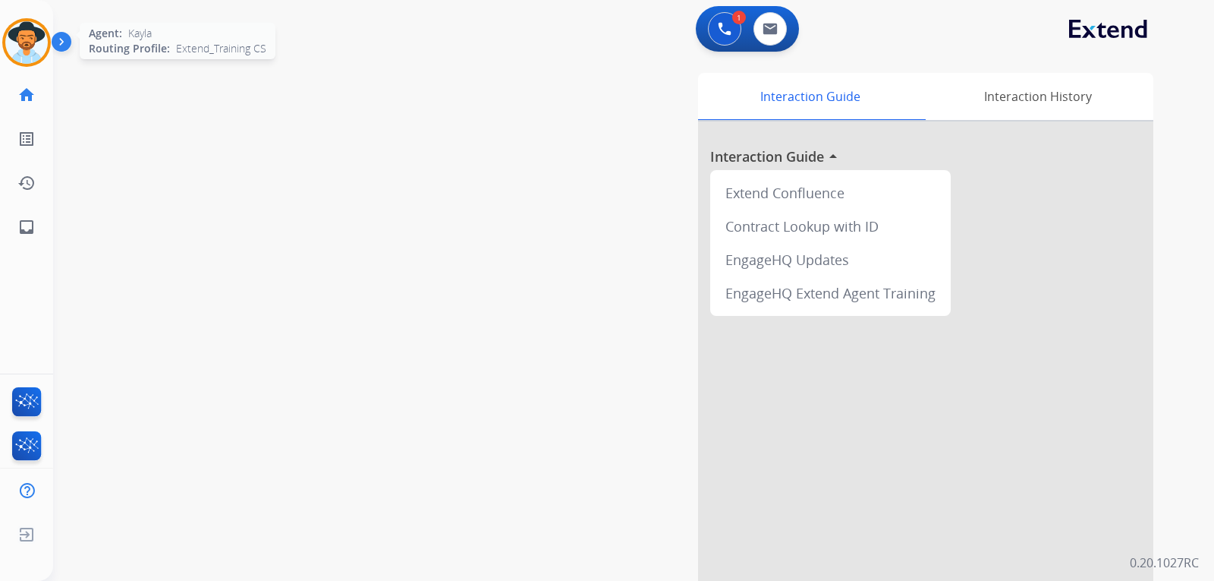
click at [34, 46] on img at bounding box center [26, 42] width 42 height 42
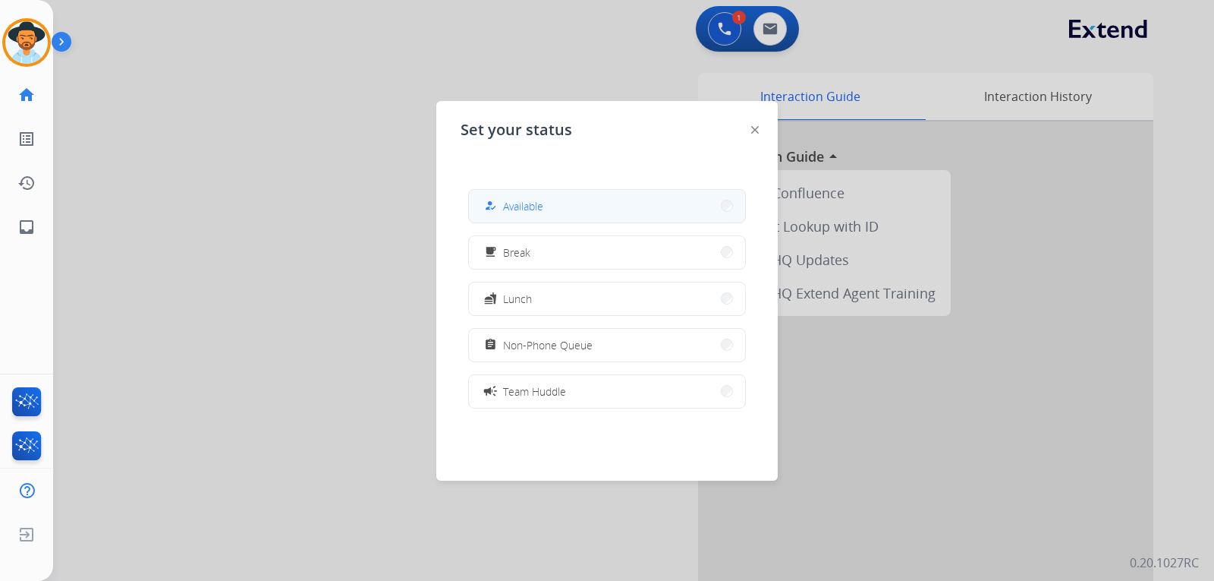
click at [568, 212] on button "how_to_reg Available" at bounding box center [607, 206] width 276 height 33
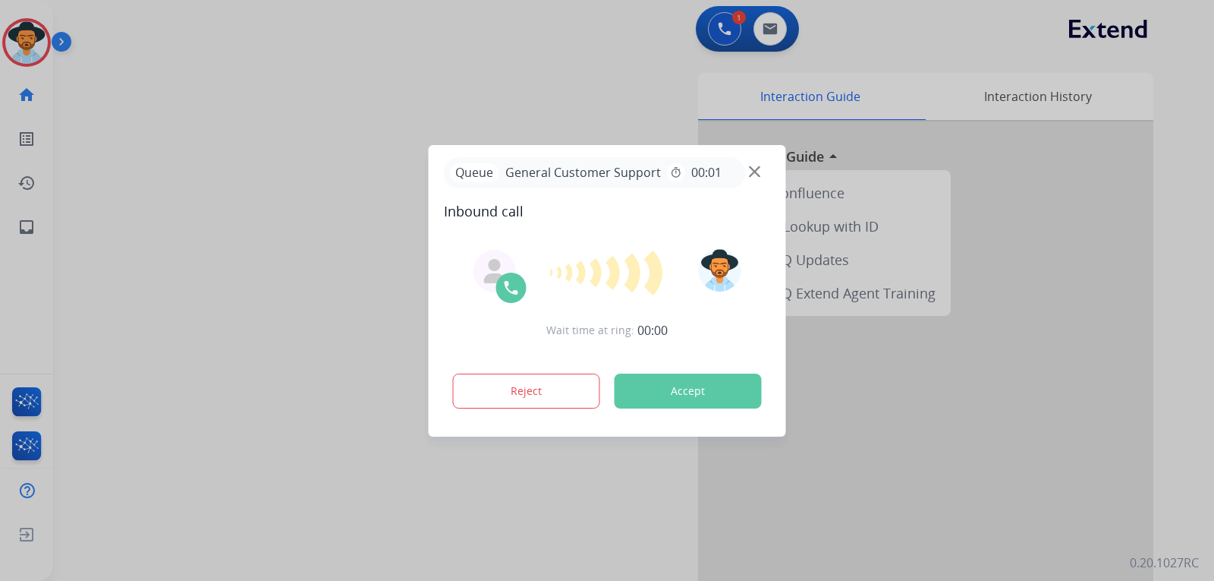
click at [341, 375] on div at bounding box center [607, 290] width 1214 height 581
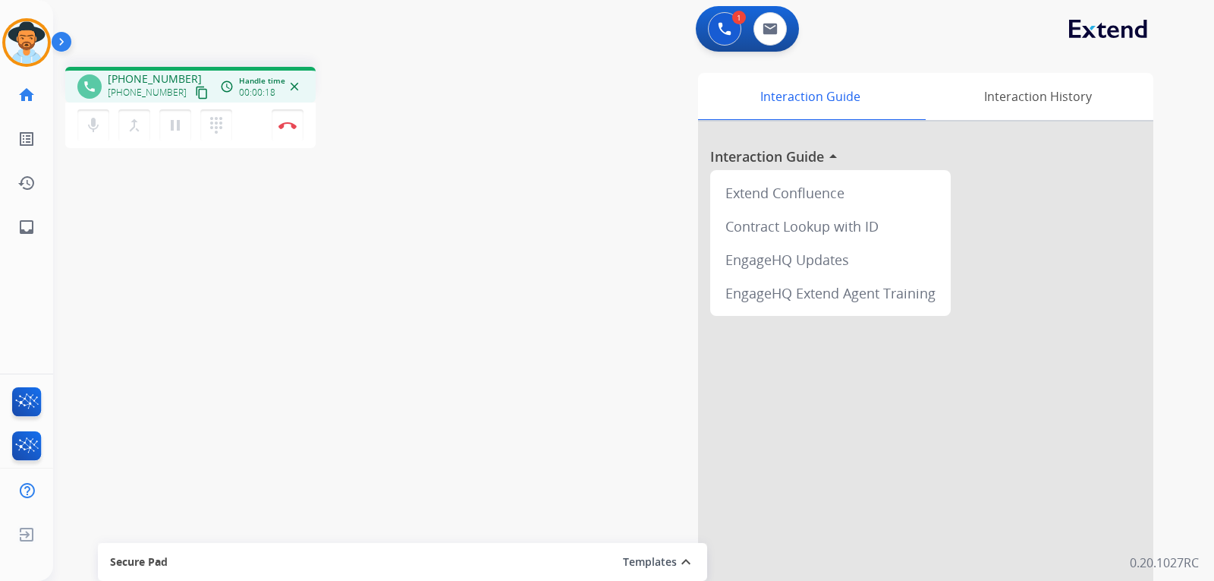
click at [195, 96] on mat-icon "content_copy" at bounding box center [202, 93] width 14 height 14
click at [294, 126] on img at bounding box center [288, 125] width 18 height 8
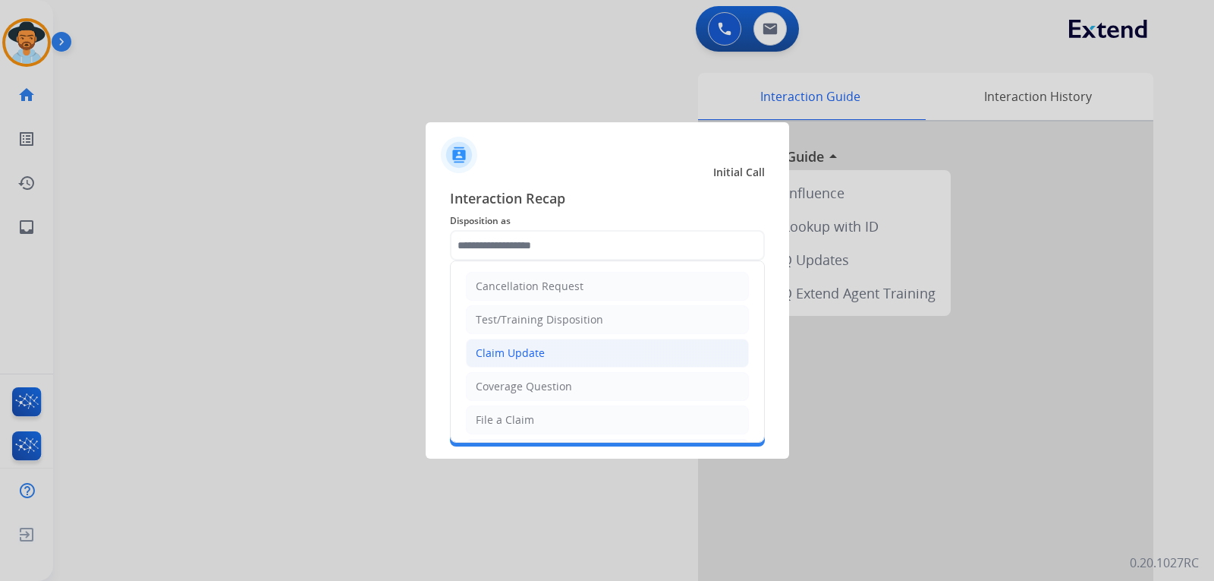
scroll to position [76, 0]
click at [538, 340] on li "File a Claim" at bounding box center [607, 343] width 283 height 29
type input "**********"
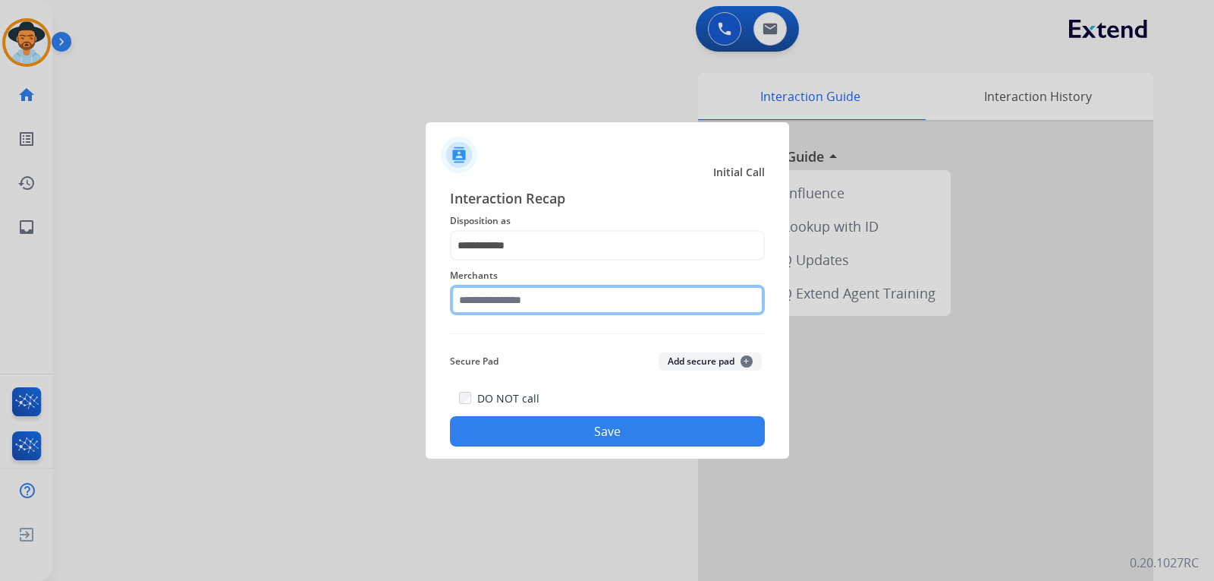
click at [549, 297] on input "text" at bounding box center [607, 300] width 315 height 30
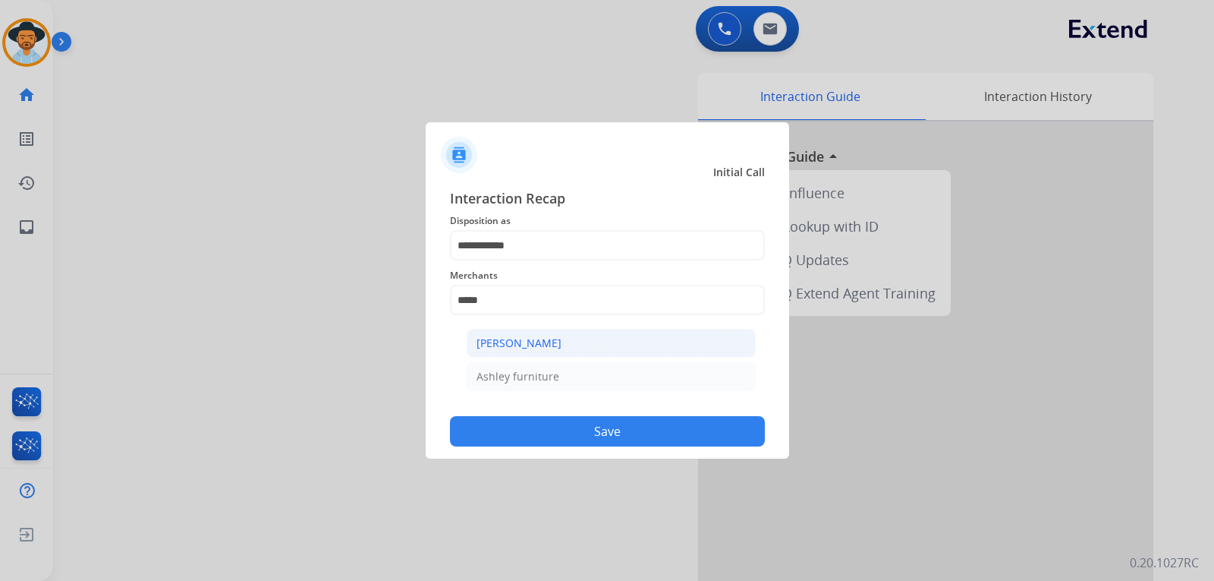
click at [530, 348] on div "[PERSON_NAME]" at bounding box center [519, 342] width 85 height 15
type input "**********"
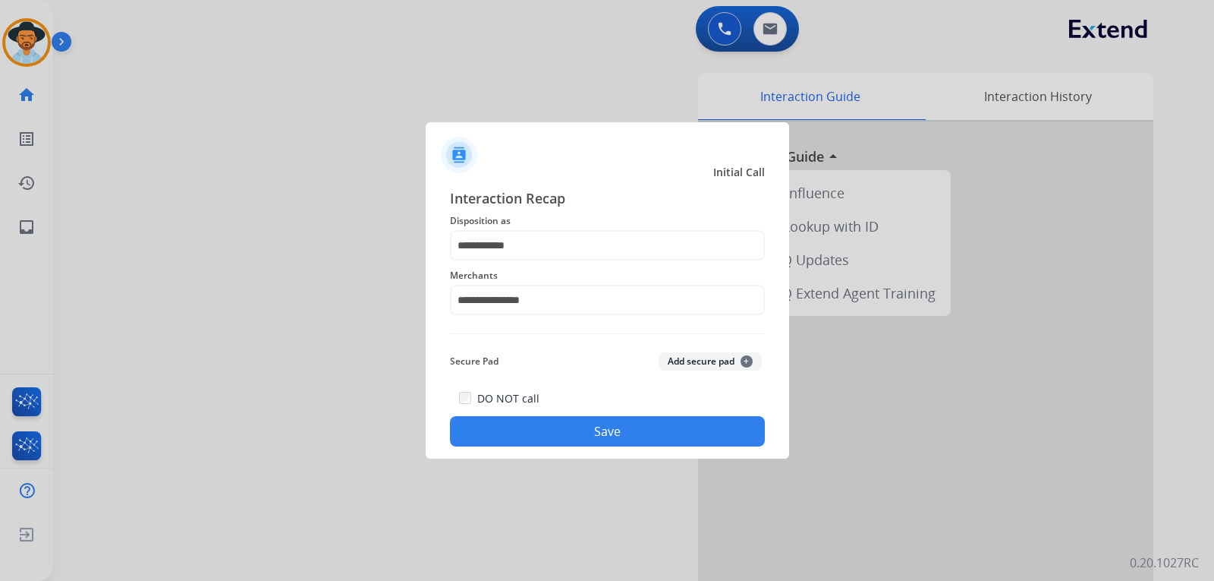
click at [584, 434] on button "Save" at bounding box center [607, 431] width 315 height 30
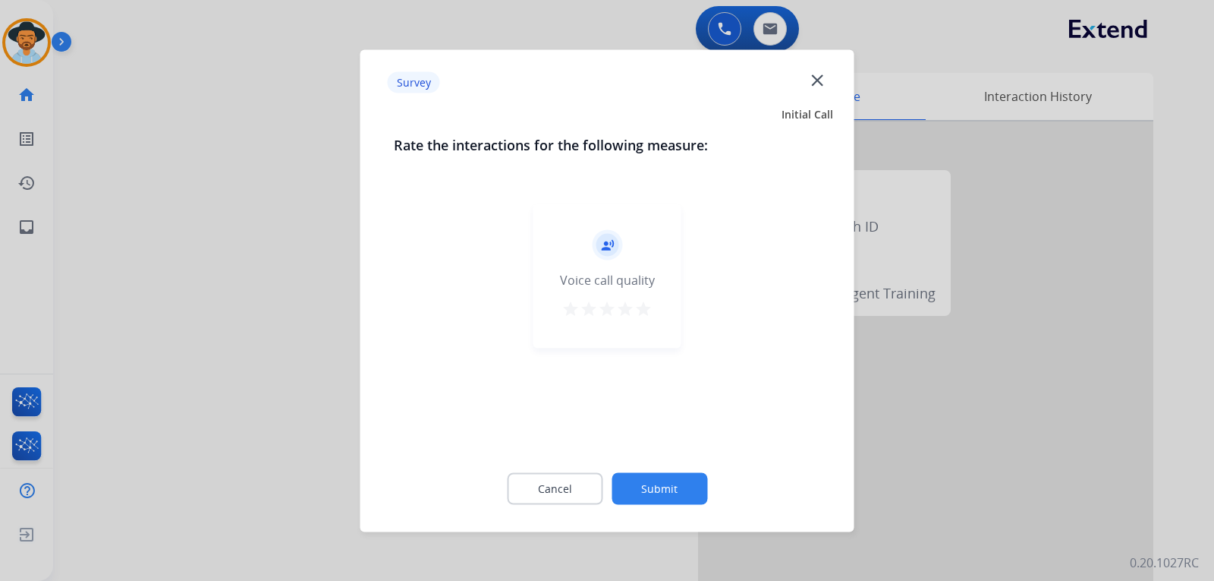
drag, startPoint x: 584, startPoint y: 434, endPoint x: 944, endPoint y: 405, distance: 360.9
click at [944, 405] on div at bounding box center [607, 290] width 1214 height 581
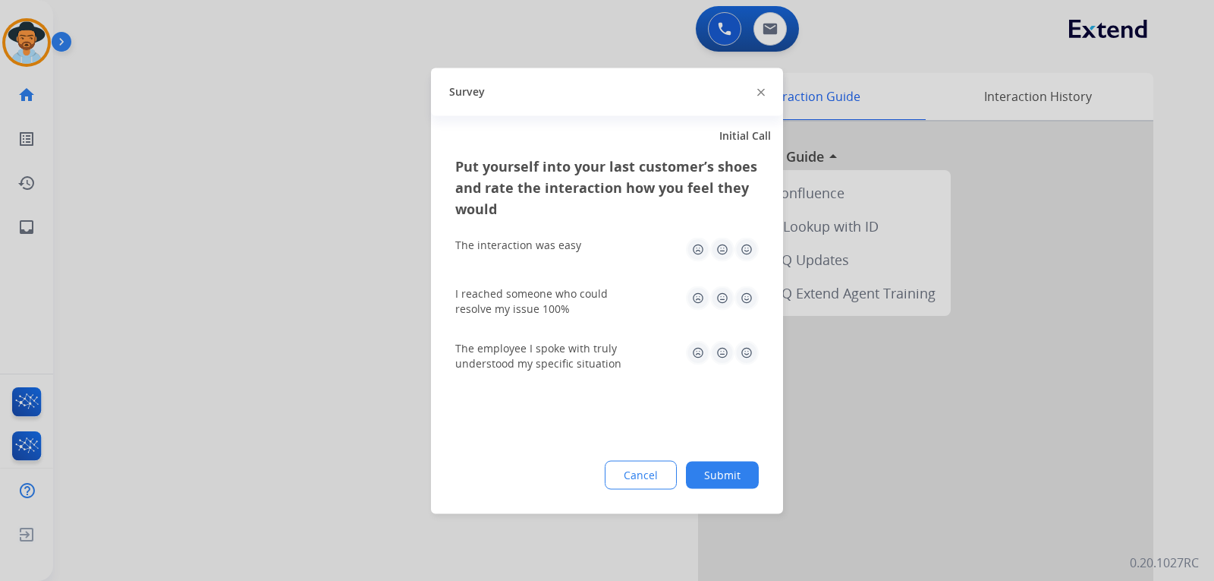
click at [946, 405] on div at bounding box center [607, 290] width 1214 height 581
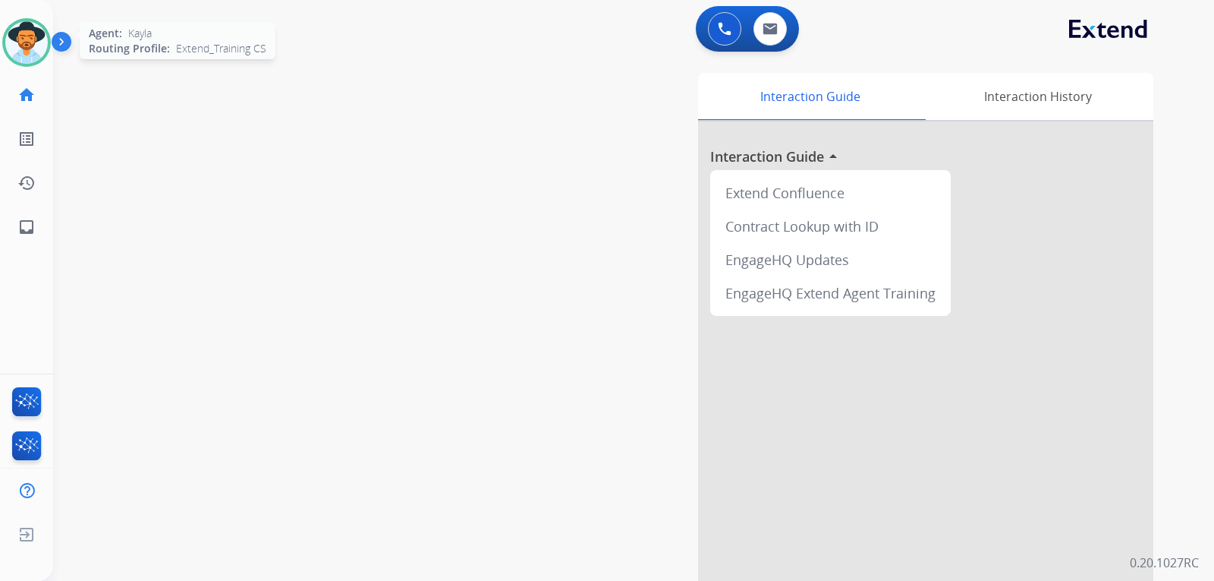
click at [16, 37] on img at bounding box center [26, 42] width 42 height 42
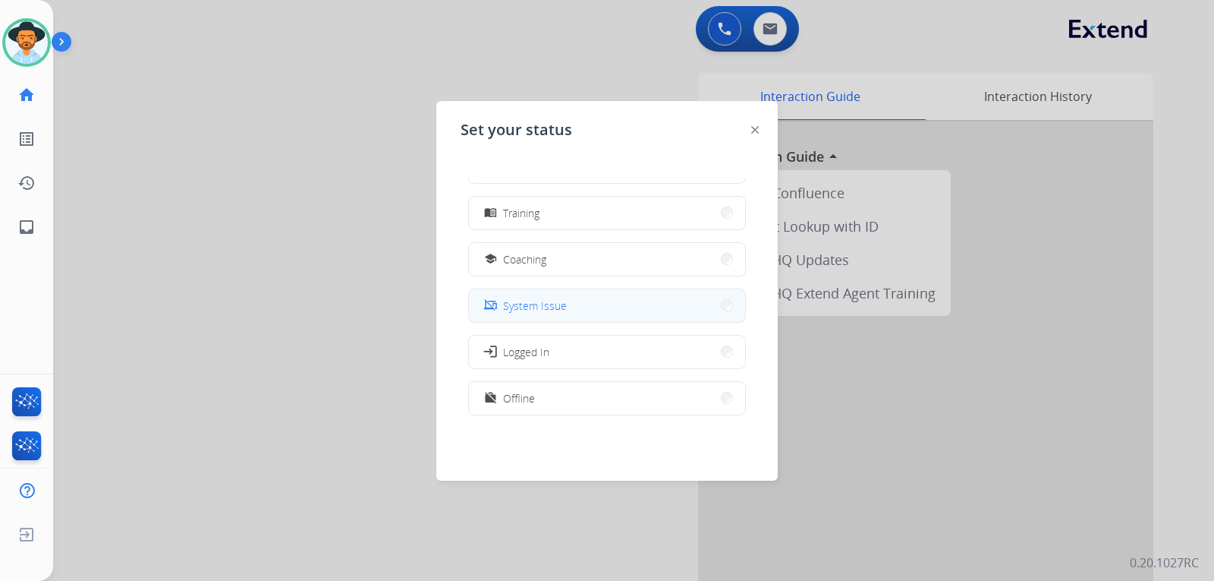
scroll to position [228, 0]
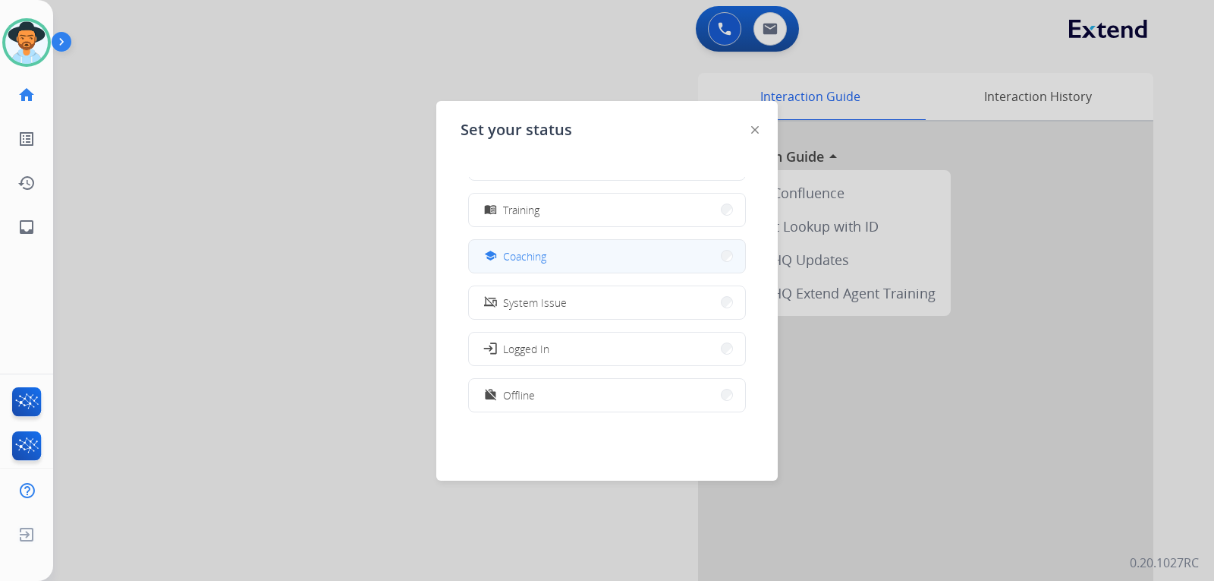
click at [550, 254] on button "school Coaching" at bounding box center [607, 256] width 276 height 33
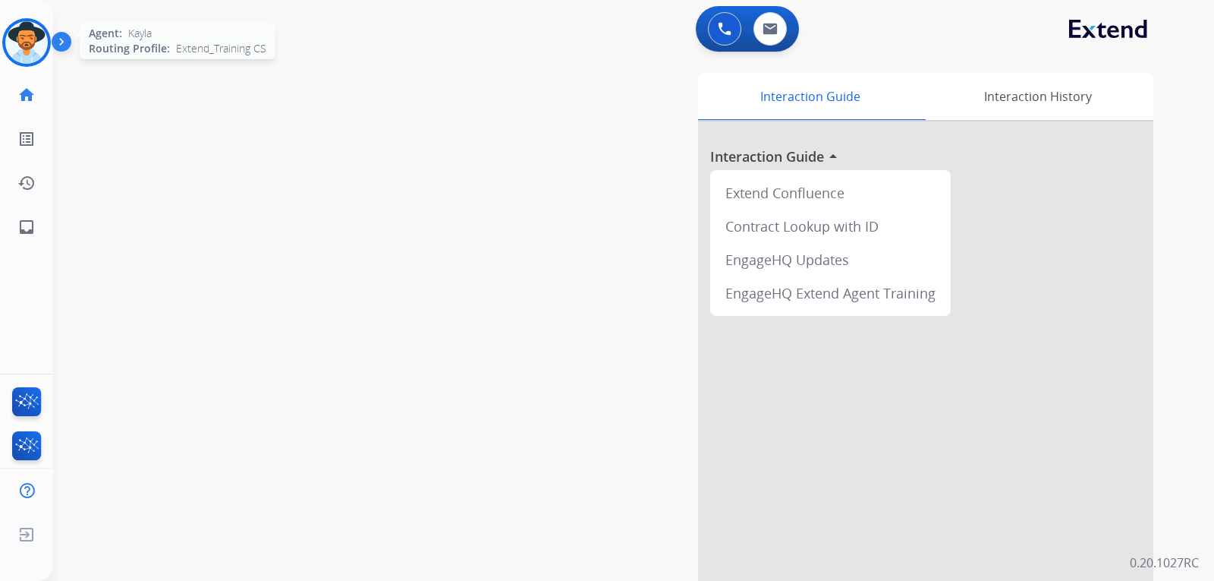
click at [41, 44] on img at bounding box center [26, 42] width 42 height 42
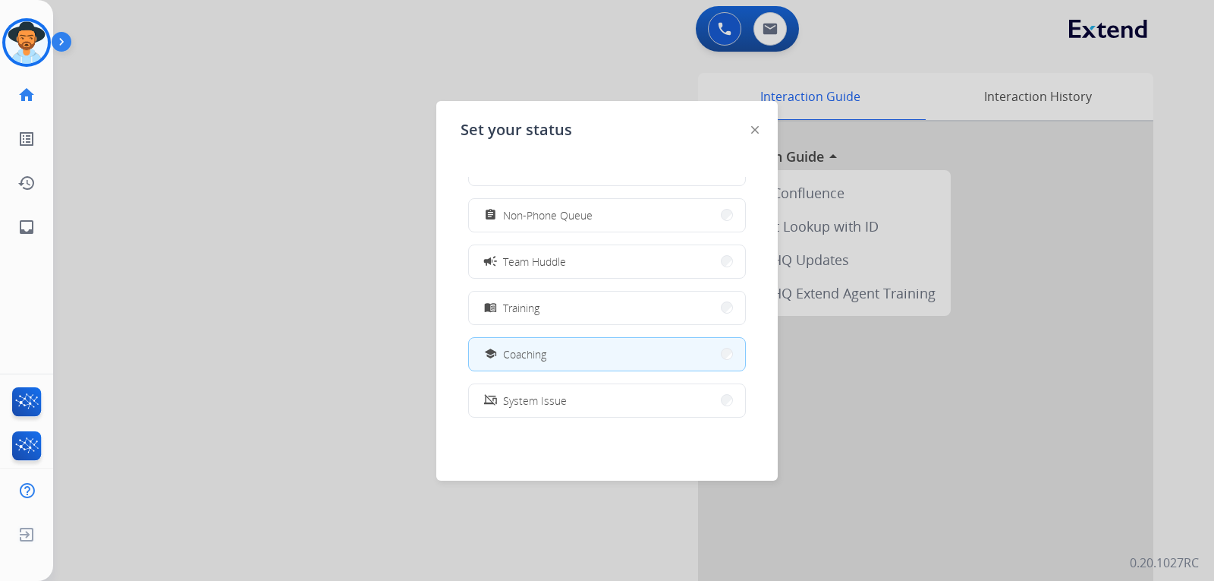
scroll to position [0, 0]
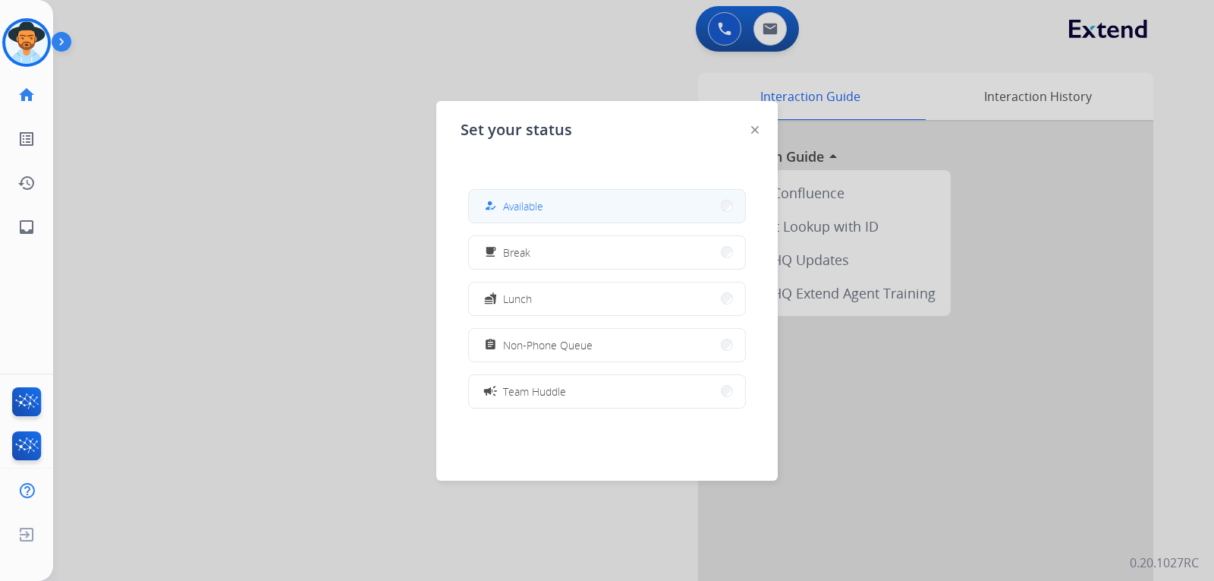
click at [575, 189] on div "how_to_reg Available" at bounding box center [607, 206] width 278 height 34
click at [543, 213] on span "Available" at bounding box center [523, 206] width 40 height 16
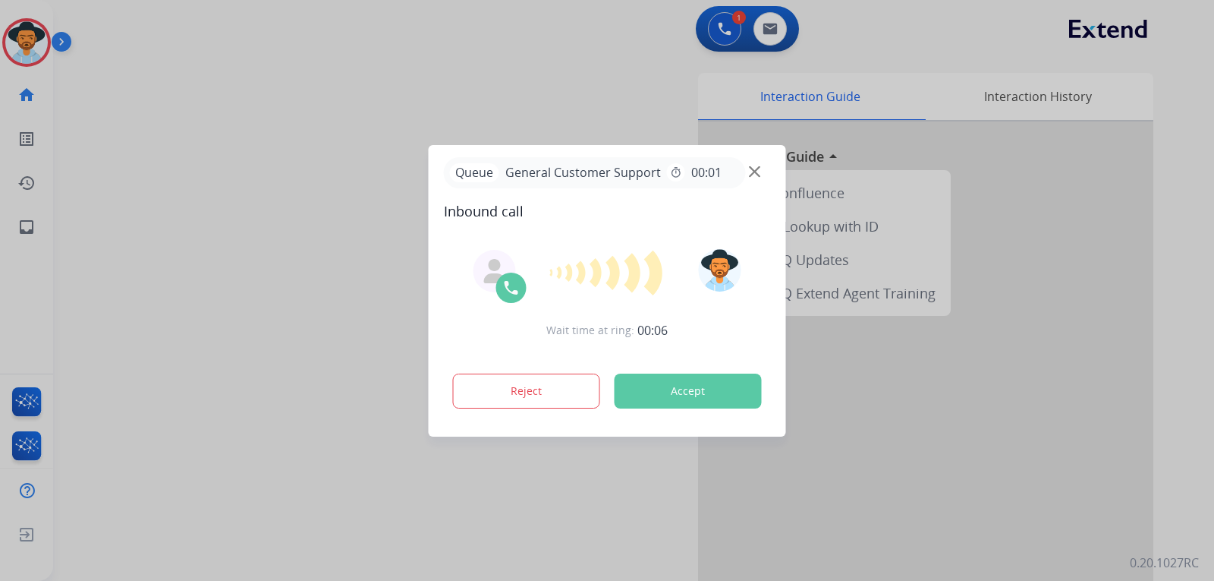
click at [708, 397] on button "Accept" at bounding box center [688, 390] width 147 height 35
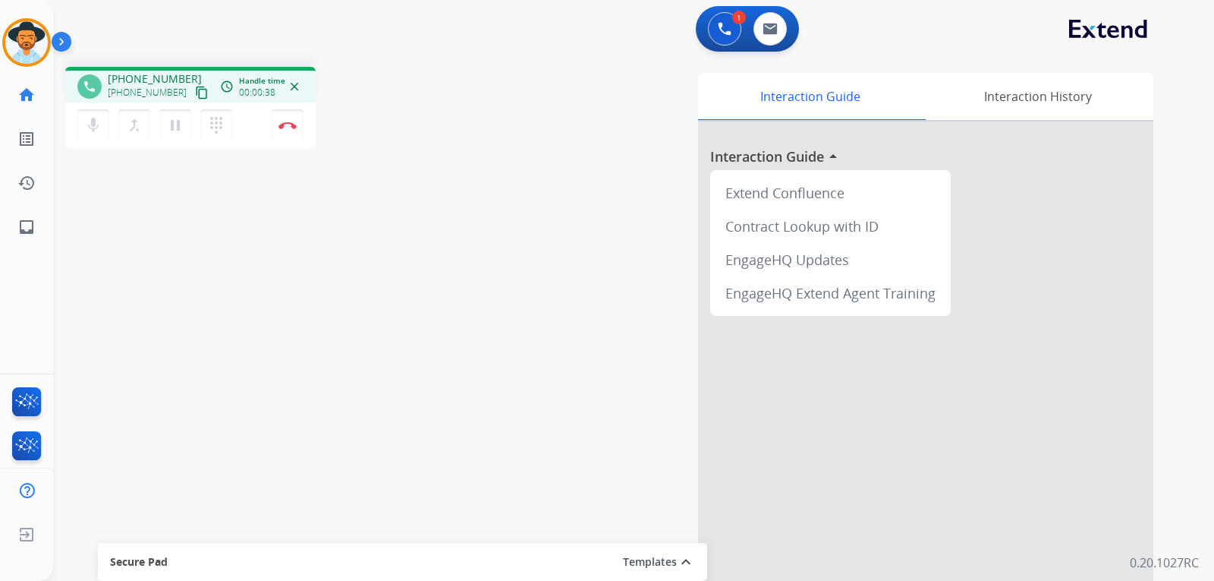
click at [195, 90] on mat-icon "content_copy" at bounding box center [202, 93] width 14 height 14
click at [170, 125] on mat-icon "pause" at bounding box center [175, 125] width 18 height 18
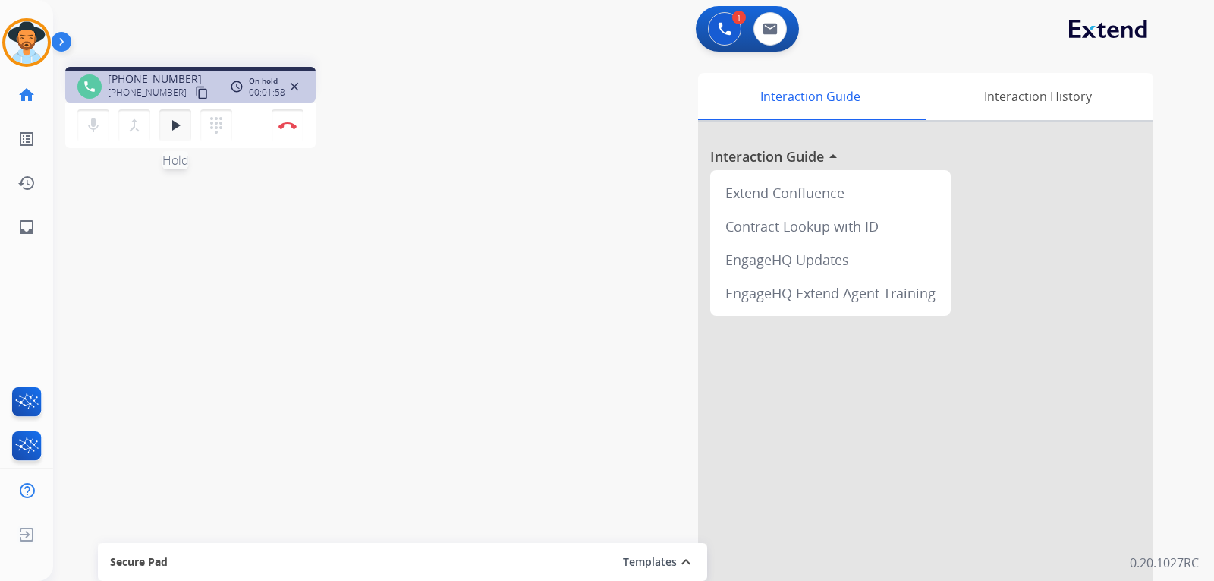
click at [170, 119] on mat-icon "play_arrow" at bounding box center [175, 125] width 18 height 18
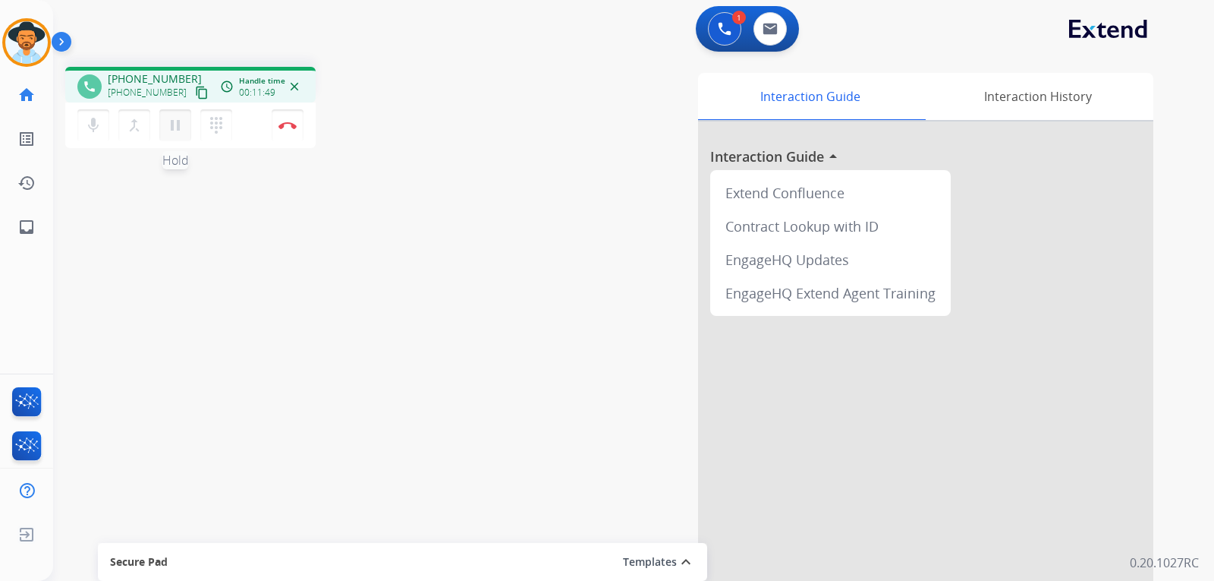
click at [174, 134] on mat-icon "pause" at bounding box center [175, 125] width 18 height 18
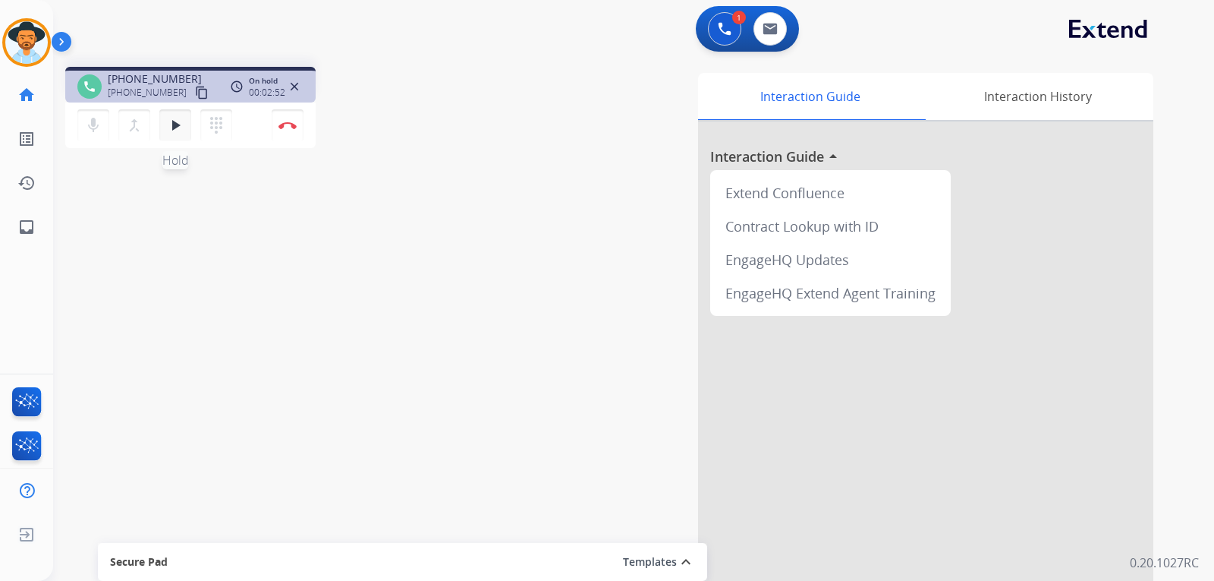
click at [181, 123] on mat-icon "play_arrow" at bounding box center [175, 125] width 18 height 18
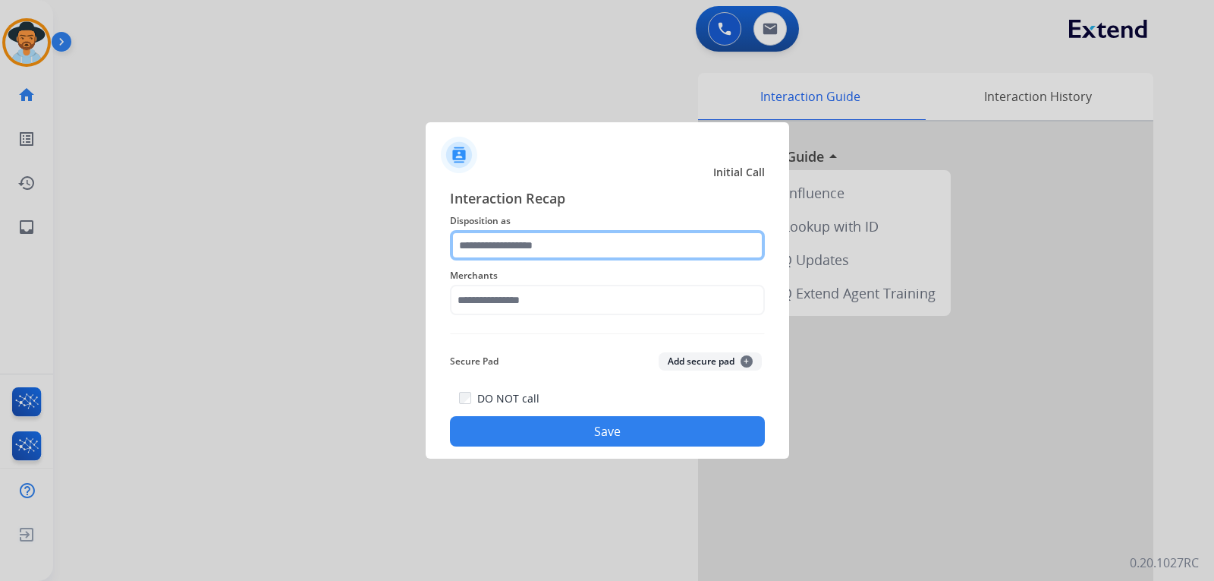
click at [675, 250] on input "text" at bounding box center [607, 245] width 315 height 30
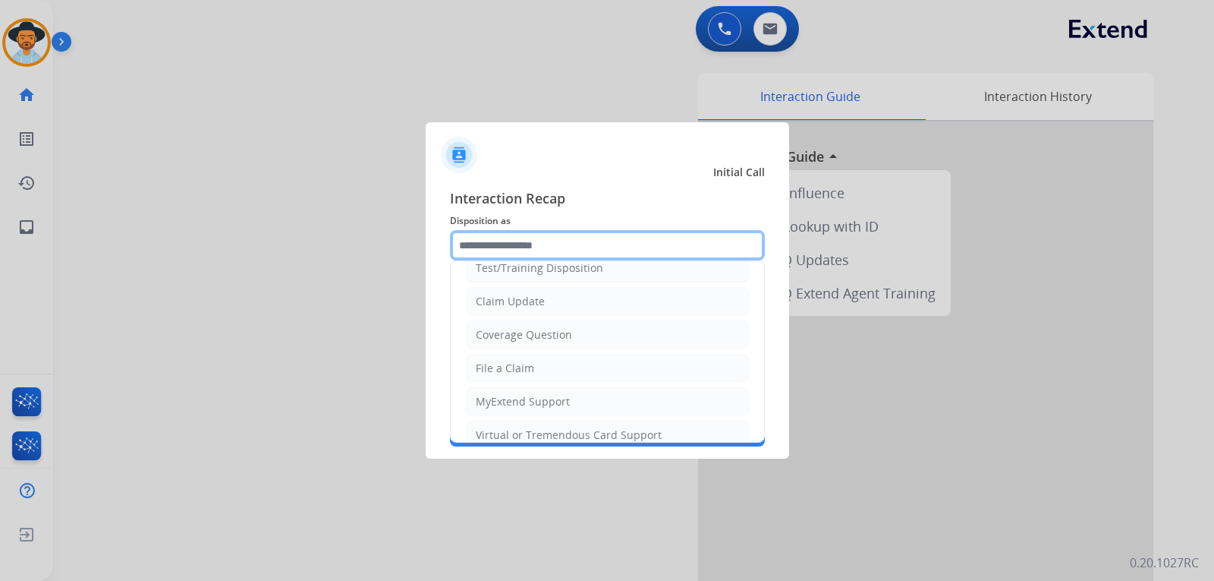
scroll to position [76, 0]
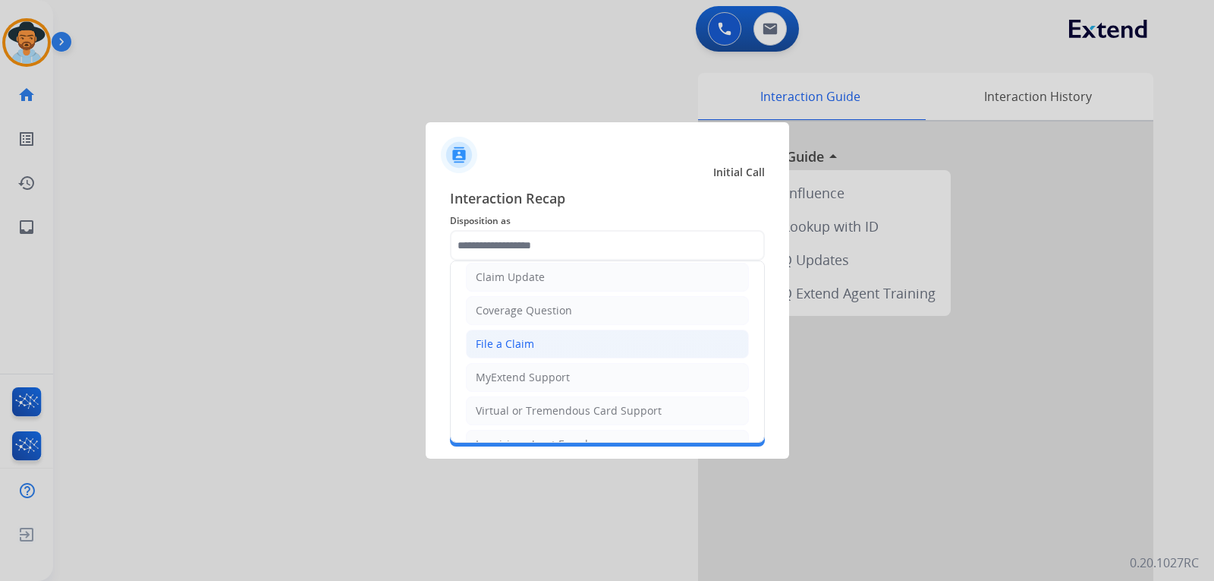
click at [543, 342] on li "File a Claim" at bounding box center [607, 343] width 283 height 29
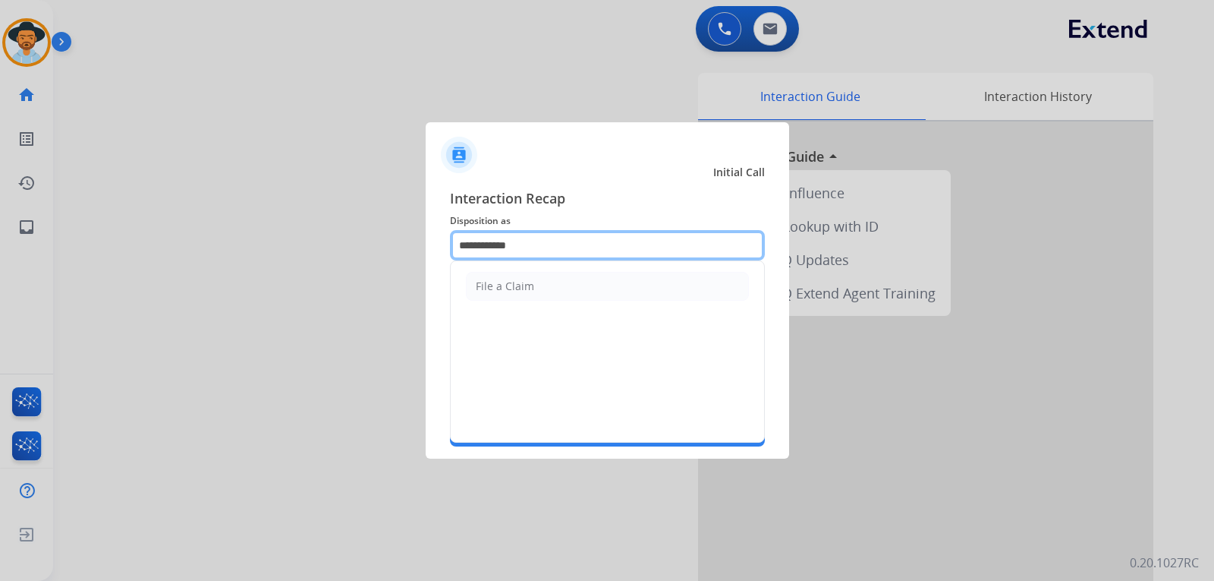
click at [527, 258] on input "**********" at bounding box center [607, 245] width 315 height 30
type input "*"
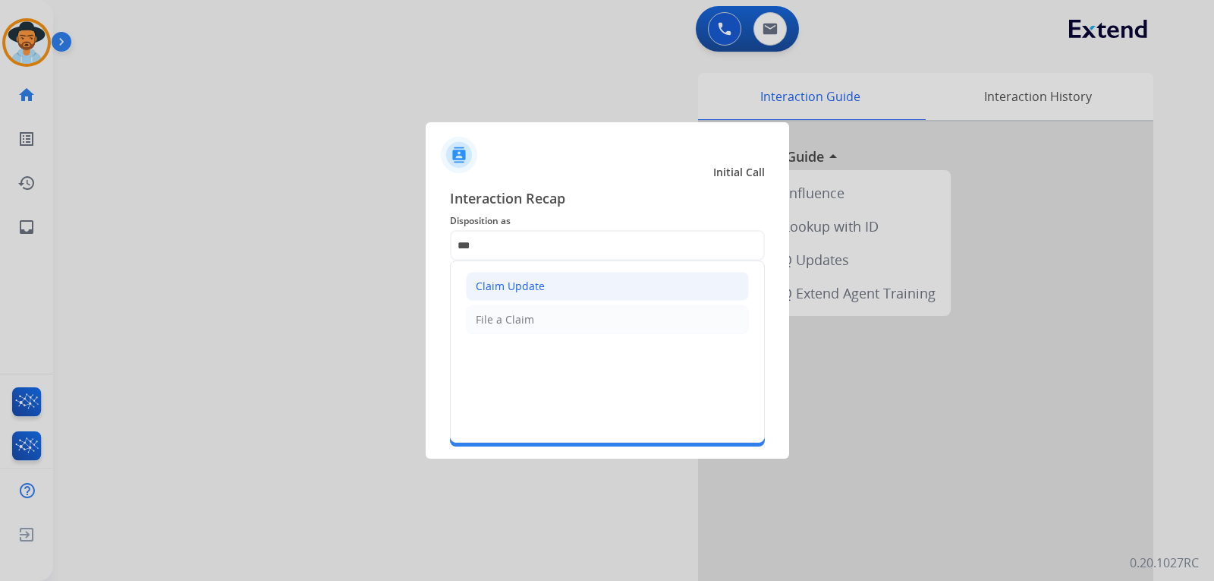
click at [542, 272] on li "Claim Update" at bounding box center [607, 286] width 283 height 29
type input "**********"
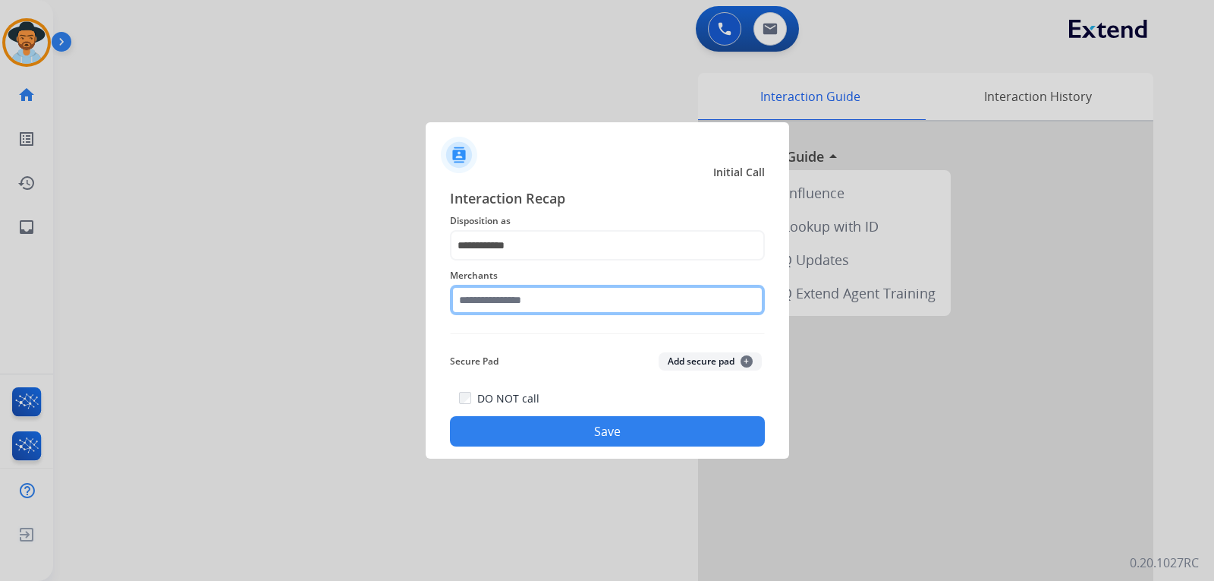
click at [549, 294] on input "text" at bounding box center [607, 300] width 315 height 30
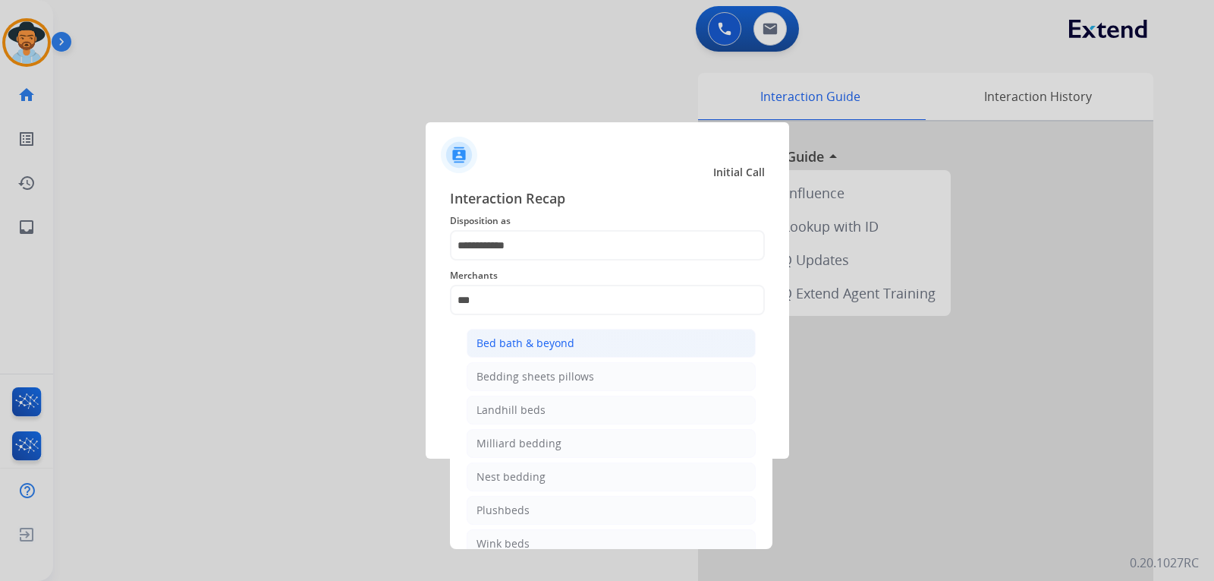
click at [618, 346] on li "Bed bath & beyond" at bounding box center [611, 343] width 289 height 29
type input "**********"
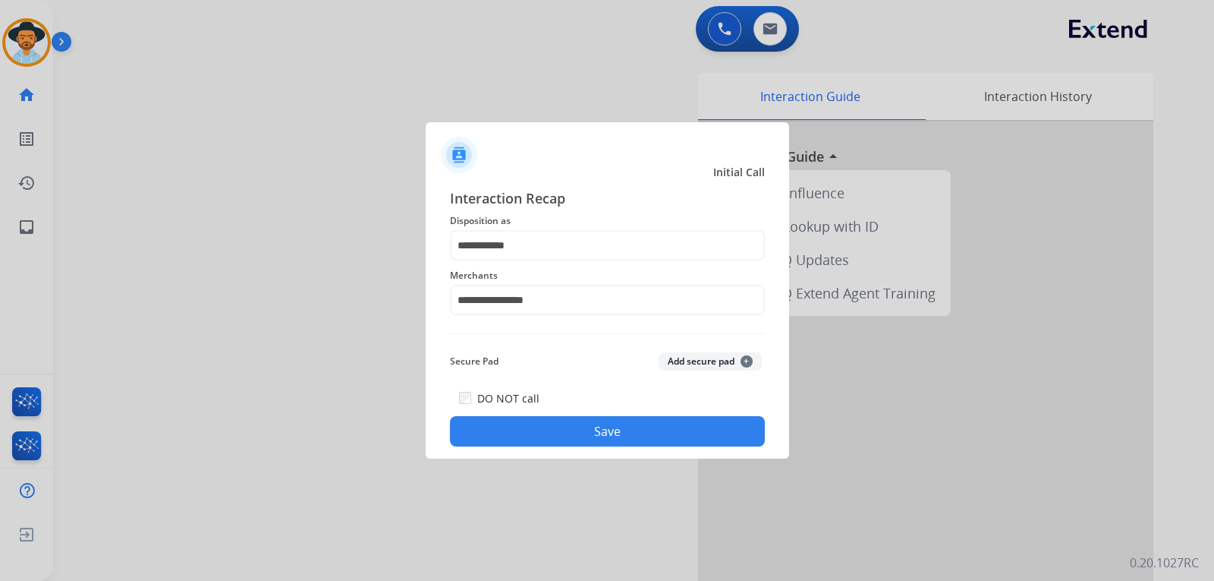
click at [648, 433] on button "Save" at bounding box center [607, 431] width 315 height 30
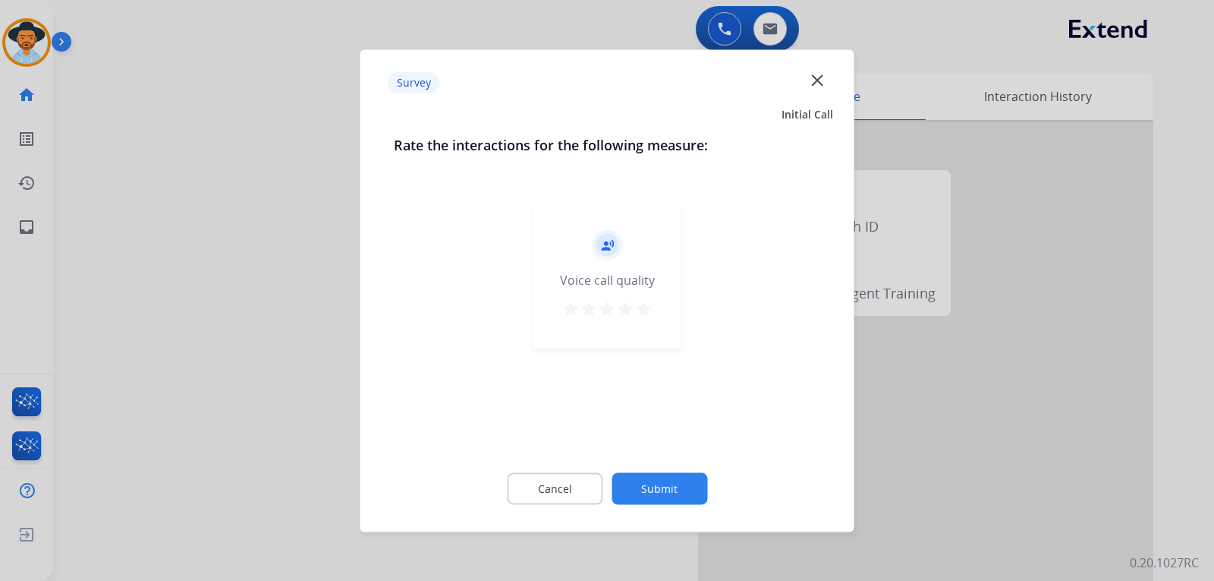
click at [818, 84] on mat-icon "close" at bounding box center [817, 80] width 20 height 20
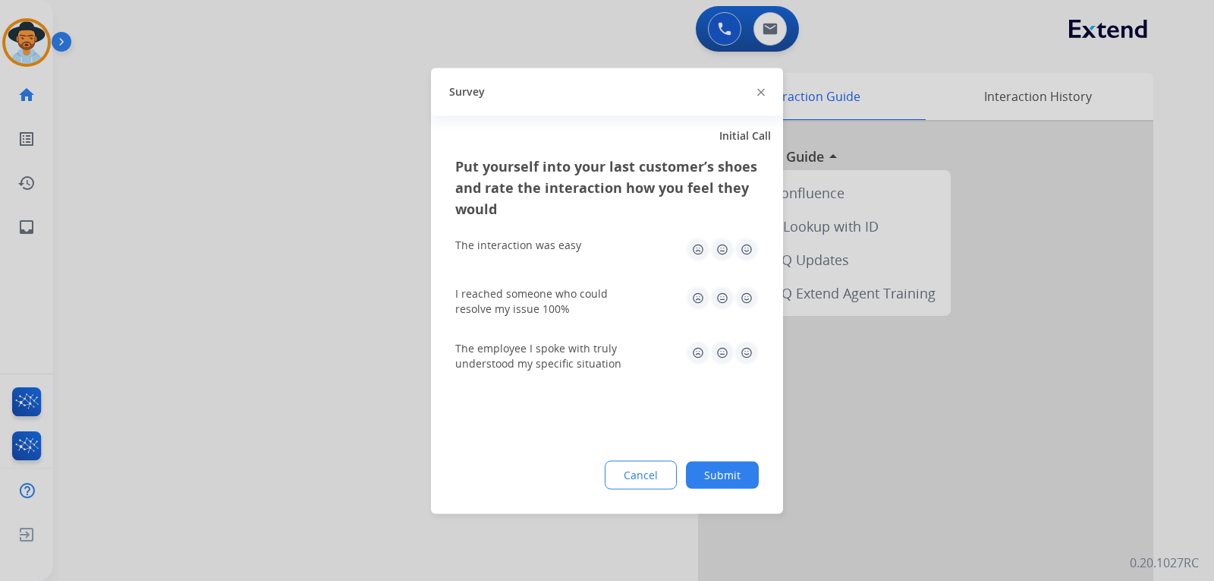
click at [760, 95] on img at bounding box center [761, 93] width 8 height 8
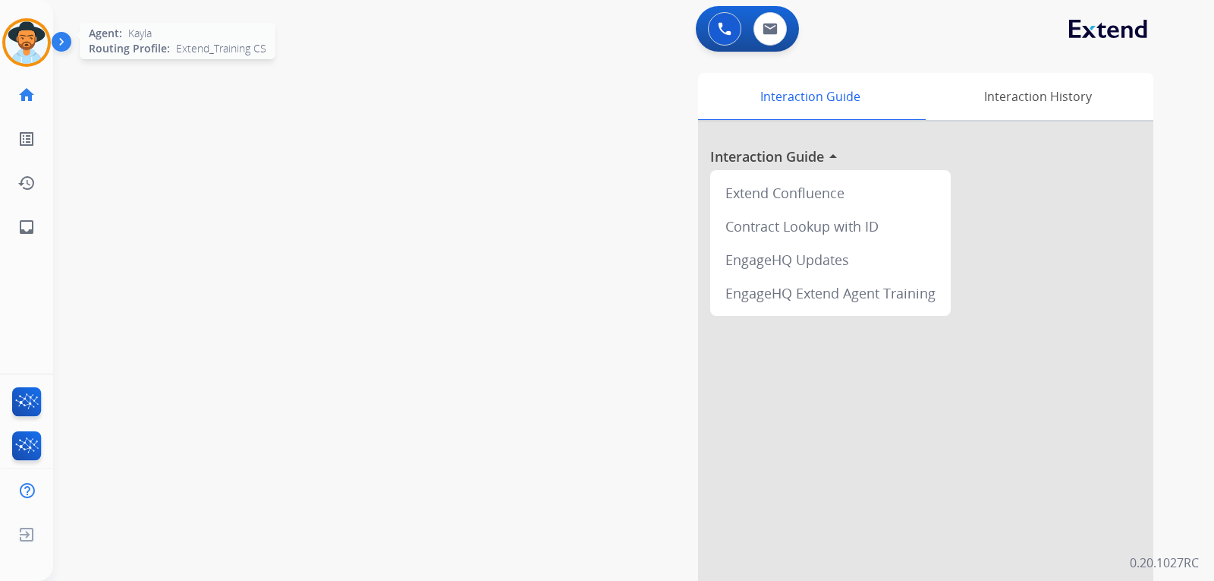
click at [24, 56] on img at bounding box center [26, 42] width 42 height 42
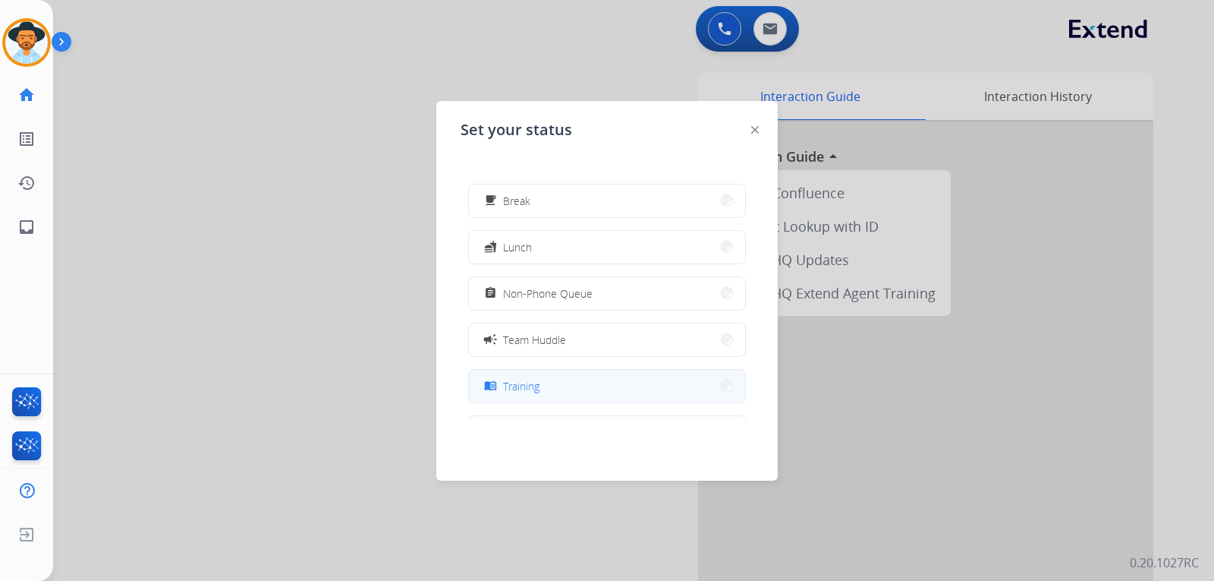
scroll to position [240, 0]
click at [535, 386] on button "work_off Offline" at bounding box center [607, 383] width 276 height 33
